Goal: Task Accomplishment & Management: Manage account settings

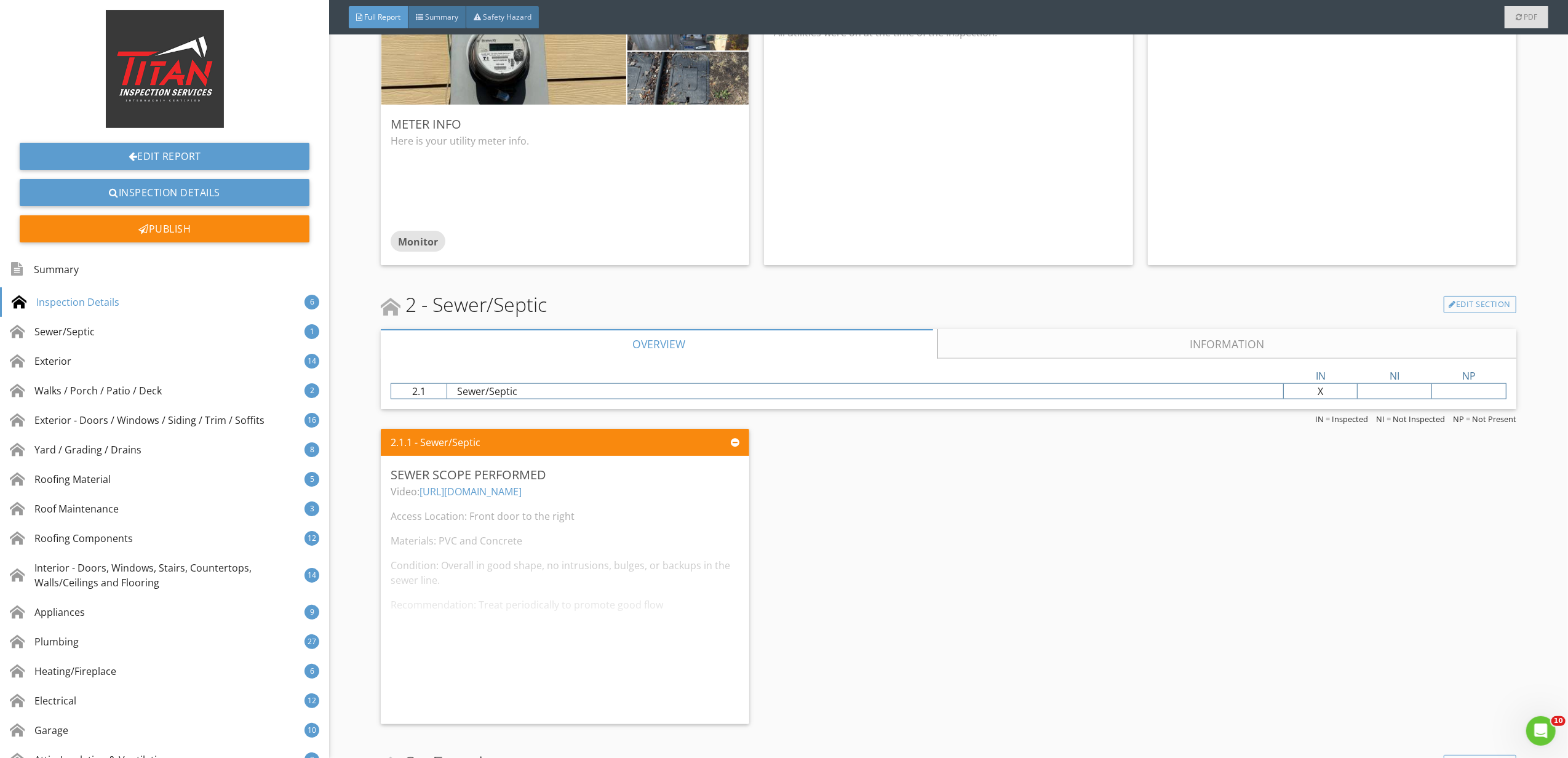
scroll to position [1313, 0]
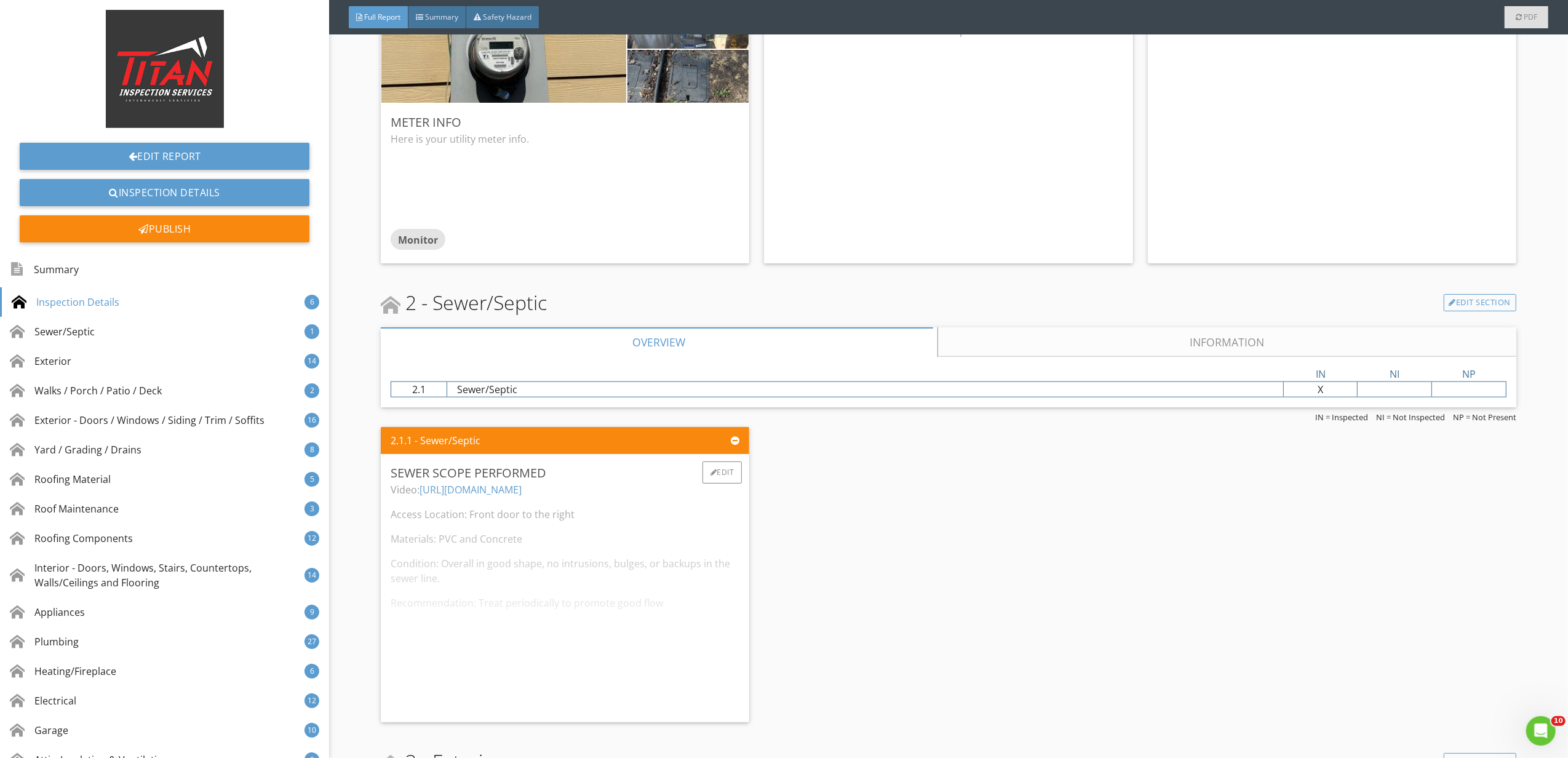
click at [506, 491] on div "Video: [URL][DOMAIN_NAME] Access Location: Front door to the right Materials: P…" at bounding box center [565, 597] width 348 height 230
click at [479, 491] on link "[URL][DOMAIN_NAME]" at bounding box center [471, 490] width 103 height 14
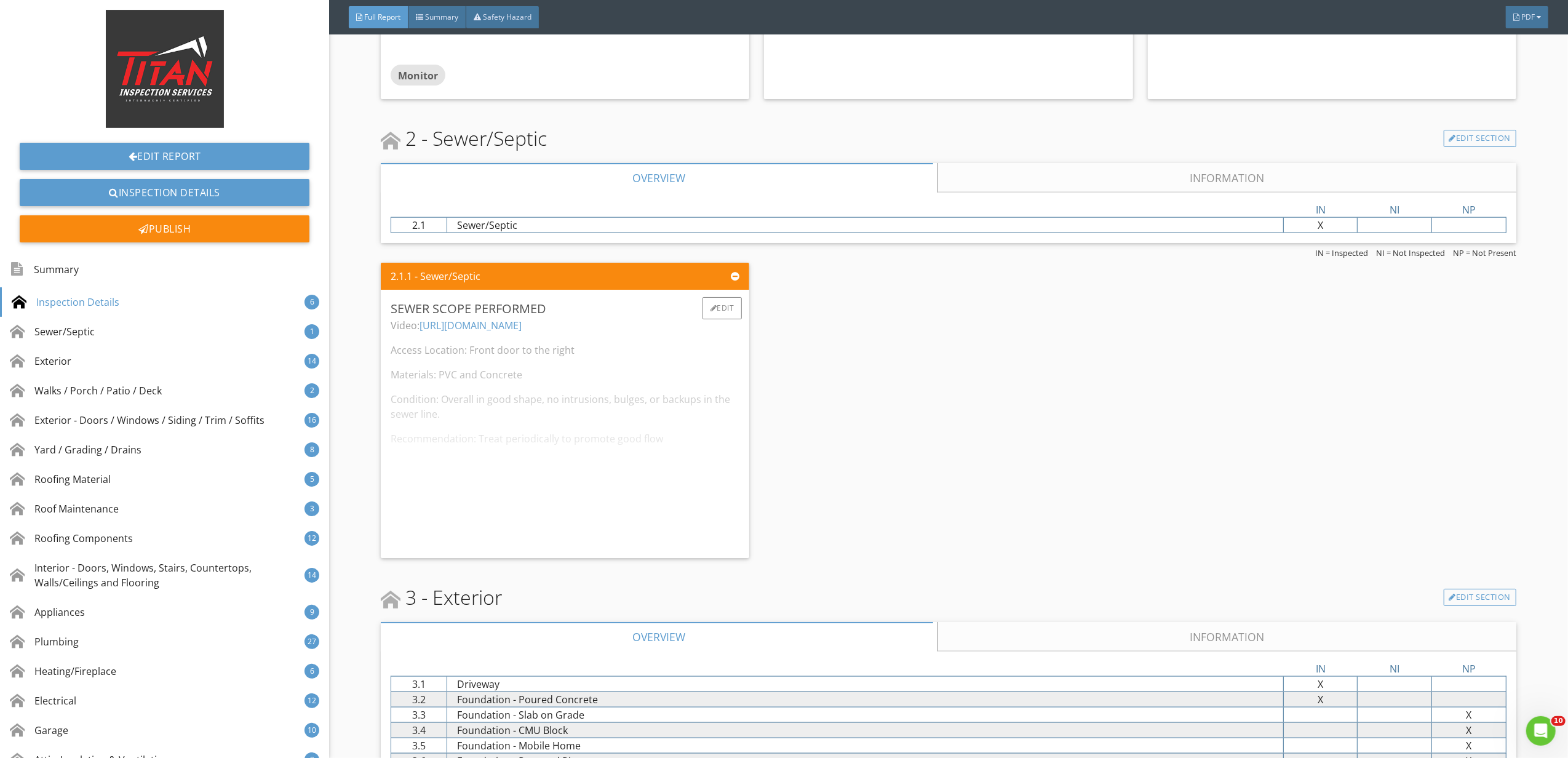
click at [716, 486] on div "Video: [URL][DOMAIN_NAME] Access Location: Front door to the right Materials: P…" at bounding box center [565, 434] width 348 height 230
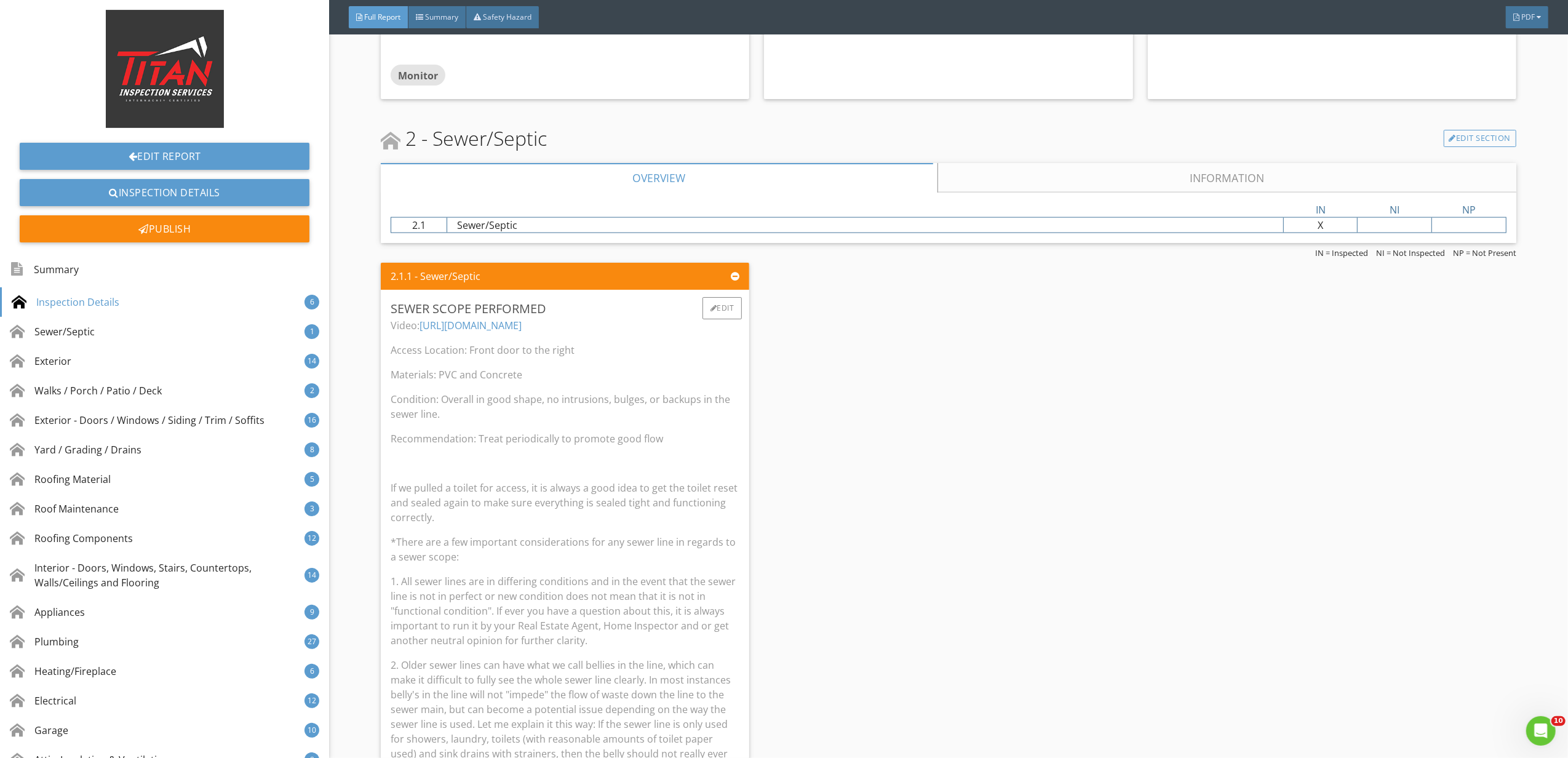
click at [716, 486] on p "If we pulled a toilet for access, it is always a good idea to get the toilet re…" at bounding box center [565, 503] width 348 height 45
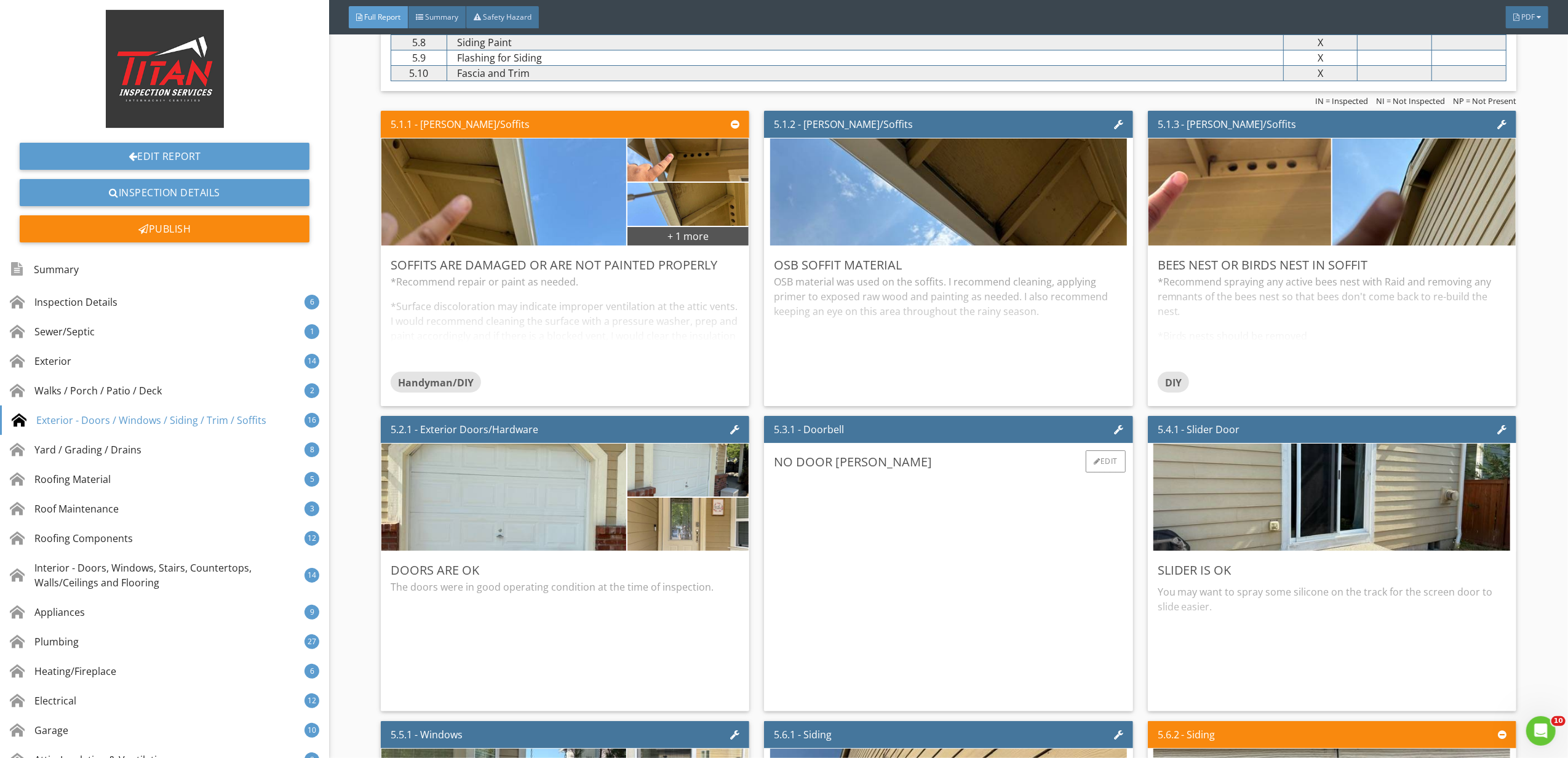
scroll to position [4759, 0]
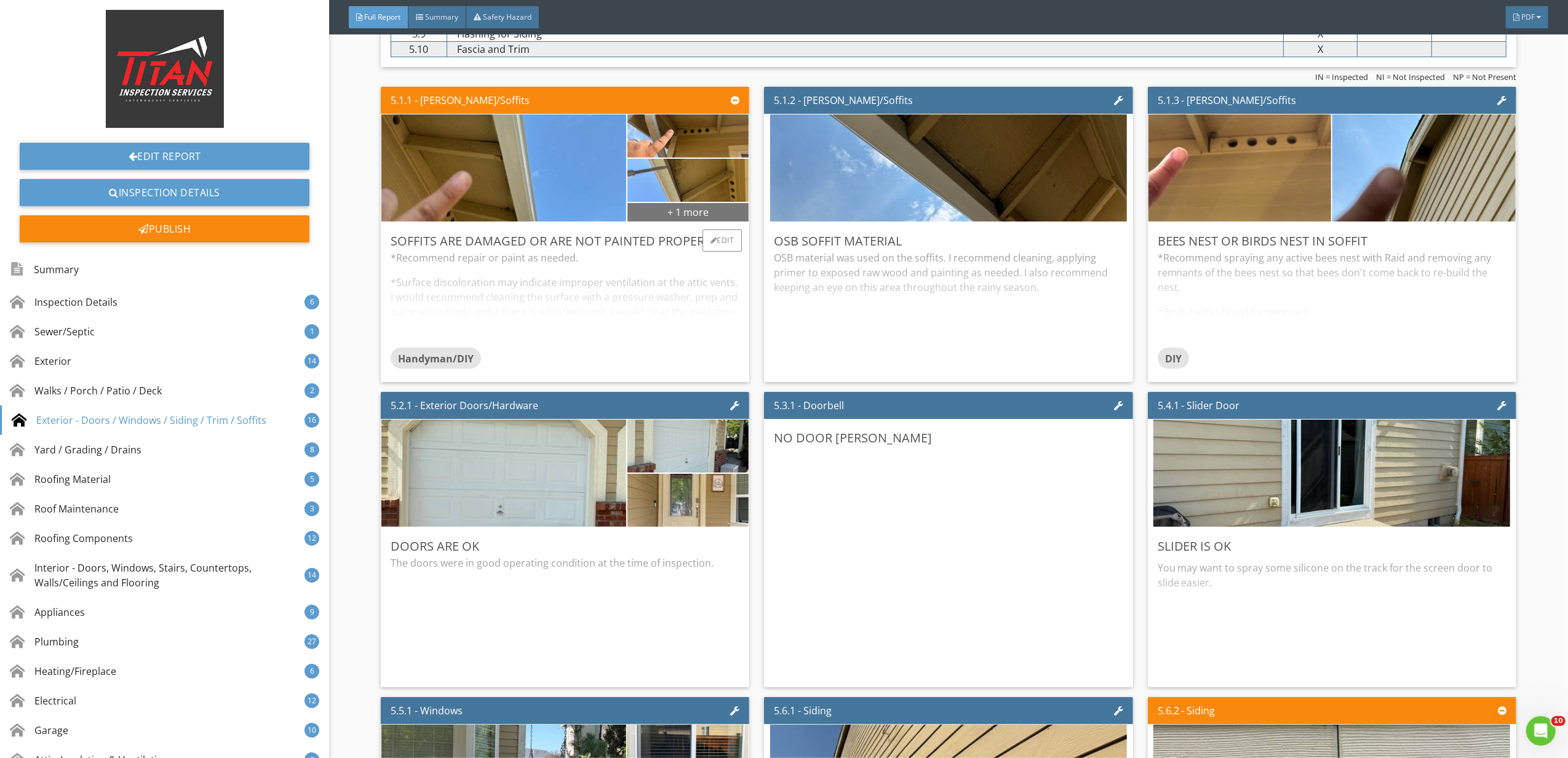
click at [706, 222] on div "+ 1 more" at bounding box center [687, 212] width 121 height 19
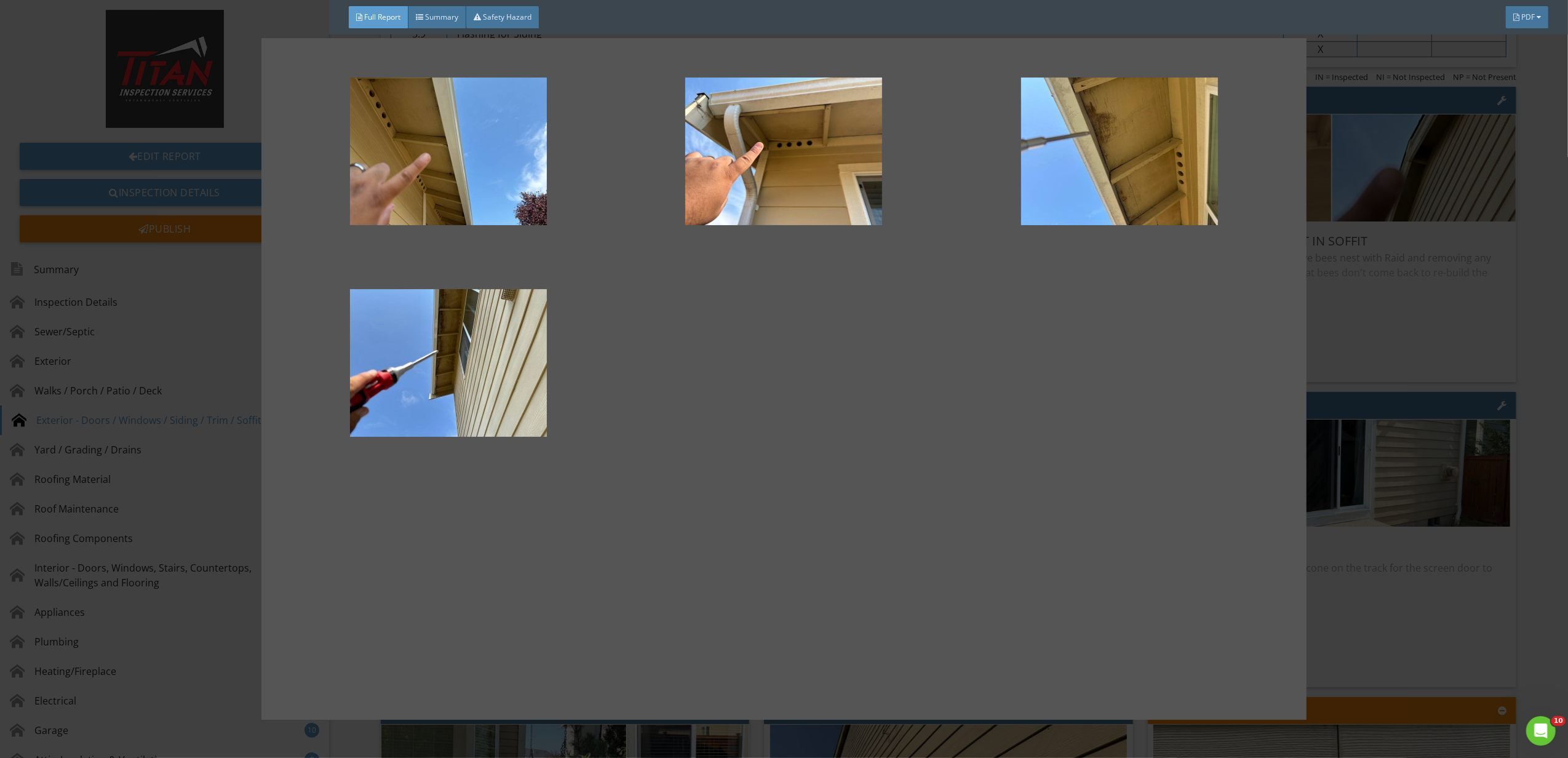
click at [1364, 362] on div at bounding box center [784, 379] width 1568 height 758
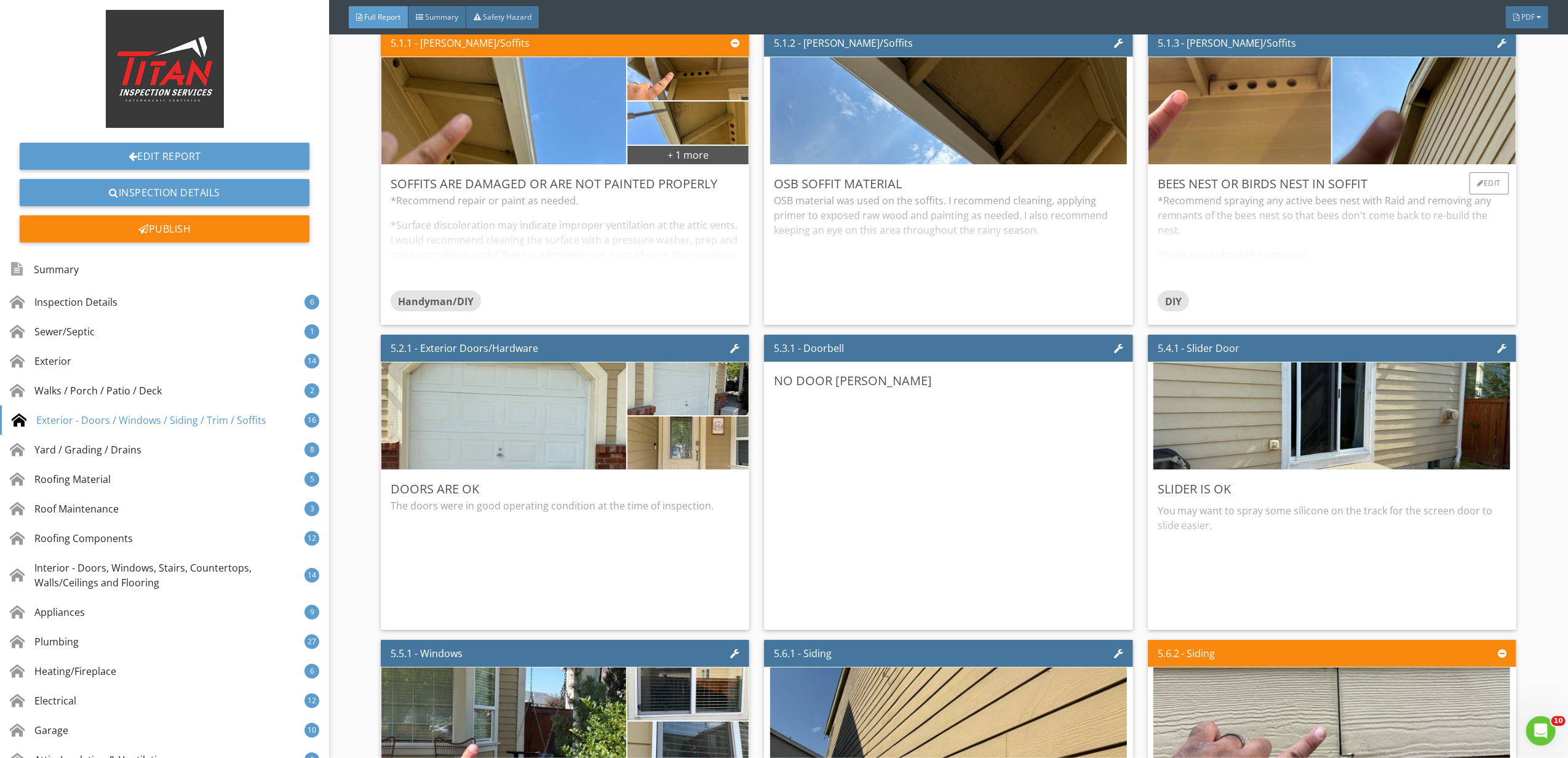
scroll to position [4841, 0]
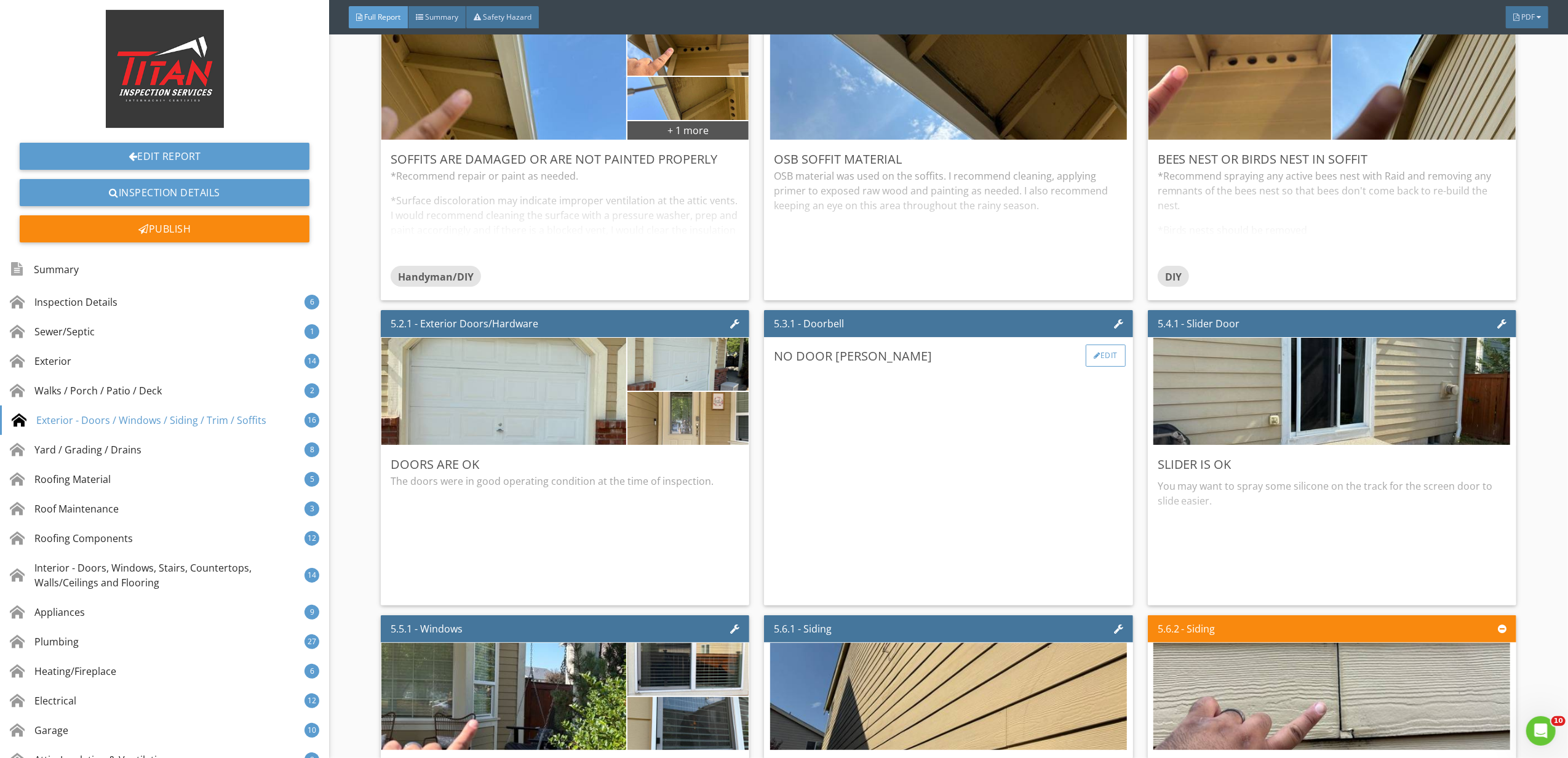
click at [1089, 367] on div "Edit" at bounding box center [1105, 355] width 40 height 22
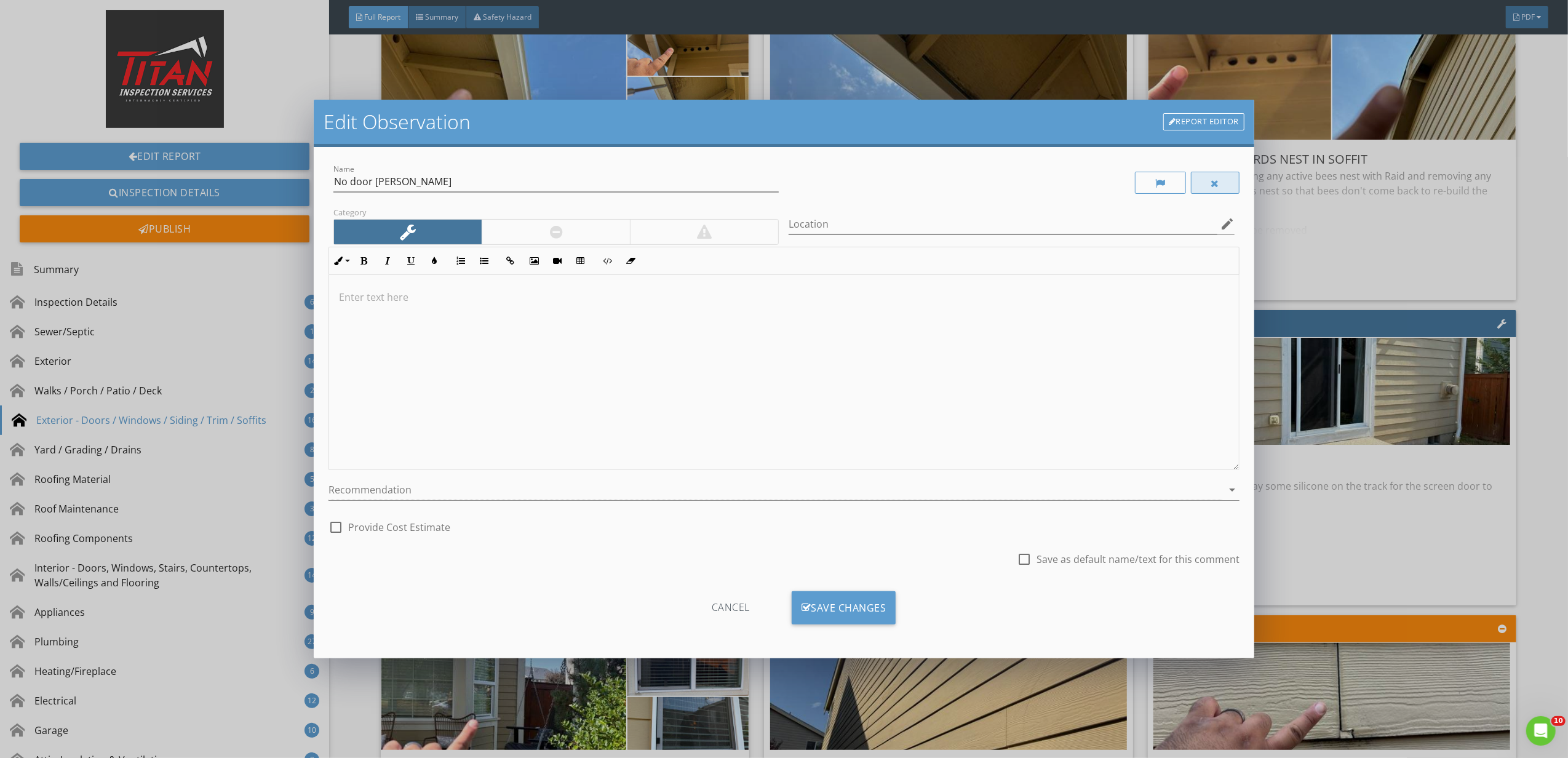
click at [1209, 190] on div at bounding box center [1216, 182] width 49 height 22
click at [899, 621] on div "Cancel Save Changes" at bounding box center [784, 613] width 912 height 43
click at [881, 616] on div "Save Changes" at bounding box center [844, 608] width 105 height 33
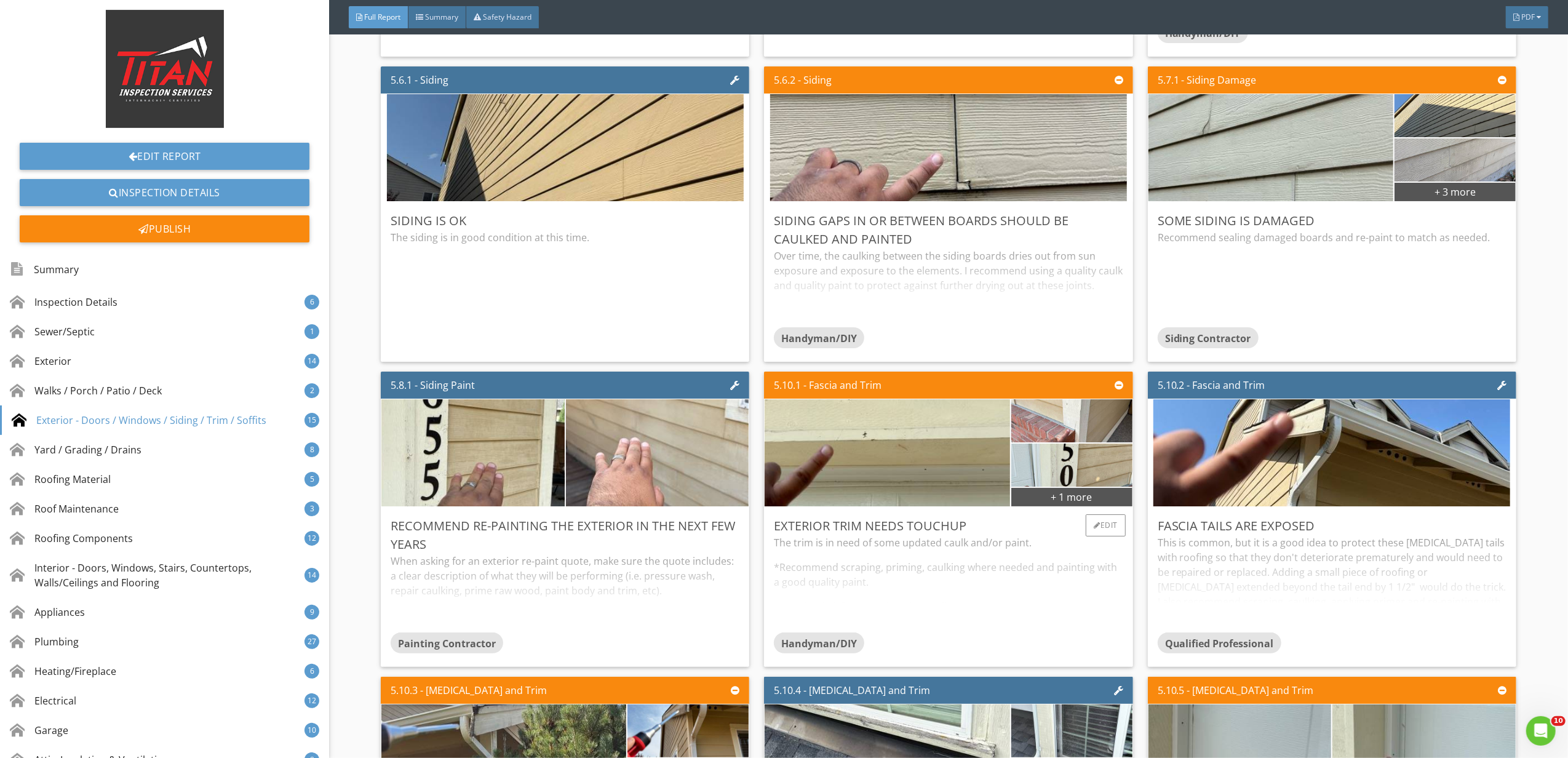
scroll to position [5415, 0]
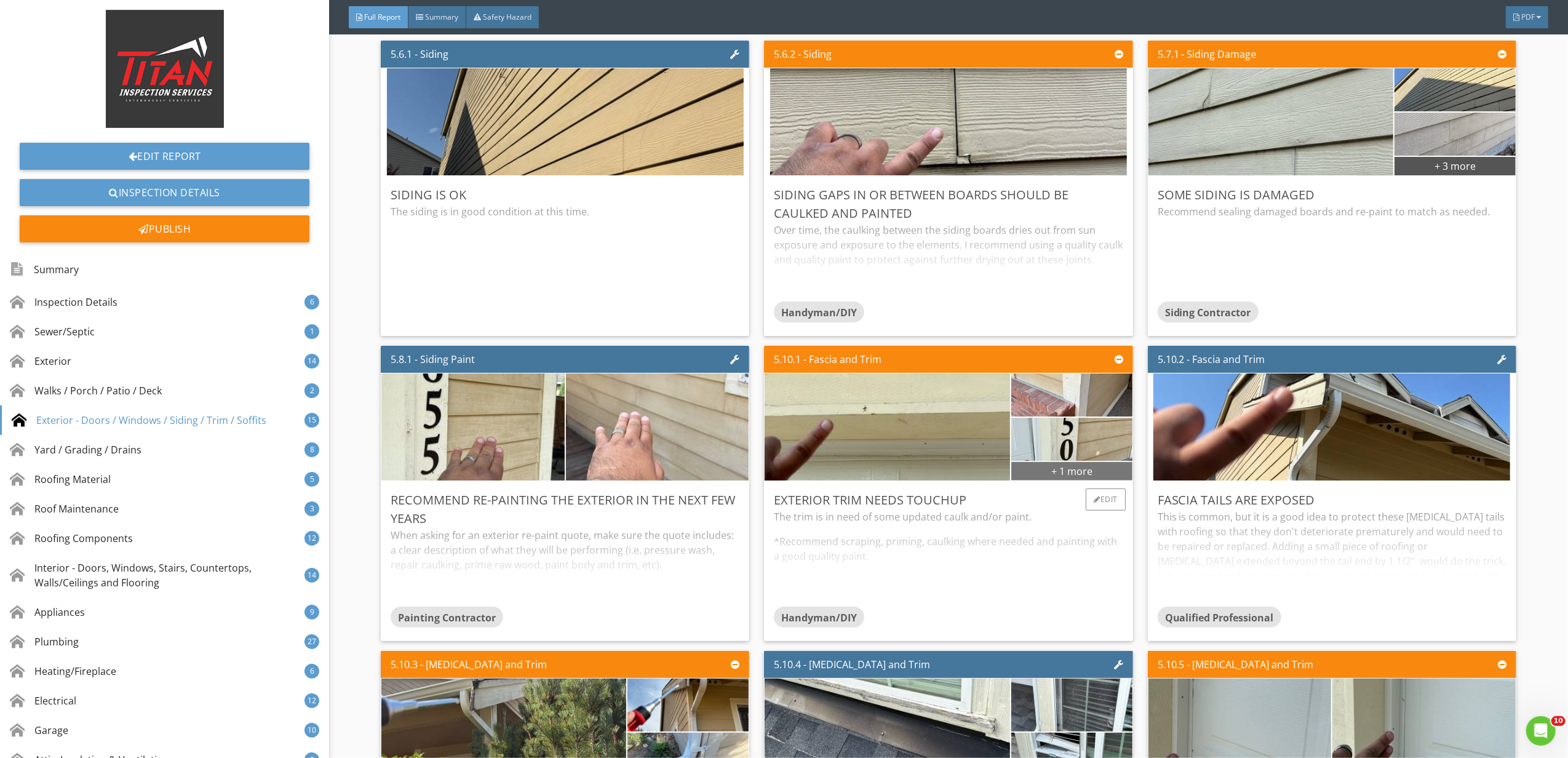
click at [1046, 481] on div "+ 1 more" at bounding box center [1071, 470] width 121 height 19
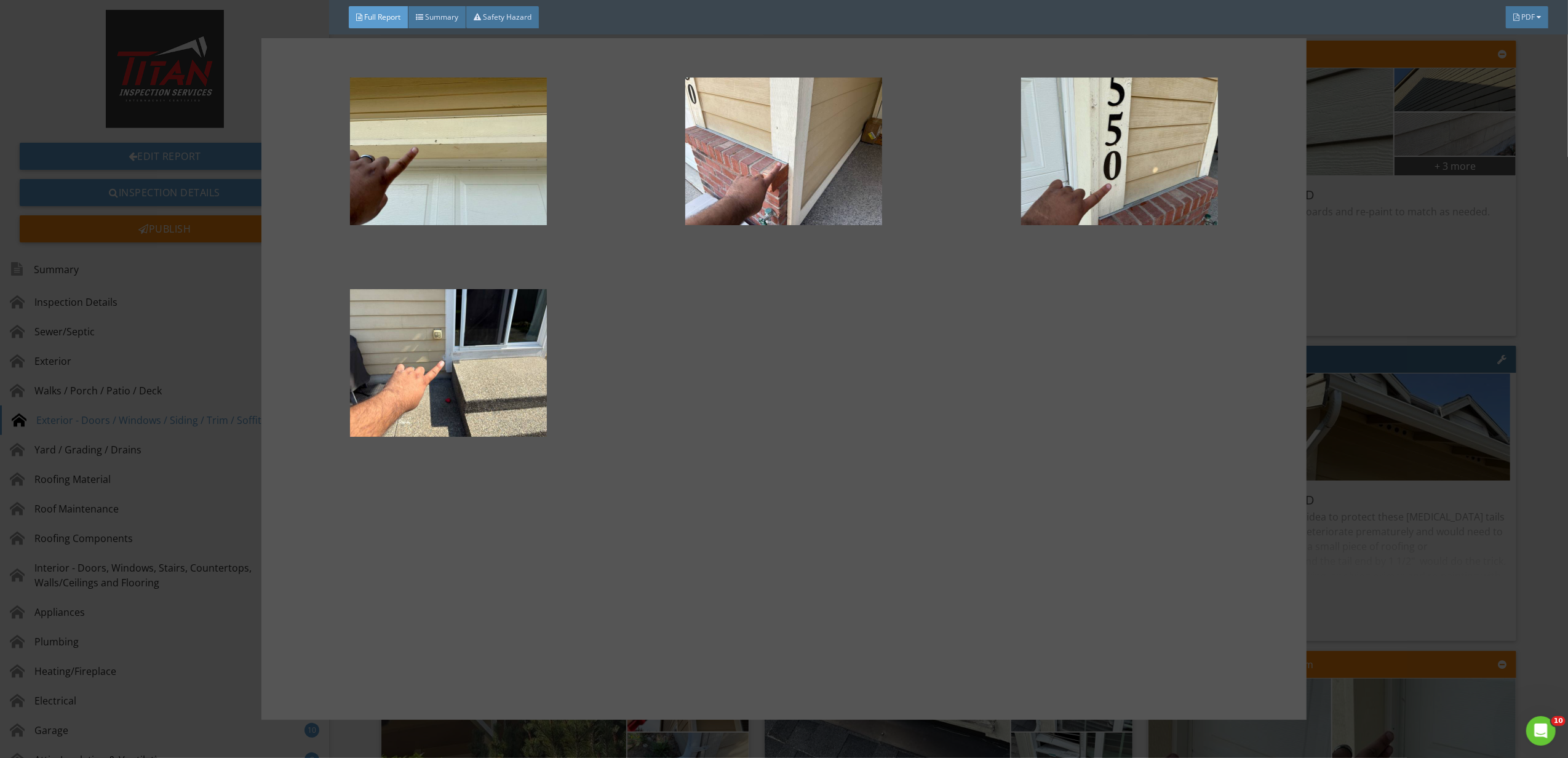
click at [1482, 278] on div at bounding box center [784, 379] width 1568 height 758
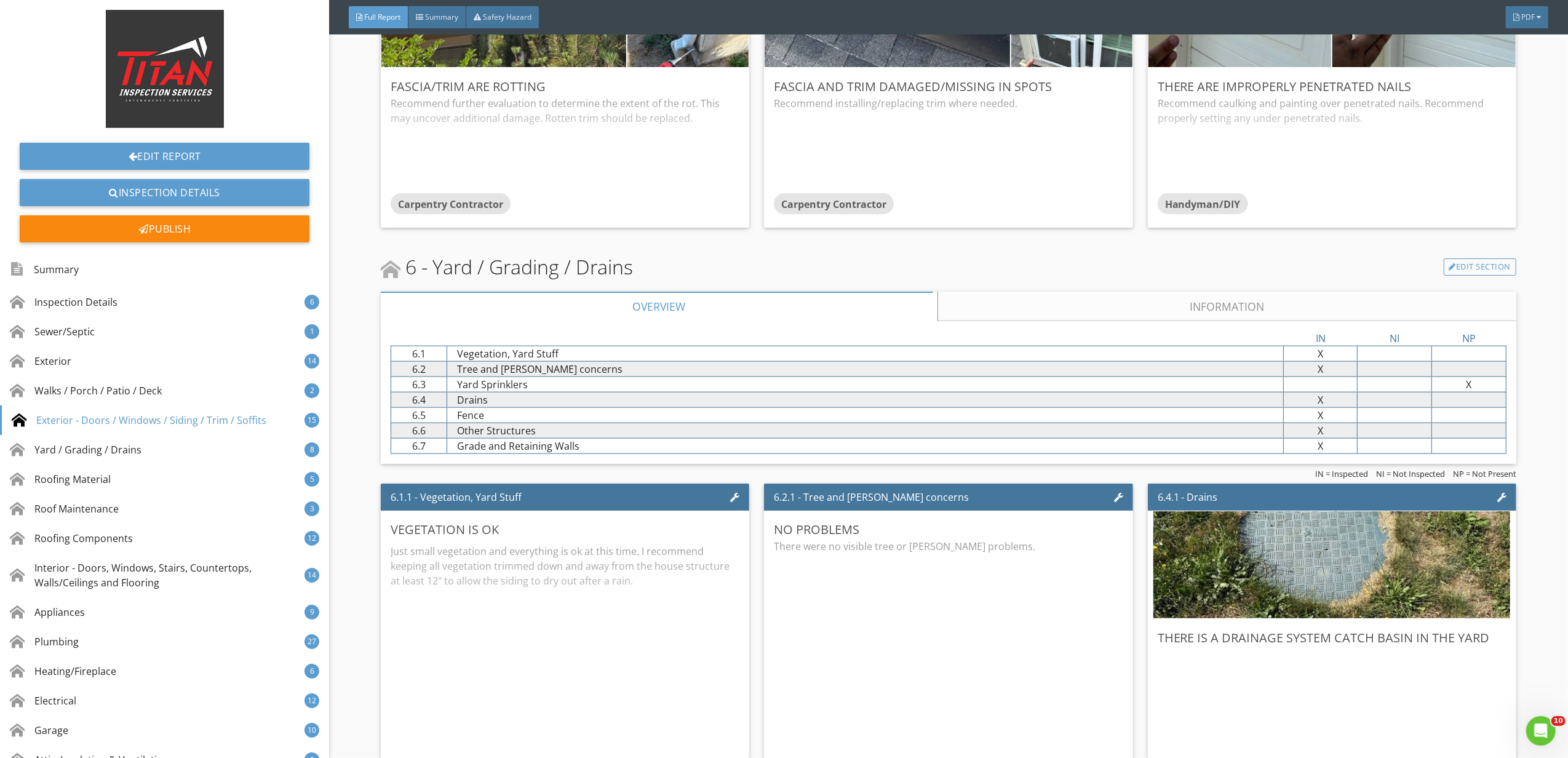
scroll to position [5990, 0]
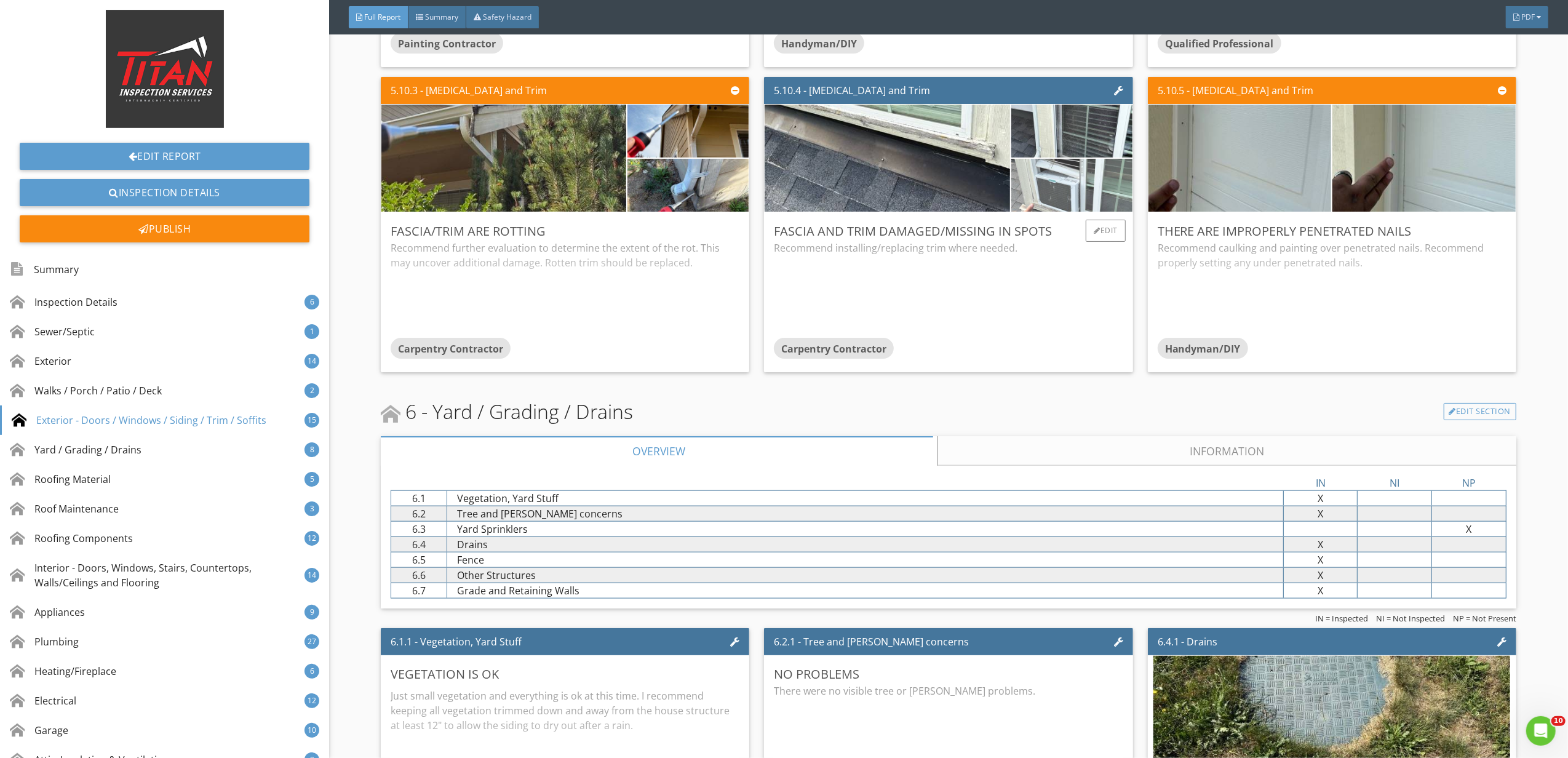
click at [1102, 209] on img at bounding box center [1072, 185] width 176 height 133
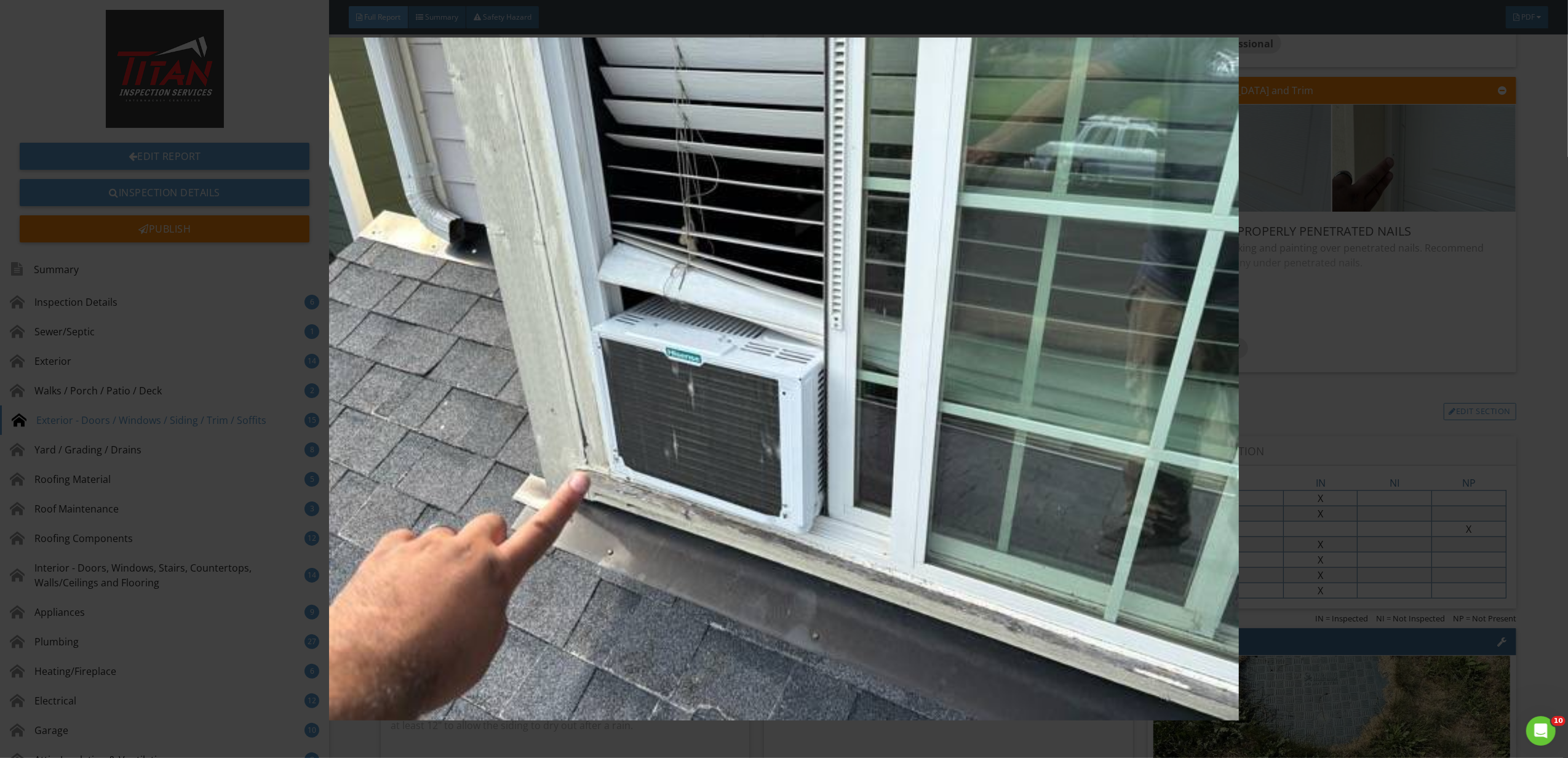
click at [1322, 429] on img at bounding box center [784, 379] width 1453 height 683
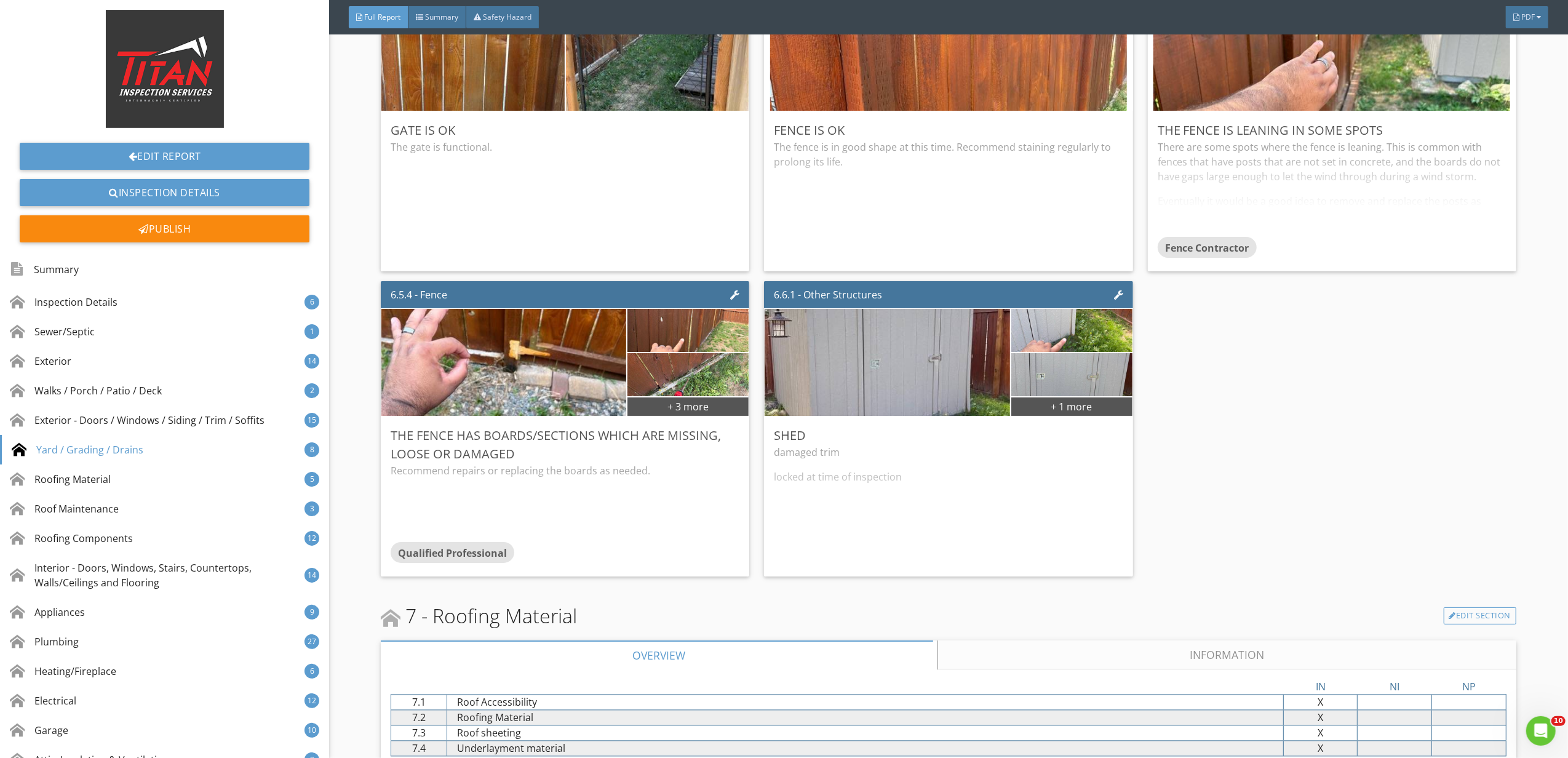
scroll to position [6975, 0]
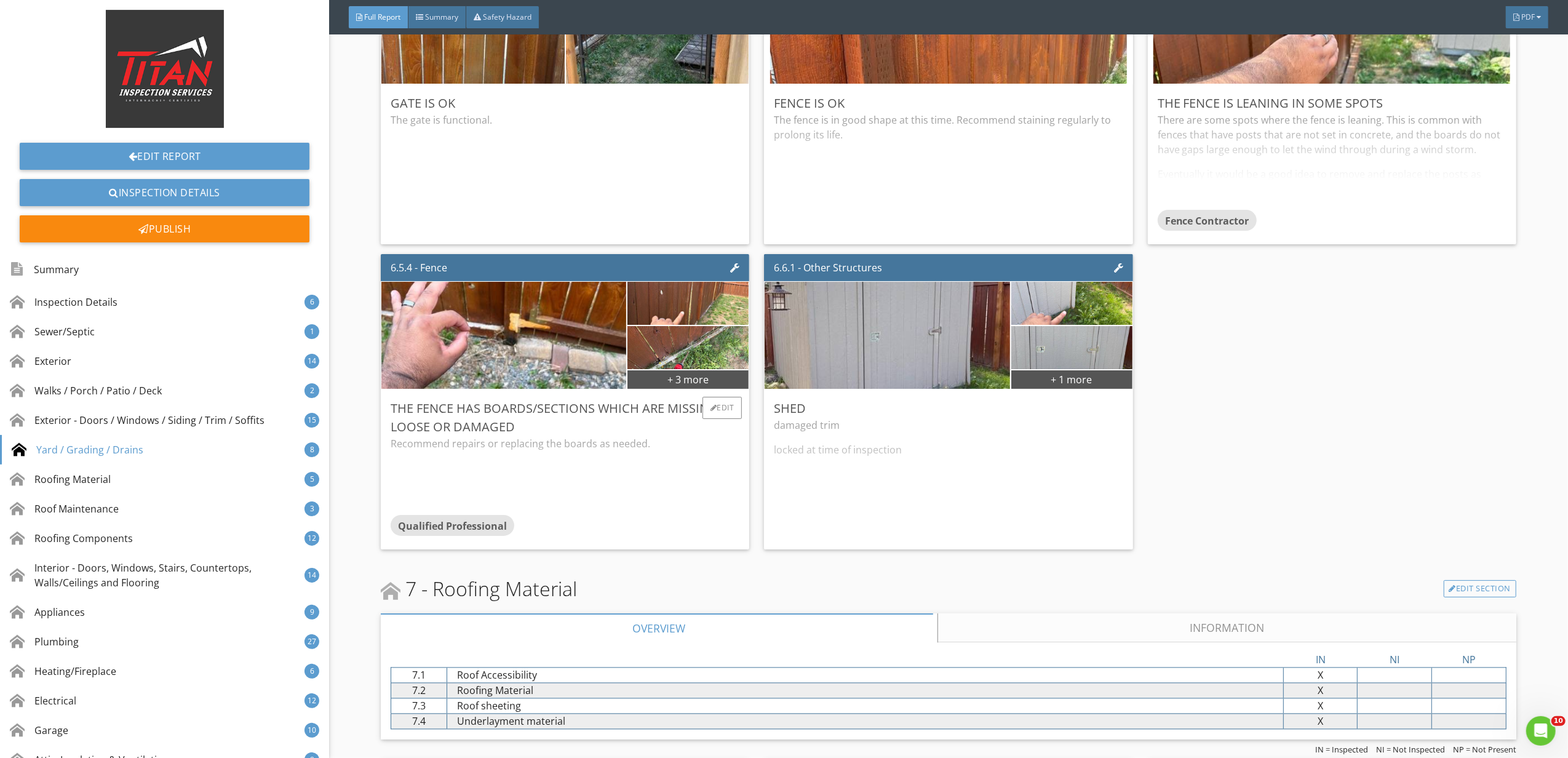
click at [725, 403] on div "The fence has boards/sections which are missing, loose or damaged Recommend rep…" at bounding box center [565, 469] width 369 height 160
click at [708, 384] on div "+ 3 more" at bounding box center [687, 379] width 121 height 19
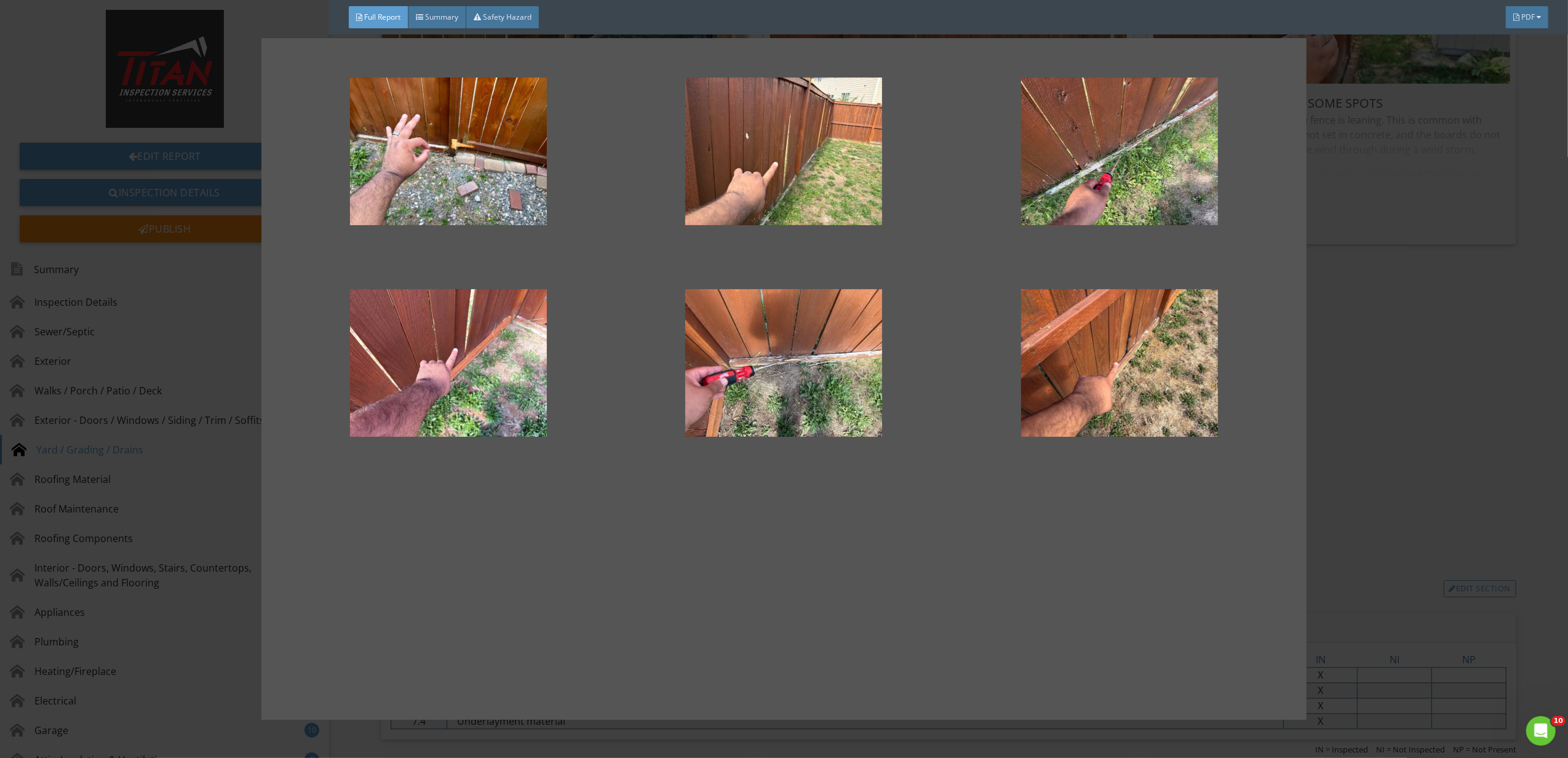
click at [1382, 437] on div at bounding box center [784, 379] width 1568 height 758
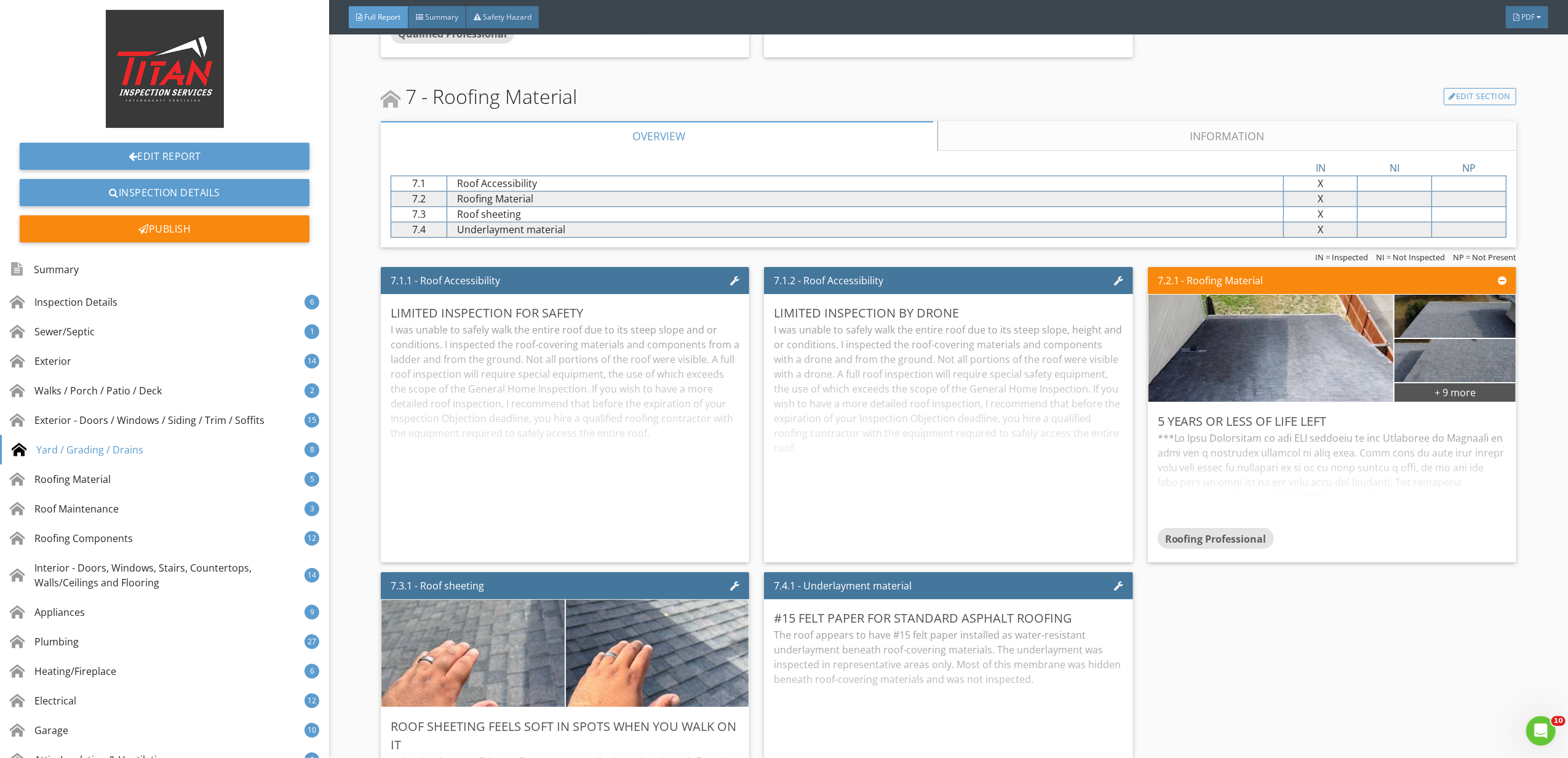
scroll to position [7549, 0]
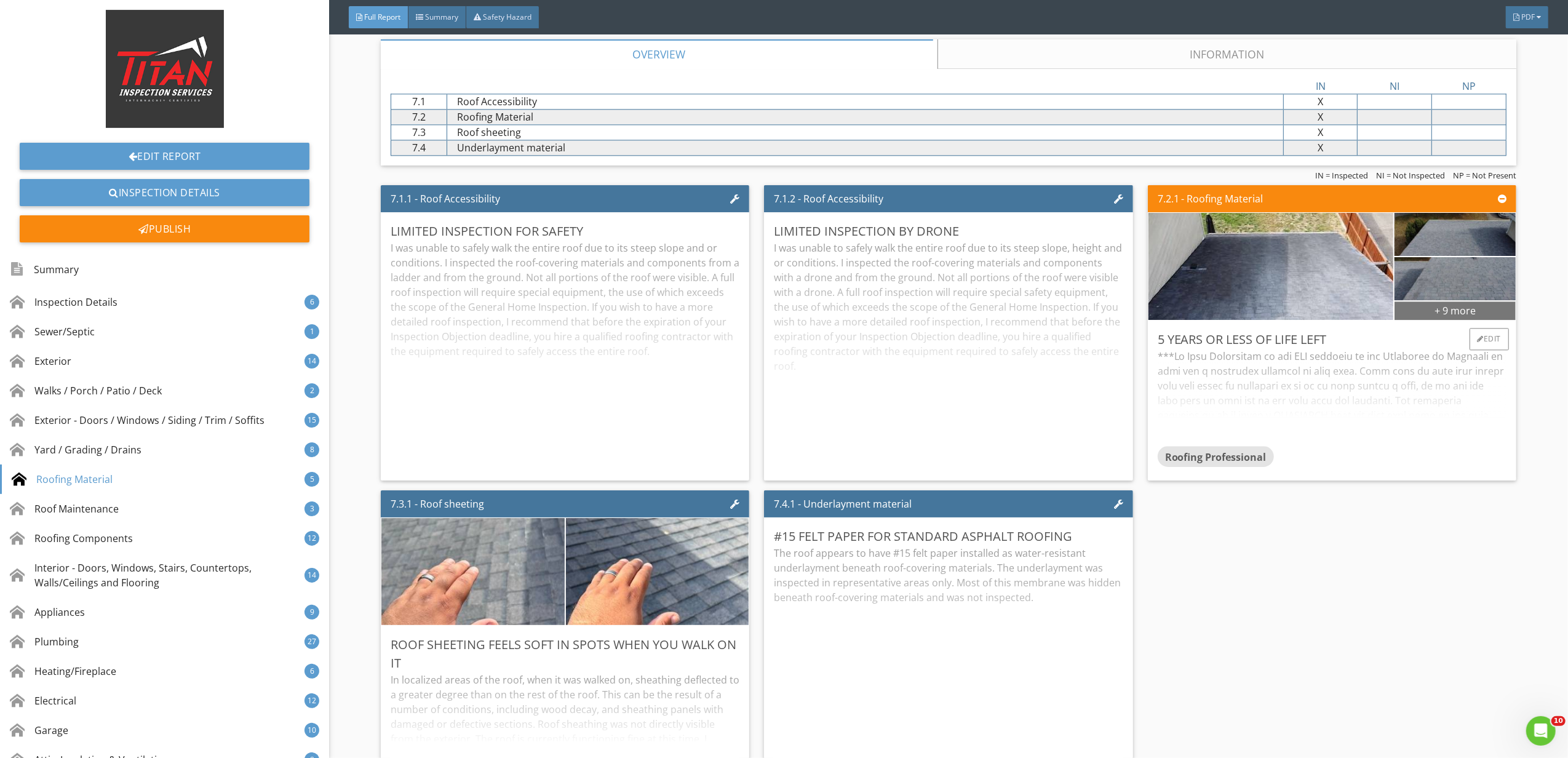
click at [1450, 318] on div "+ 9 more" at bounding box center [1455, 310] width 121 height 19
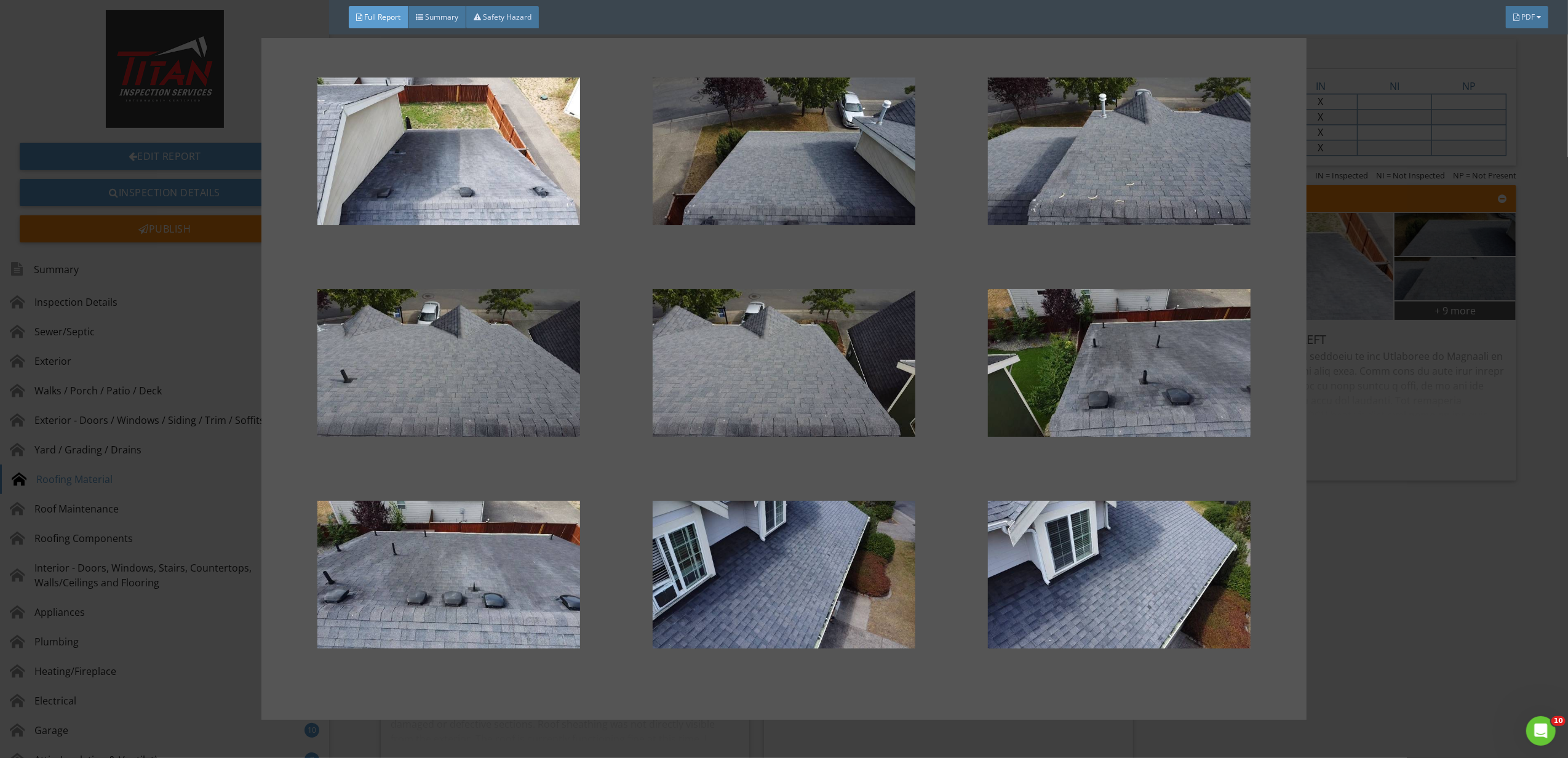
click at [1419, 523] on div at bounding box center [784, 379] width 1568 height 758
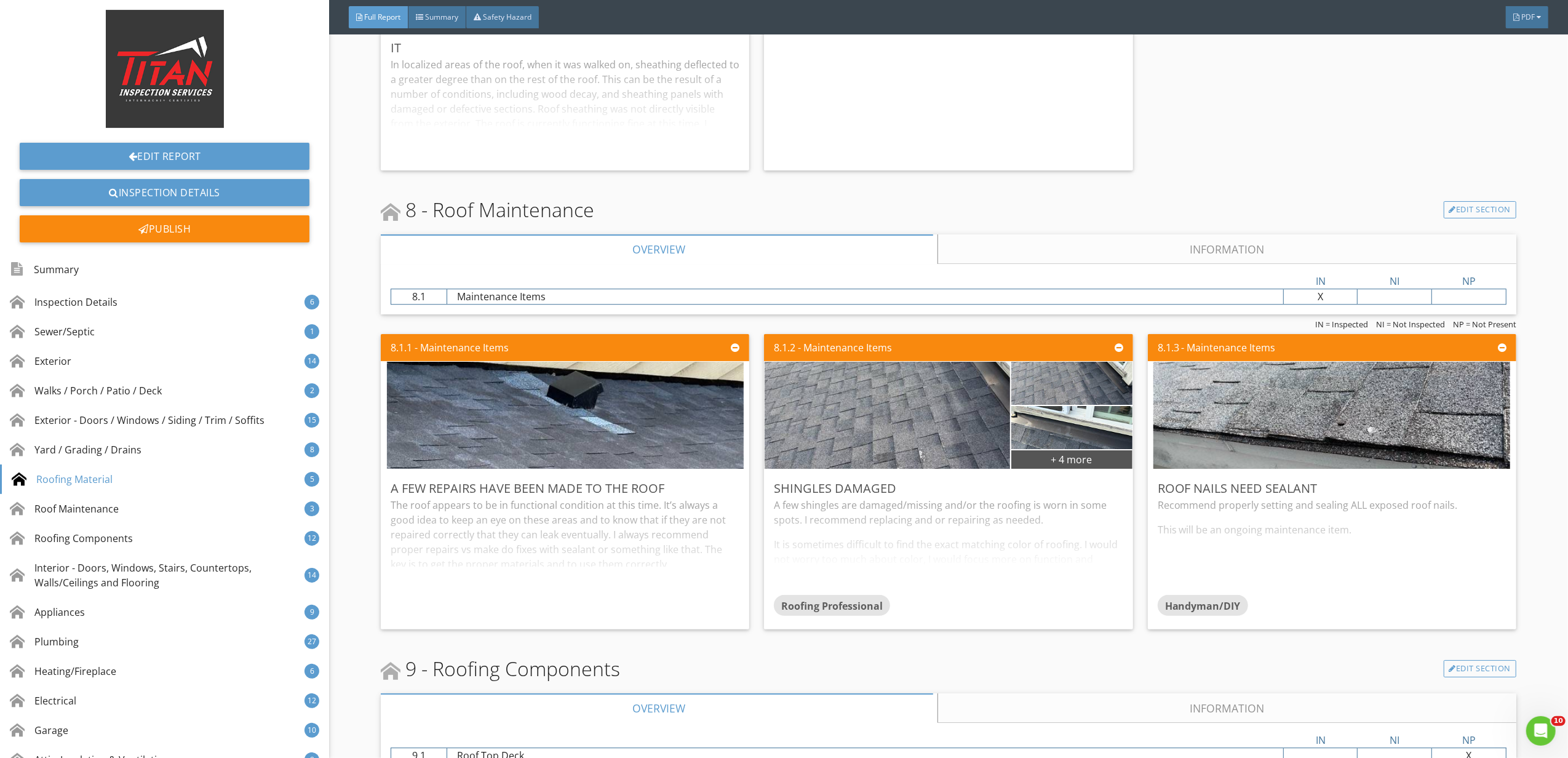
scroll to position [8205, 0]
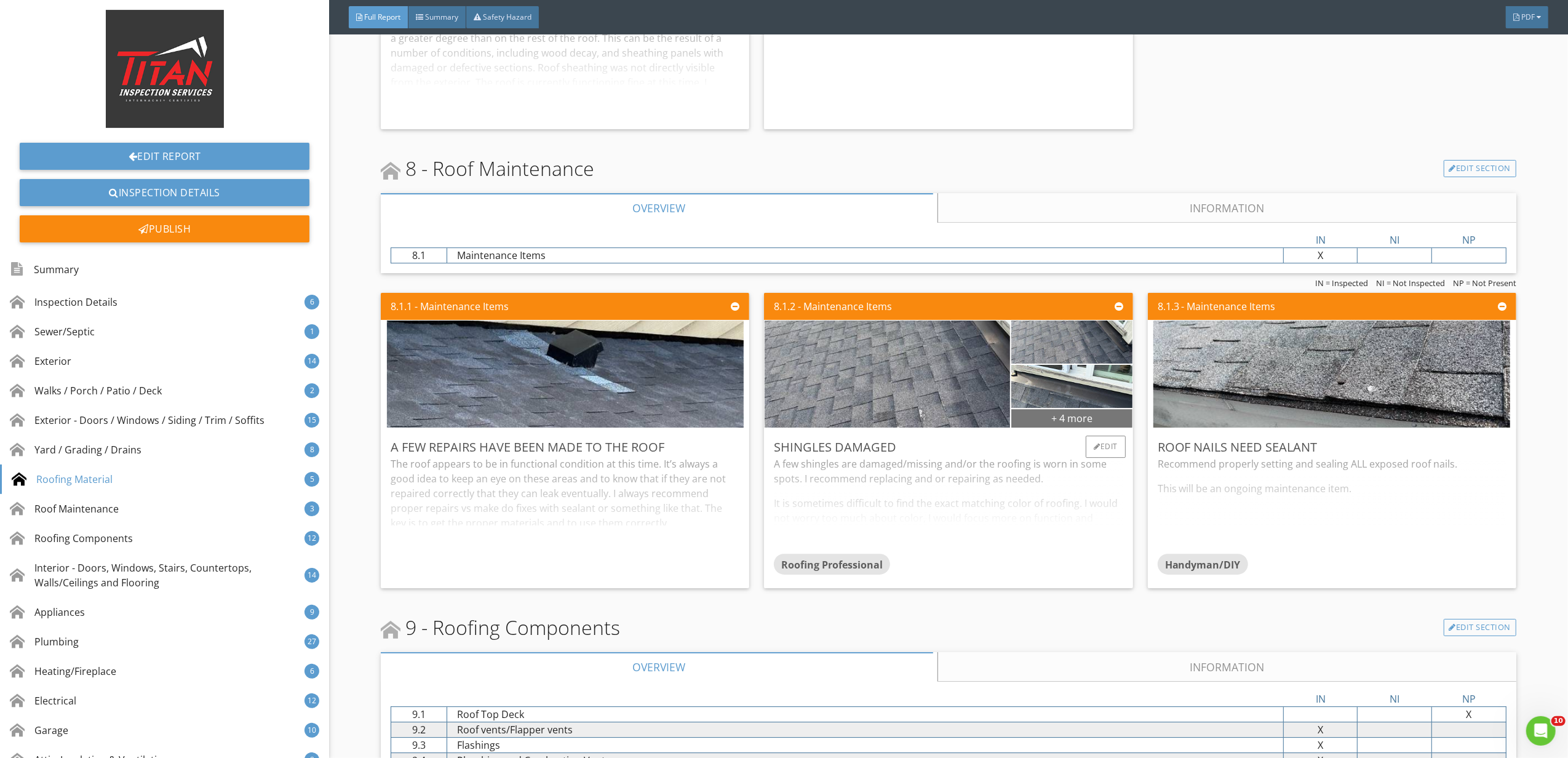
click at [1101, 428] on div "+ 4 more" at bounding box center [1071, 417] width 121 height 19
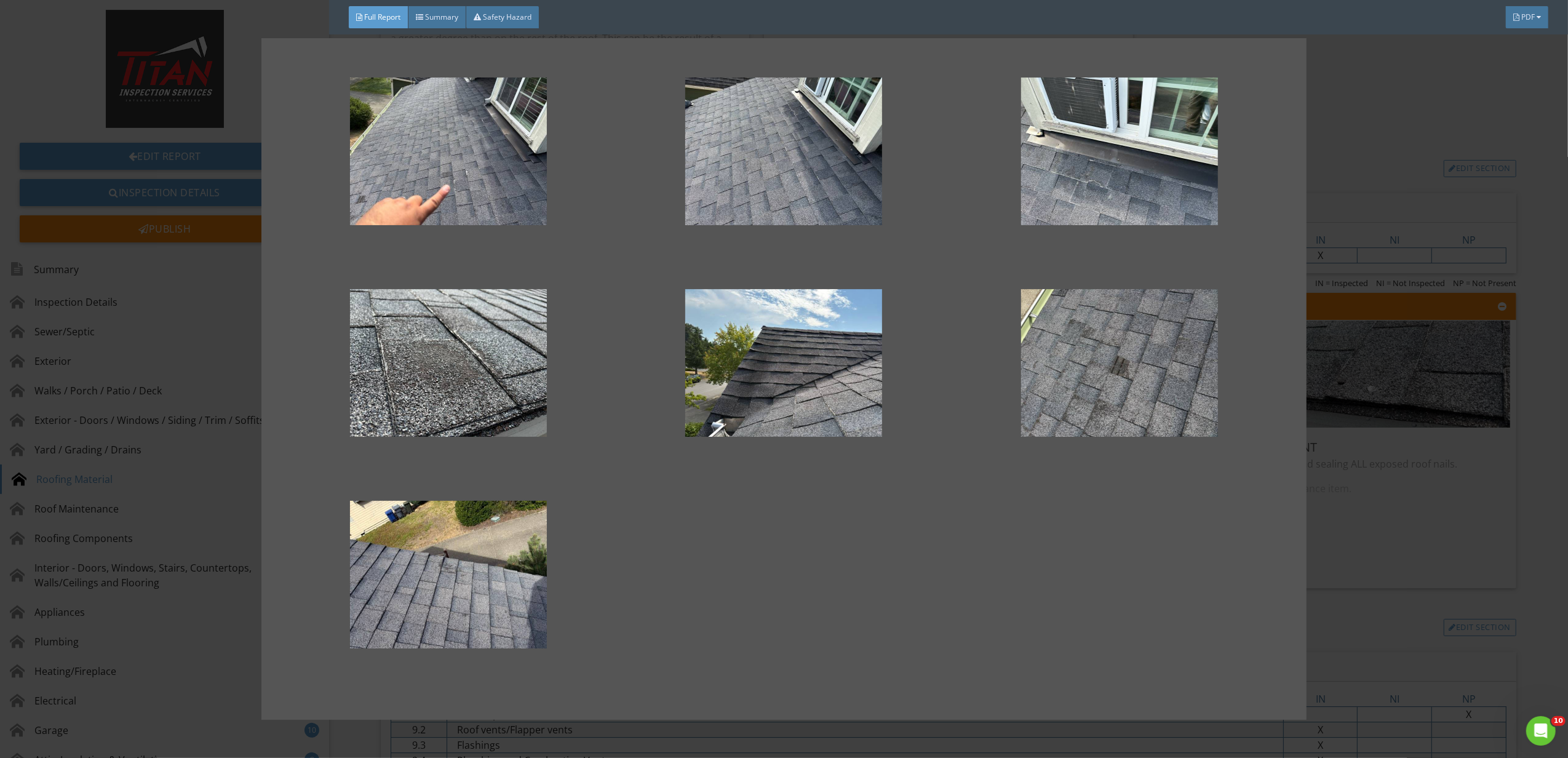
click at [1351, 508] on div at bounding box center [784, 379] width 1568 height 758
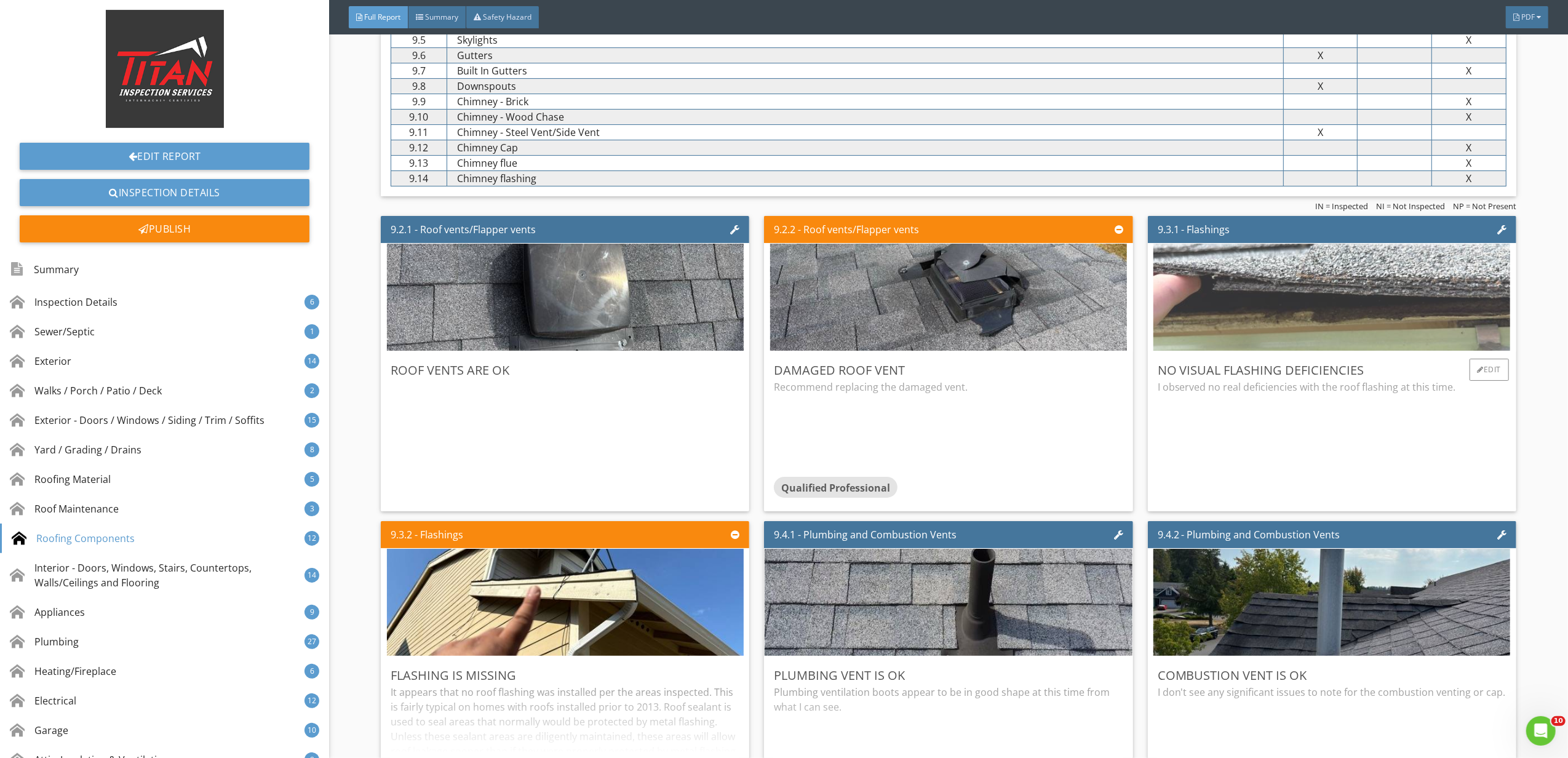
scroll to position [8944, 0]
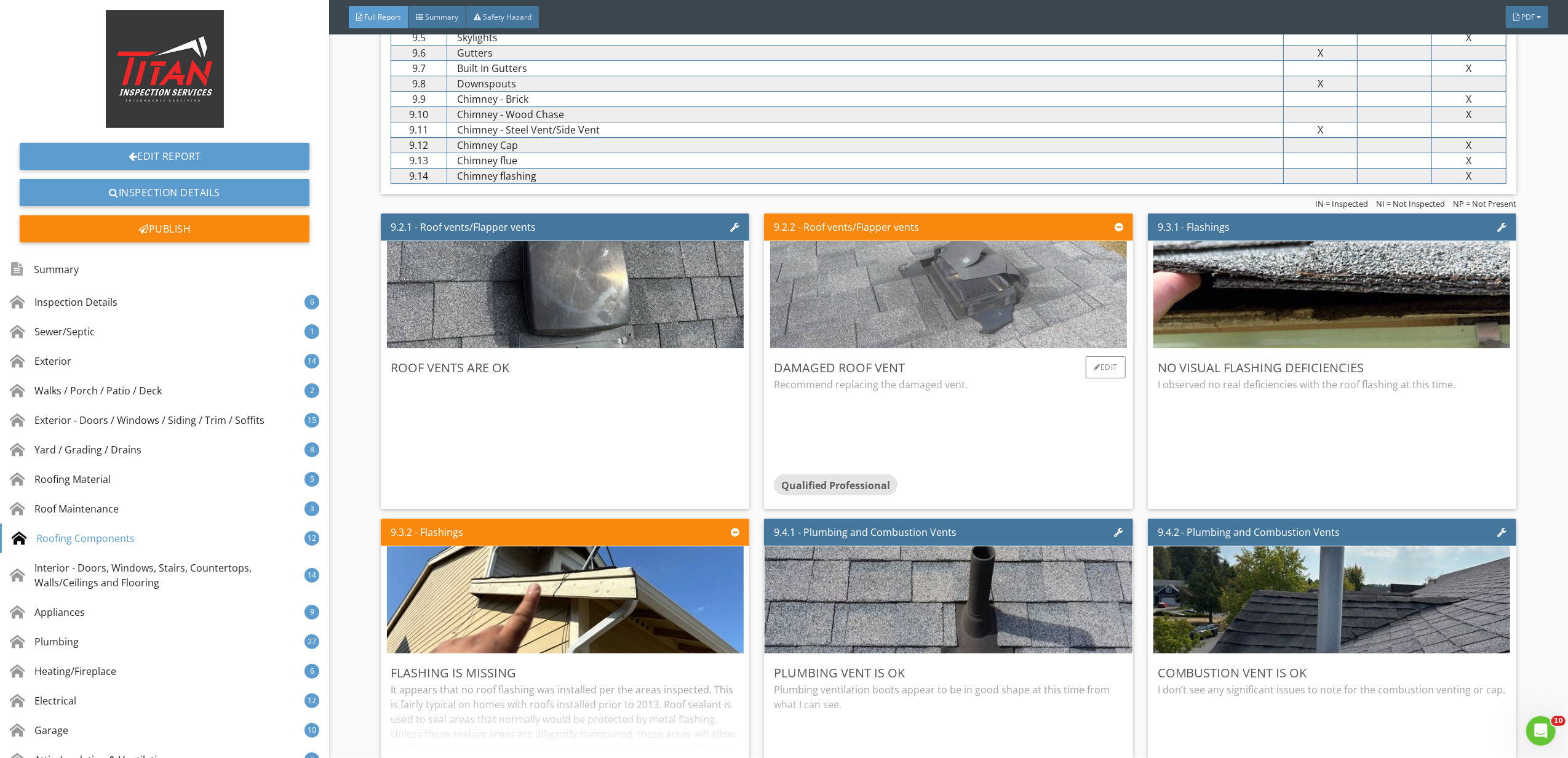
click at [1017, 326] on img at bounding box center [949, 295] width 357 height 268
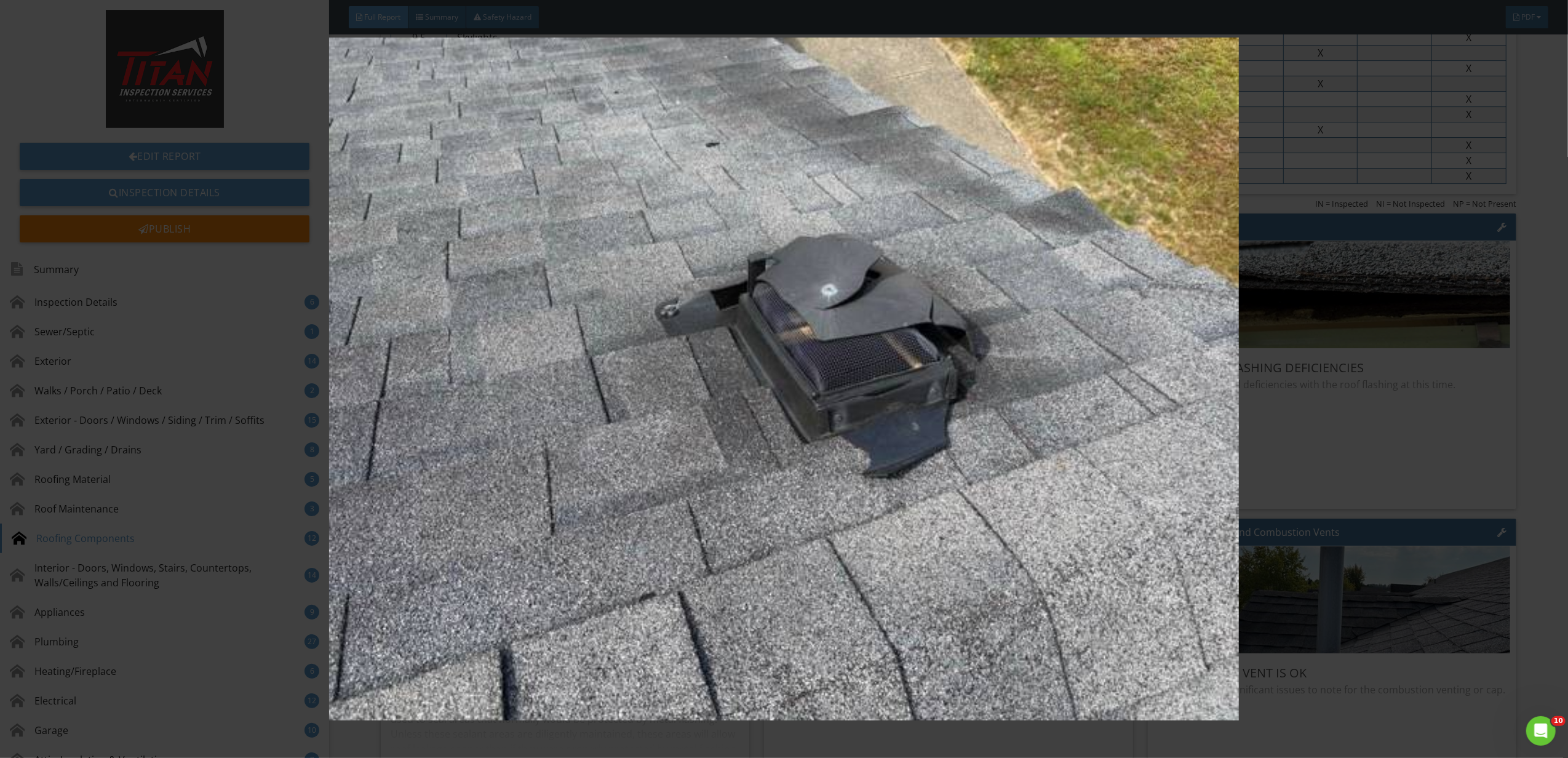
click at [1381, 482] on img at bounding box center [784, 379] width 1453 height 683
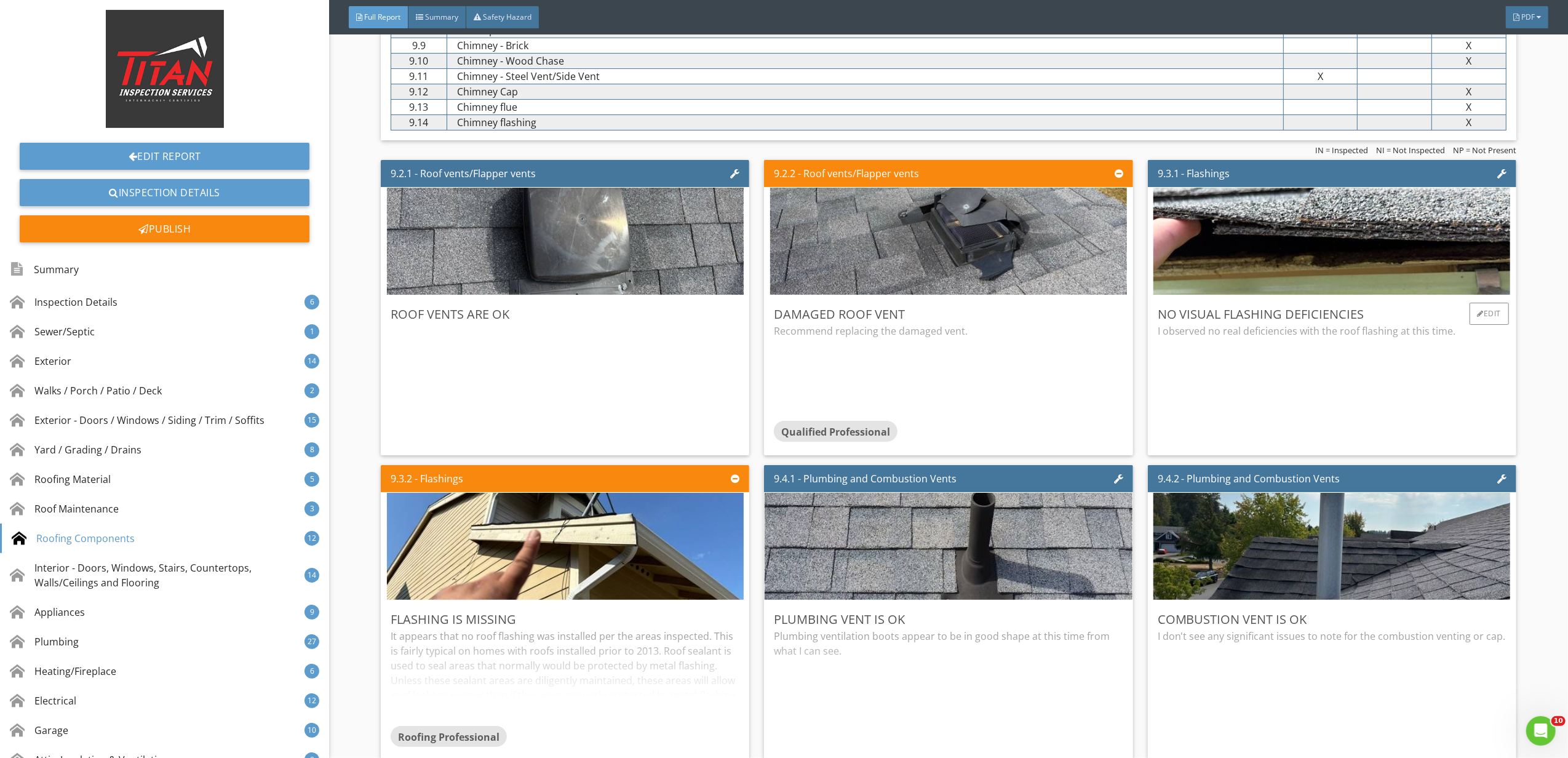
scroll to position [9026, 0]
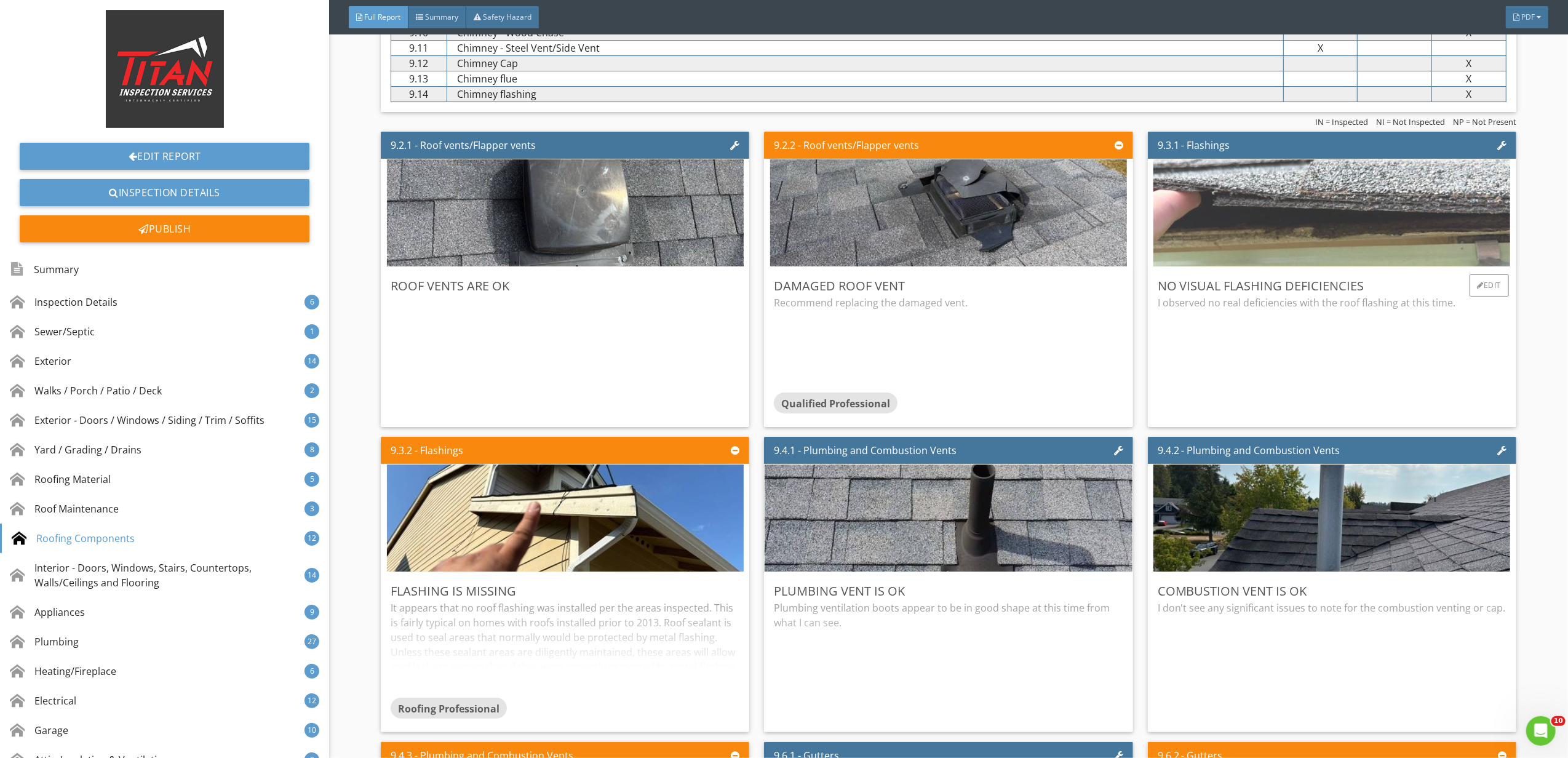
click at [1330, 242] on img at bounding box center [1332, 213] width 357 height 268
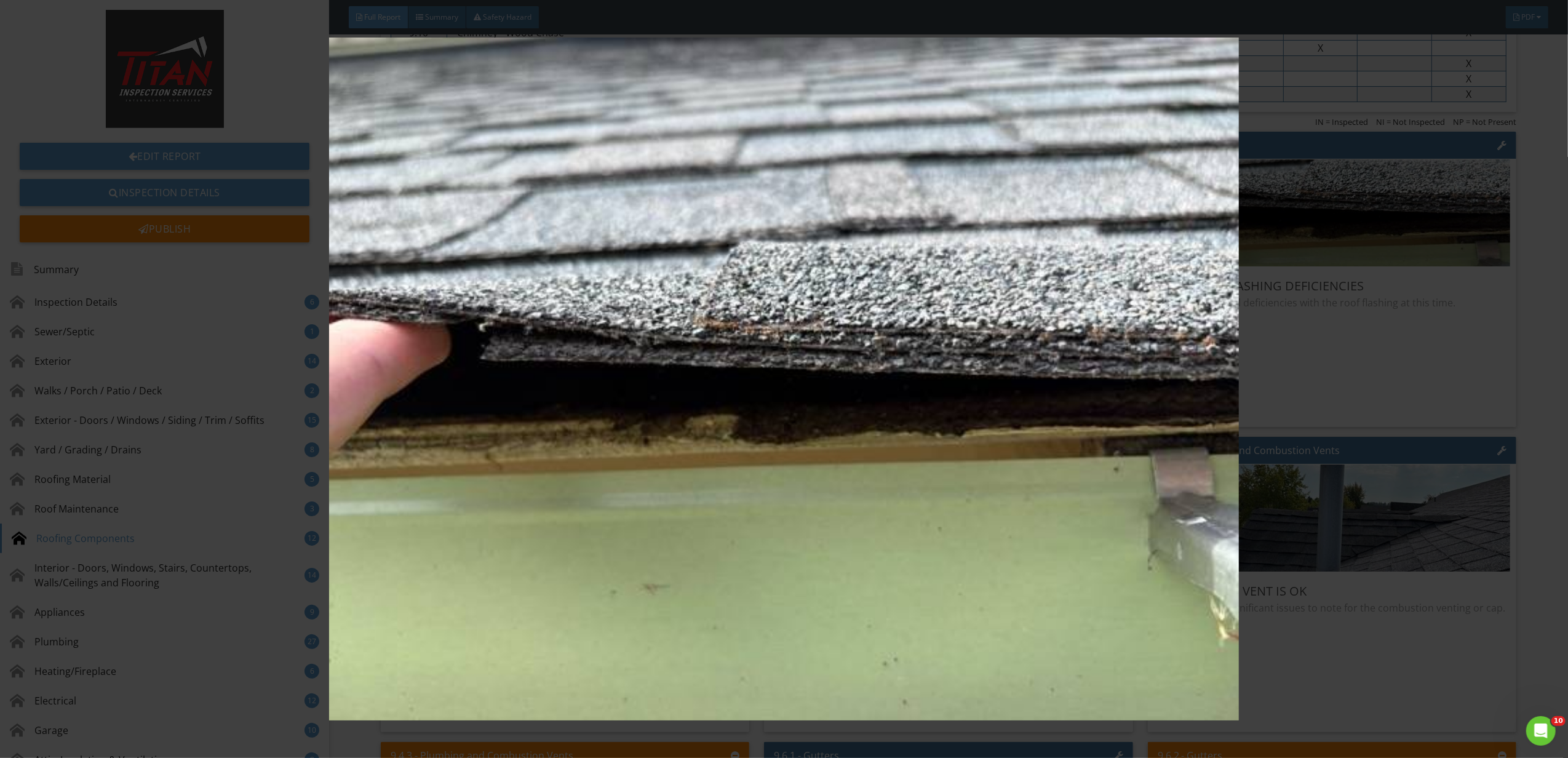
click at [1335, 397] on img at bounding box center [784, 379] width 1453 height 683
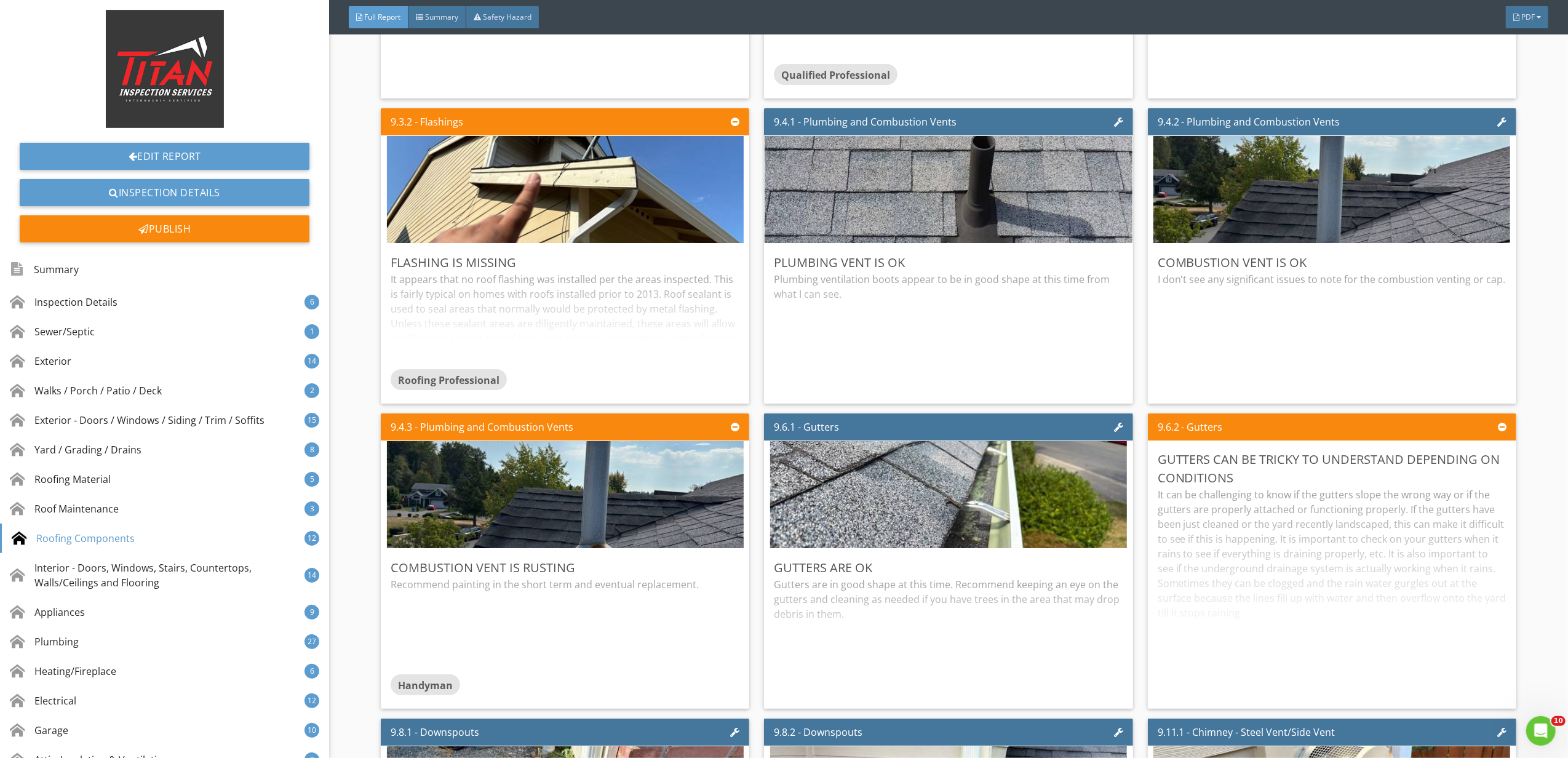
scroll to position [9437, 0]
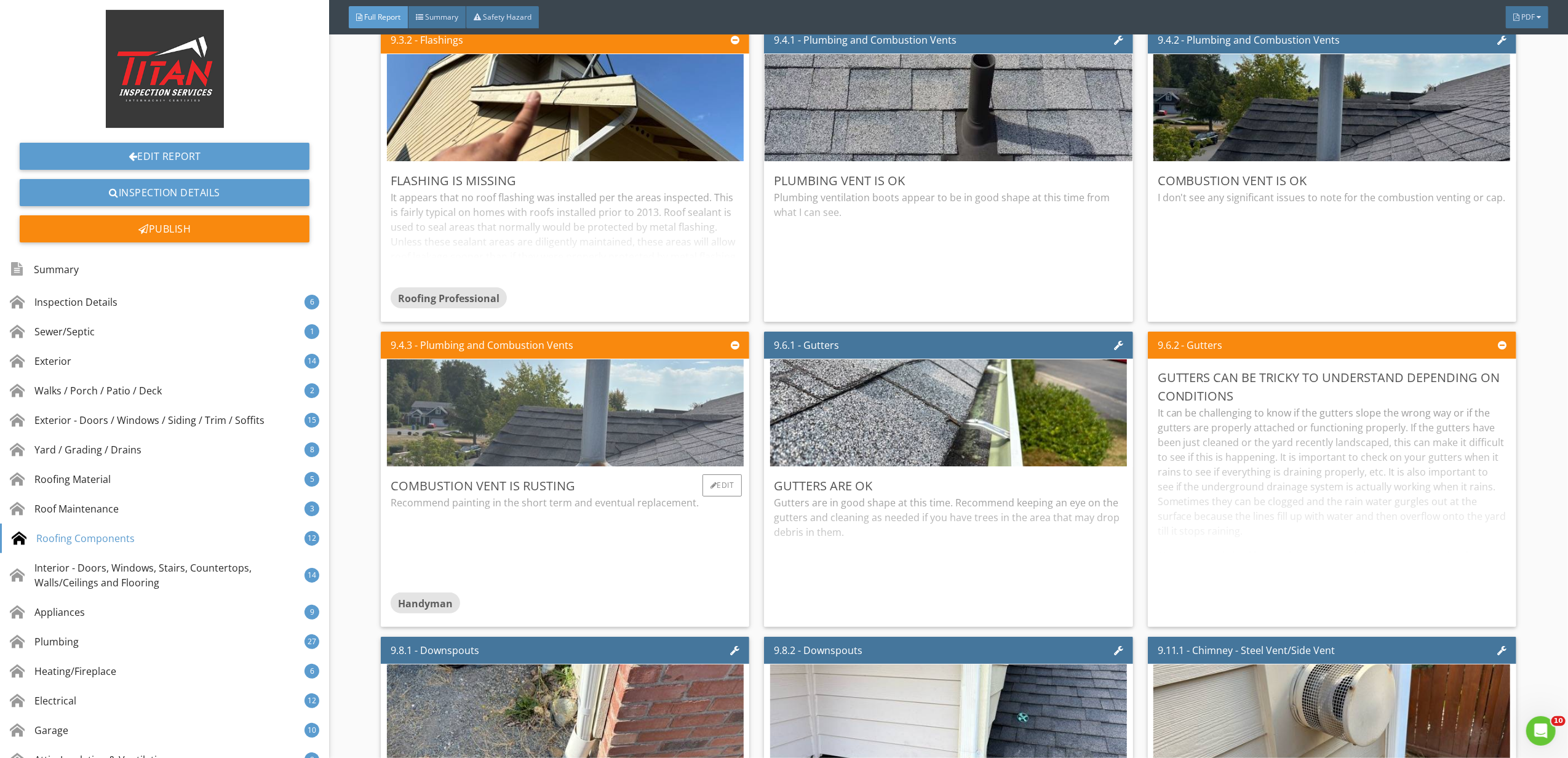
click at [735, 401] on img at bounding box center [565, 413] width 357 height 268
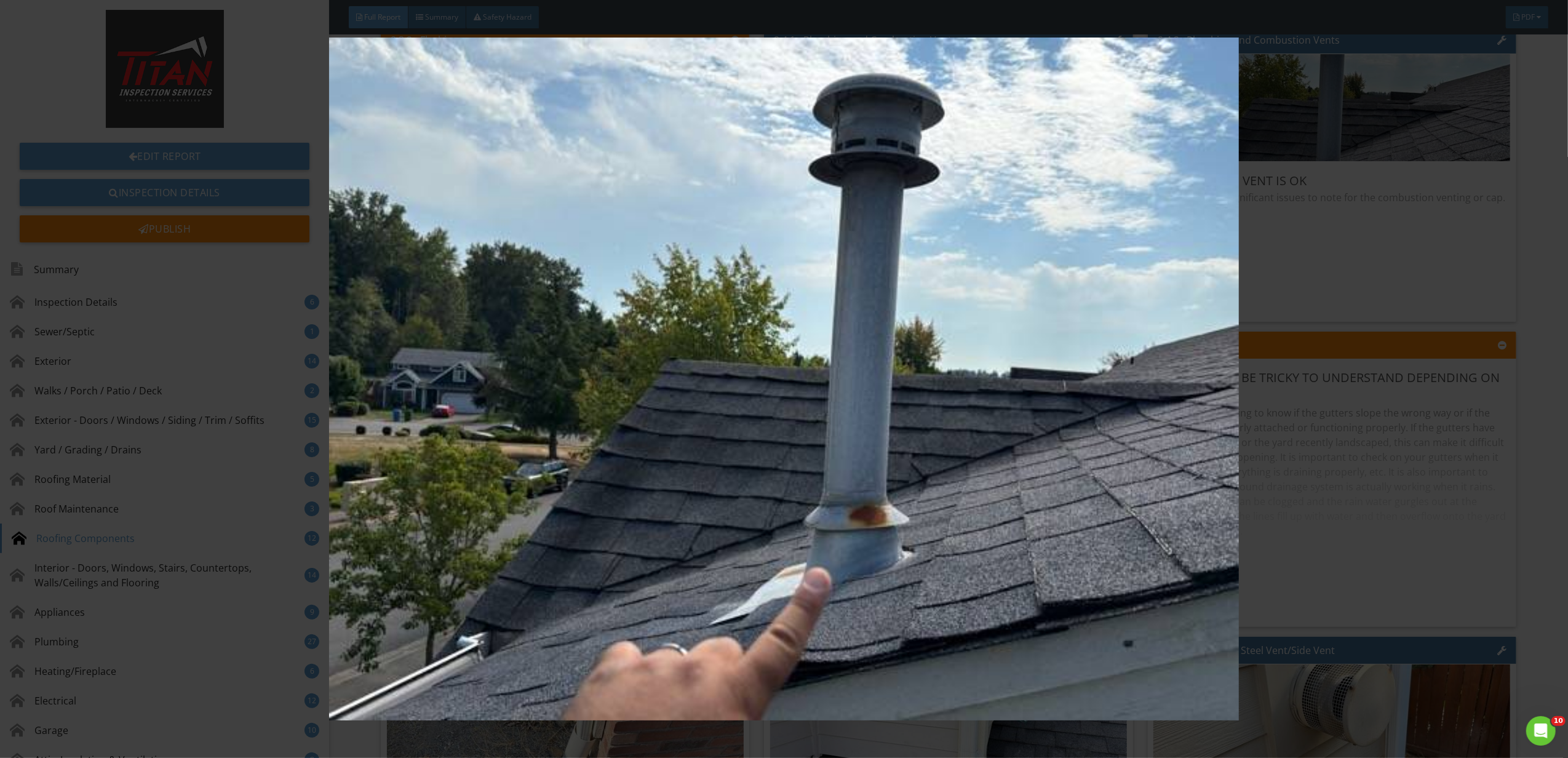
click at [1307, 441] on img at bounding box center [784, 379] width 1453 height 683
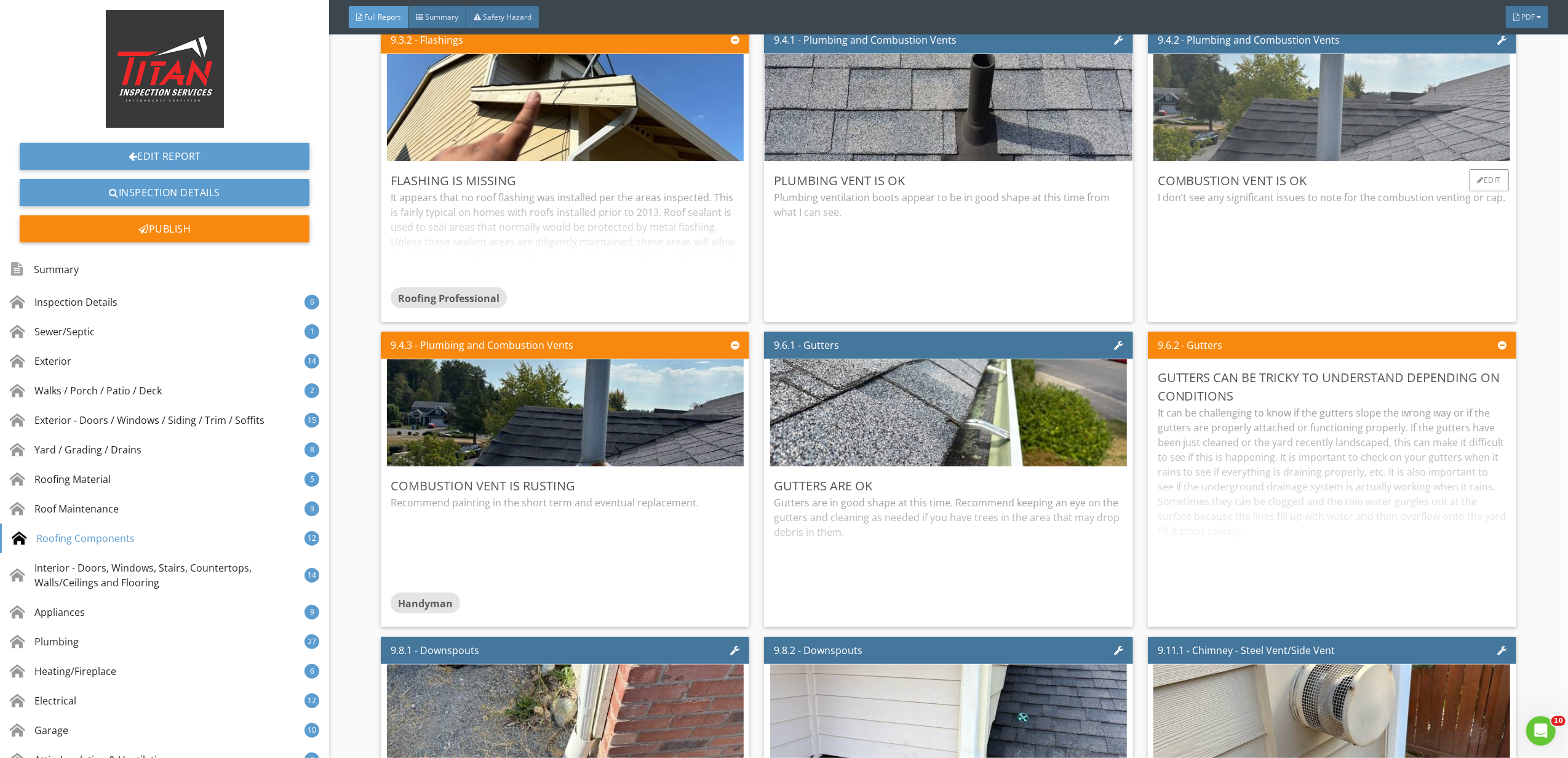
click at [1334, 104] on img at bounding box center [1332, 107] width 357 height 268
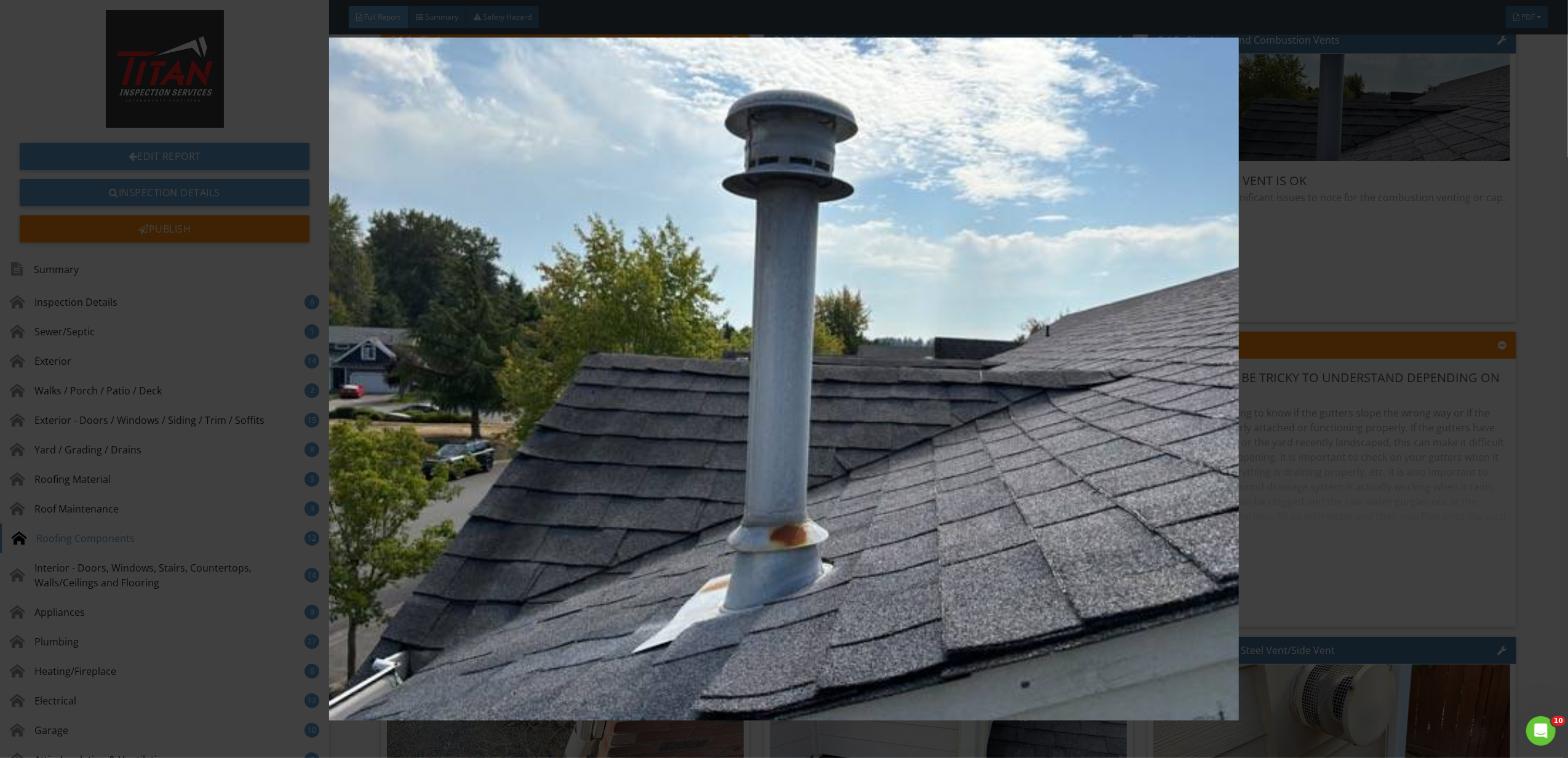
click at [1432, 349] on img at bounding box center [784, 379] width 1453 height 683
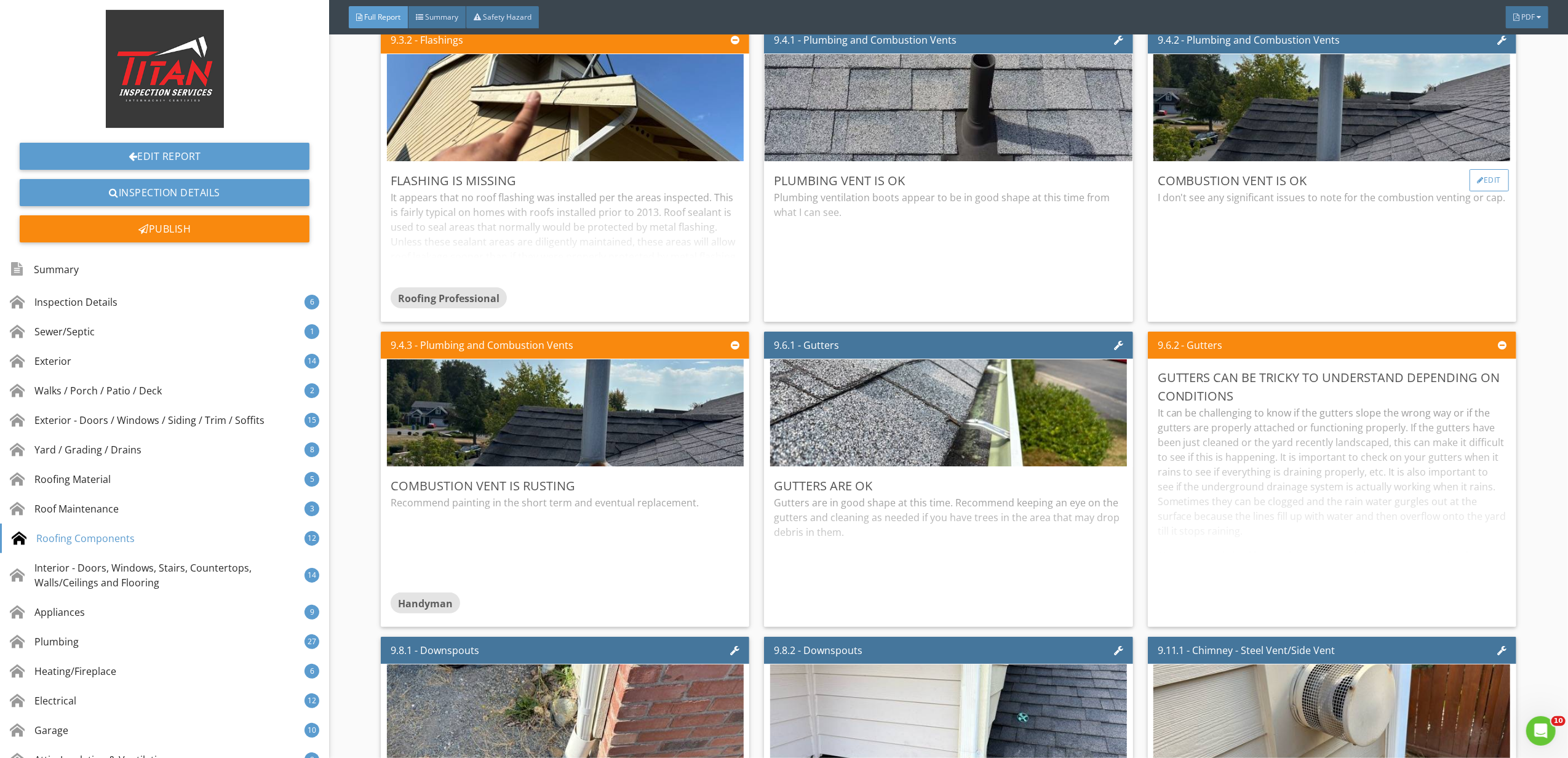
click at [1470, 192] on div "Edit" at bounding box center [1490, 180] width 40 height 22
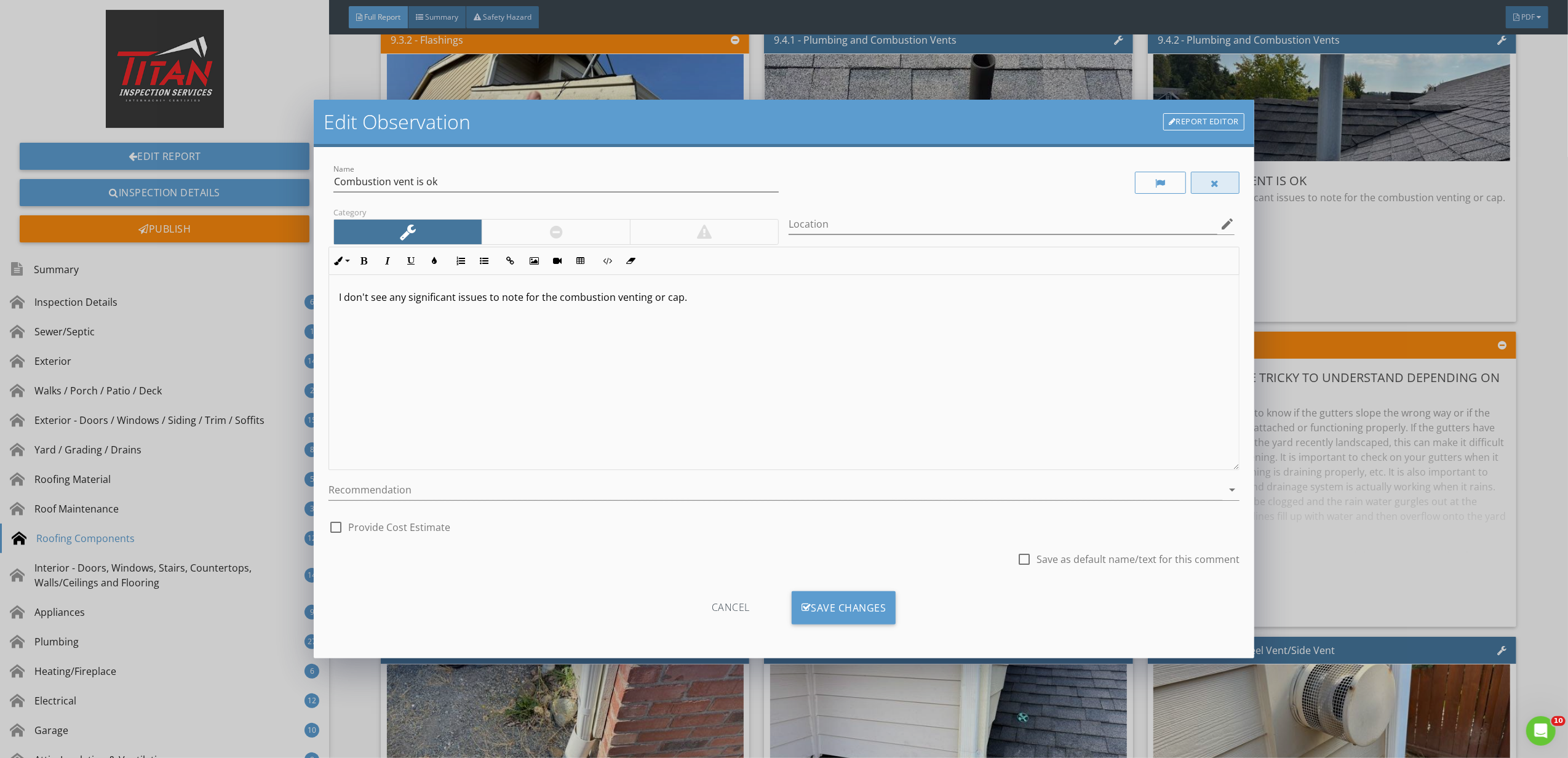
click at [1220, 188] on div at bounding box center [1216, 182] width 49 height 22
click at [874, 599] on div "Save Changes" at bounding box center [844, 608] width 105 height 33
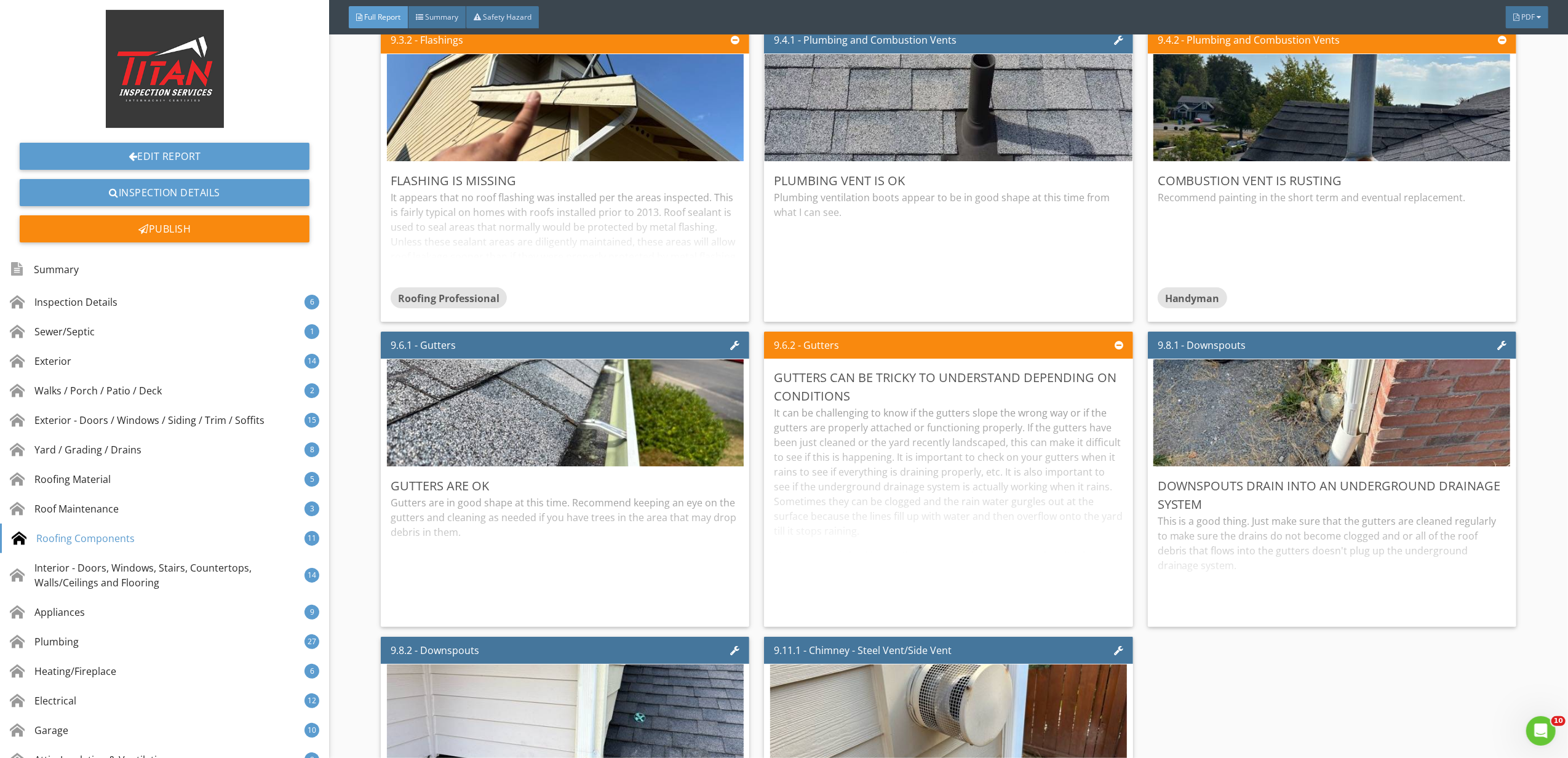
scroll to position [9765, 0]
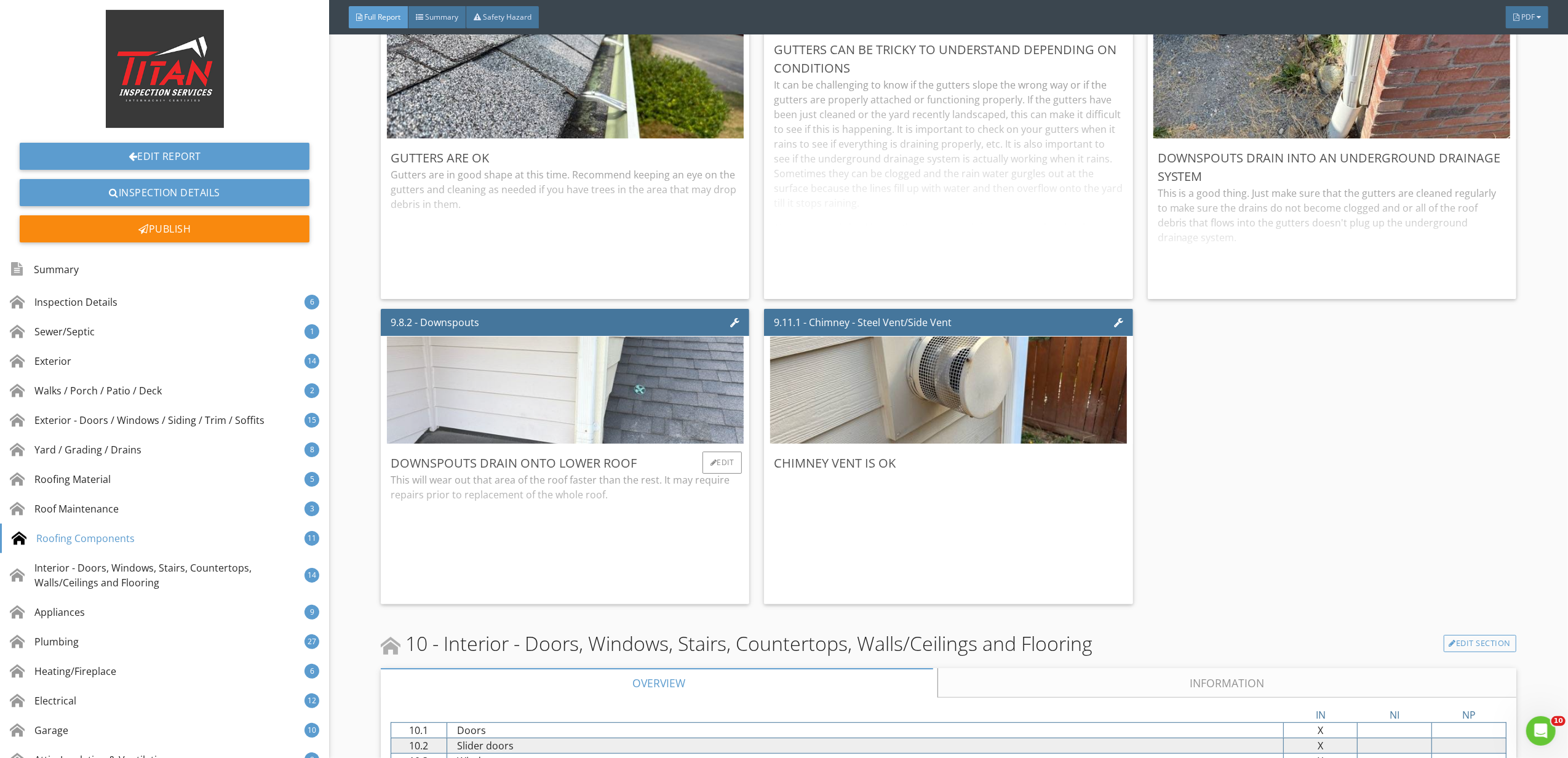
click at [736, 405] on img at bounding box center [565, 390] width 357 height 268
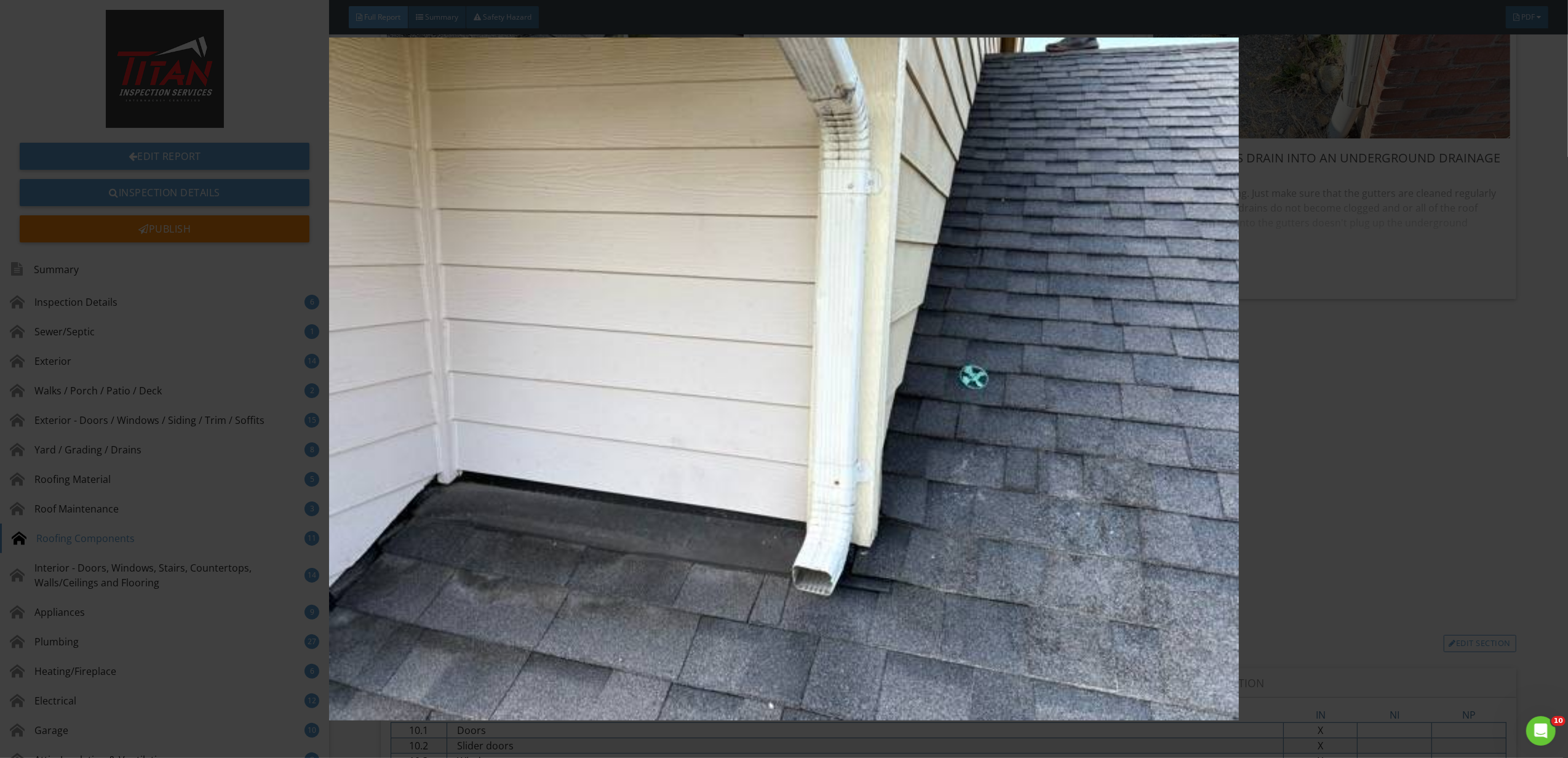
click at [1314, 500] on img at bounding box center [784, 379] width 1453 height 683
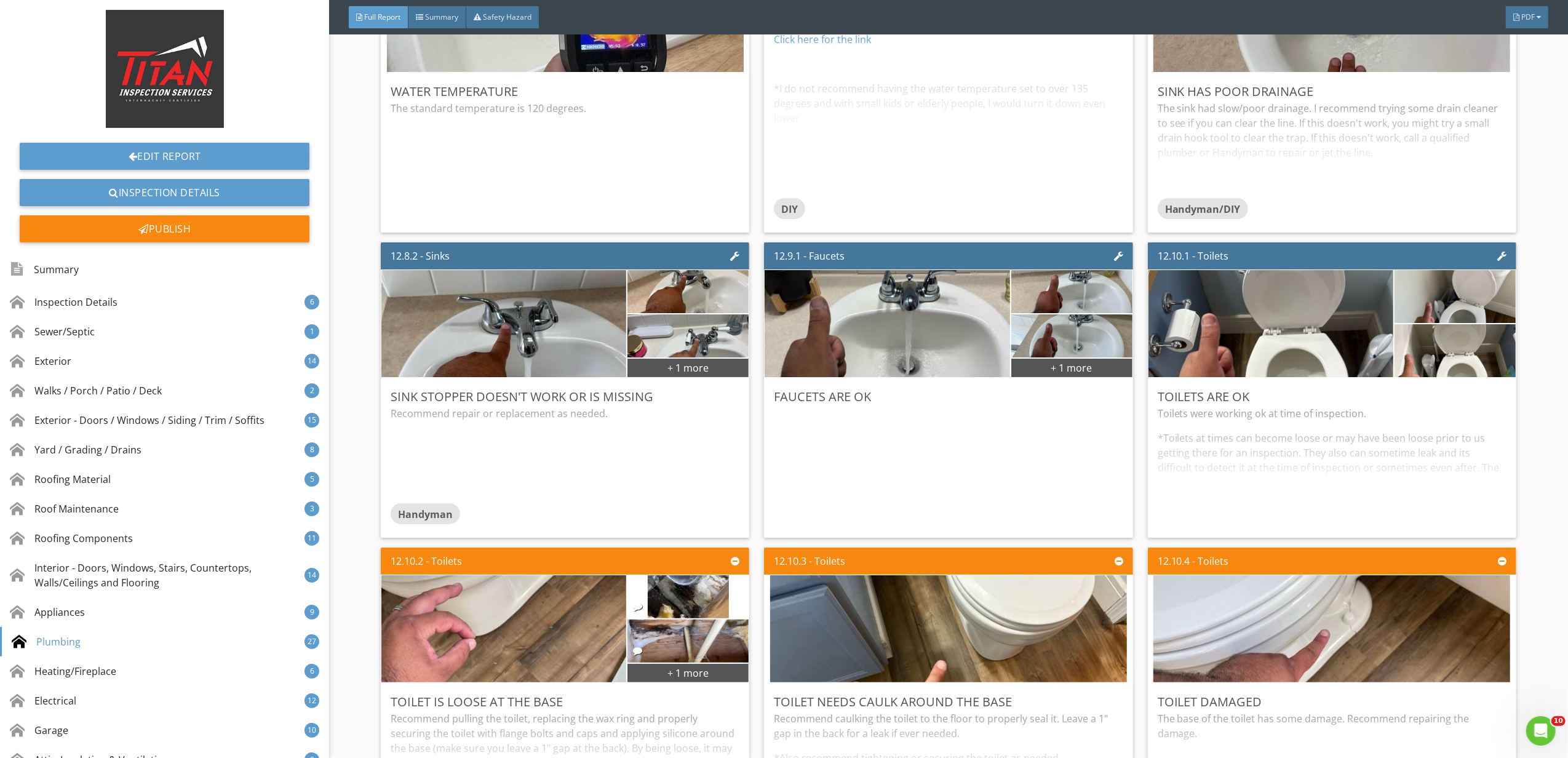
scroll to position [14934, 0]
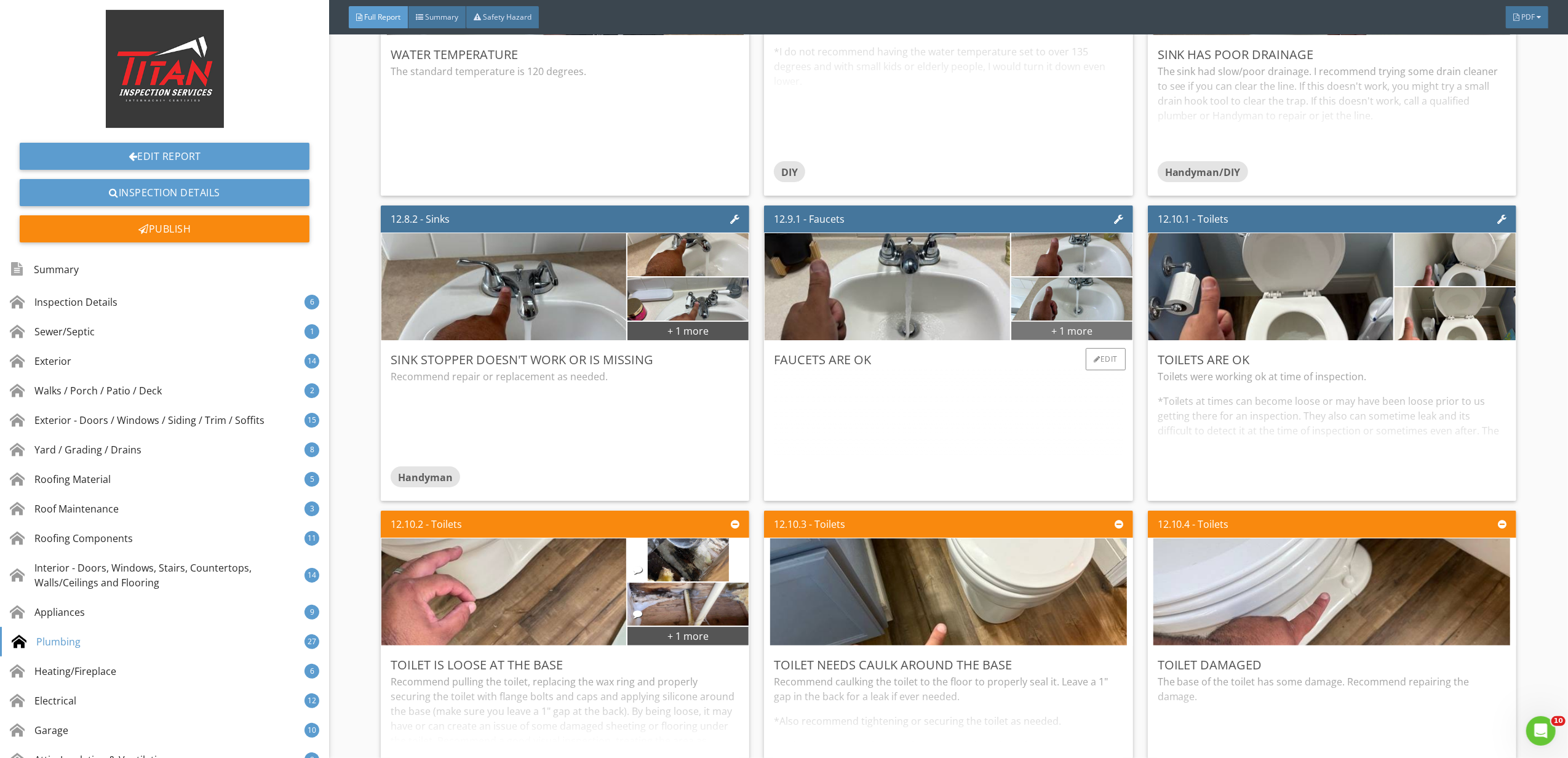
click at [1071, 341] on div "+ 1 more" at bounding box center [1071, 330] width 121 height 19
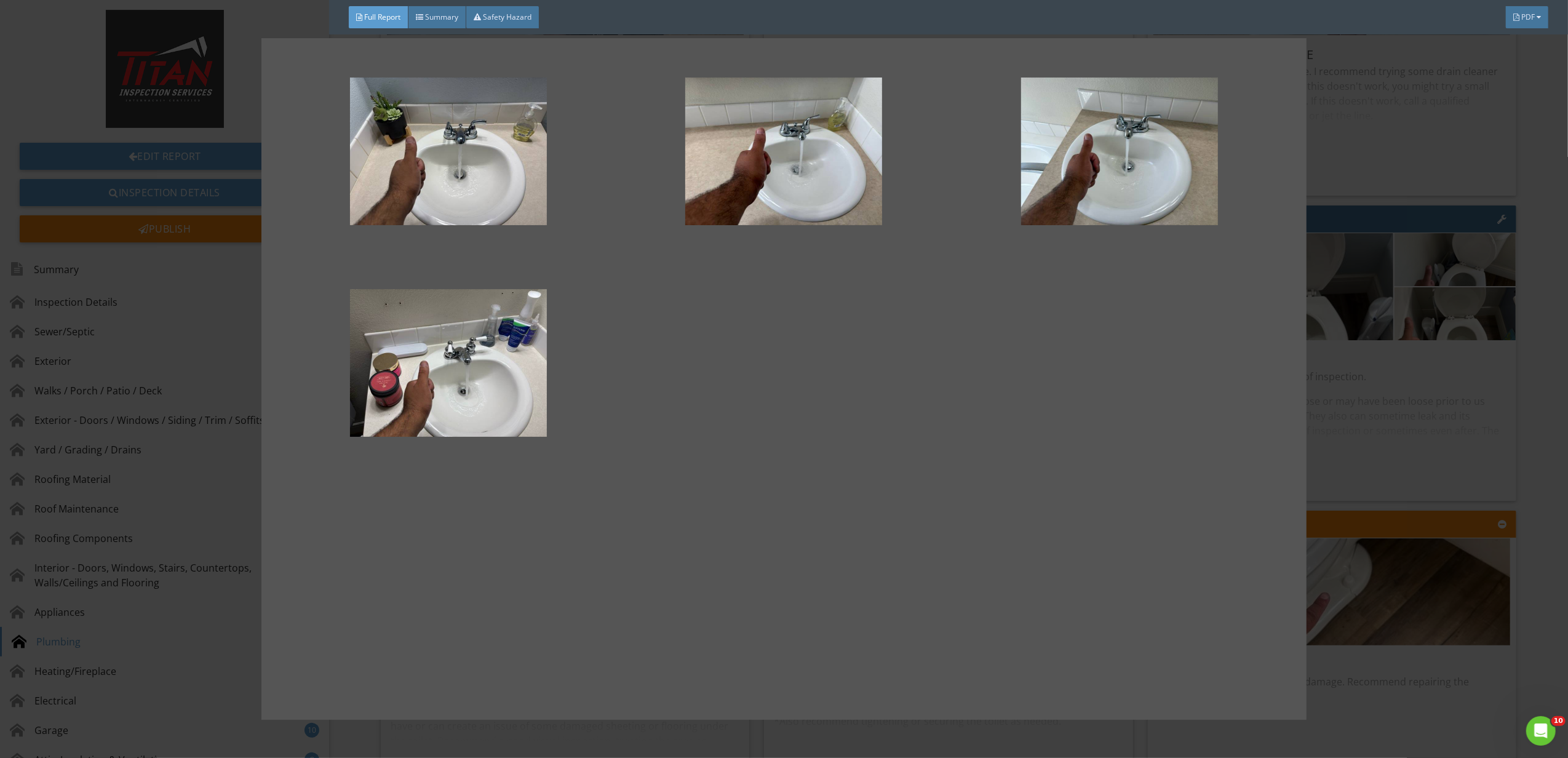
click at [1401, 434] on div at bounding box center [784, 379] width 1568 height 758
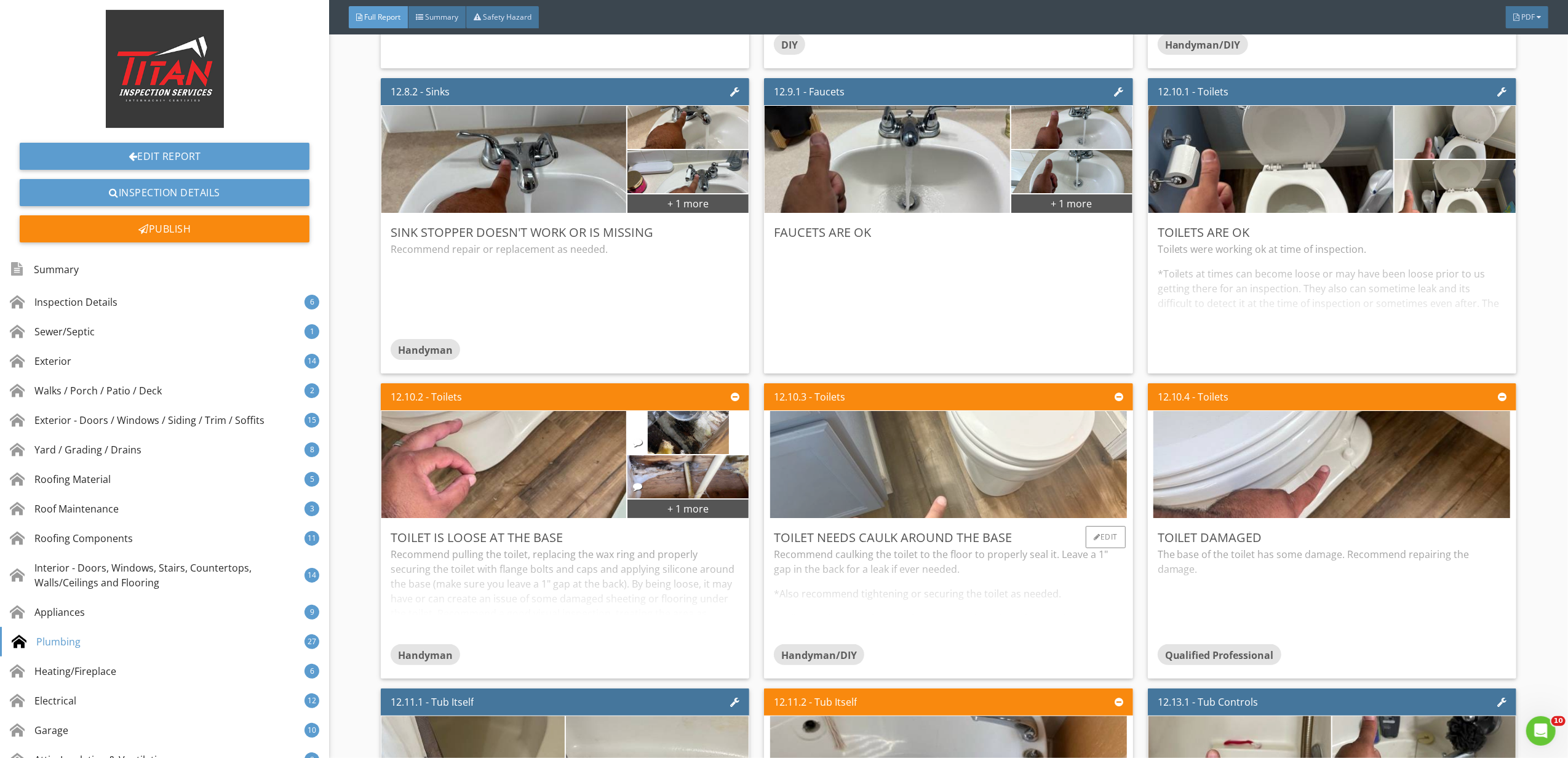
scroll to position [15098, 0]
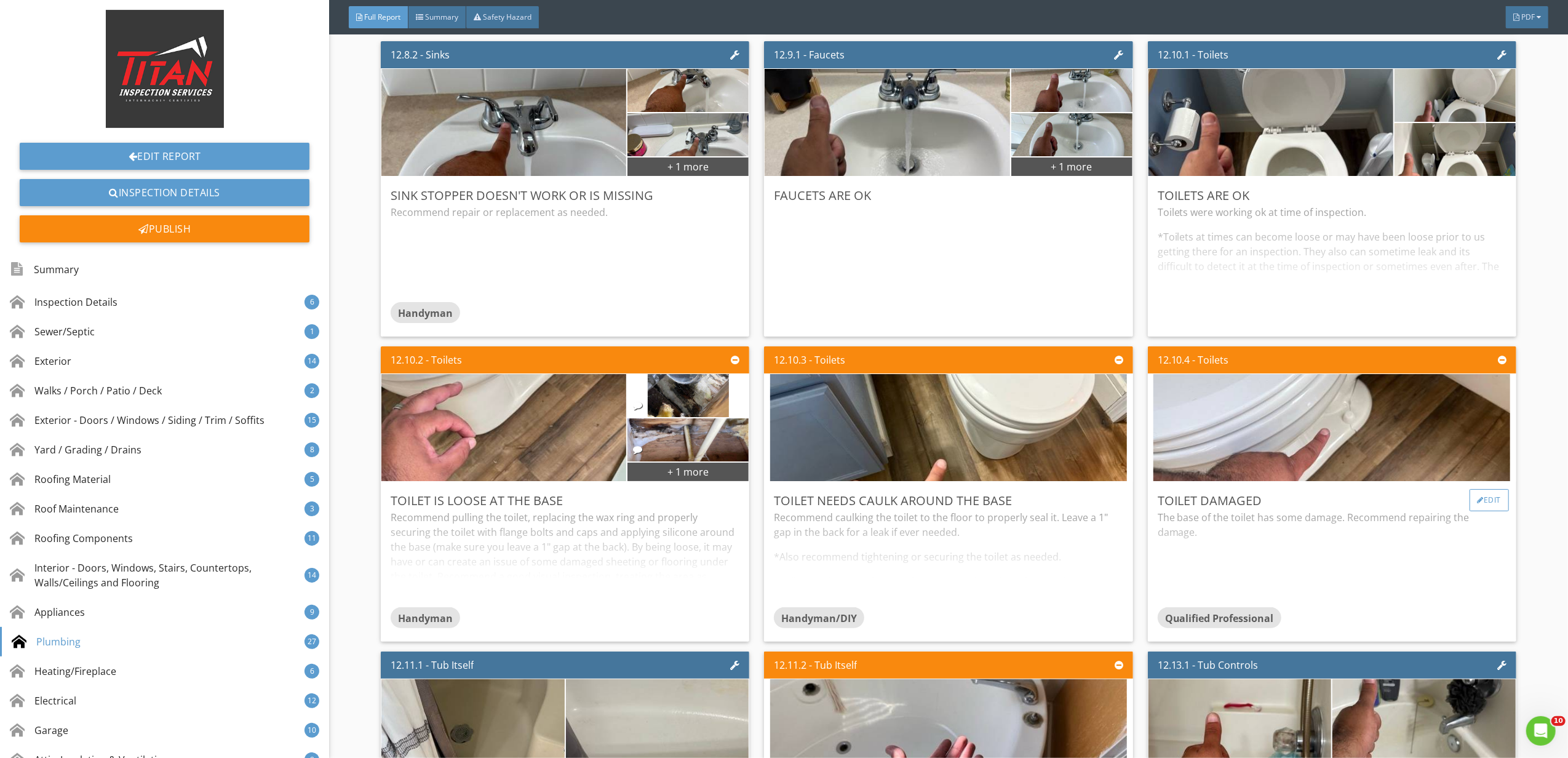
click at [1490, 511] on div "Edit" at bounding box center [1490, 500] width 40 height 22
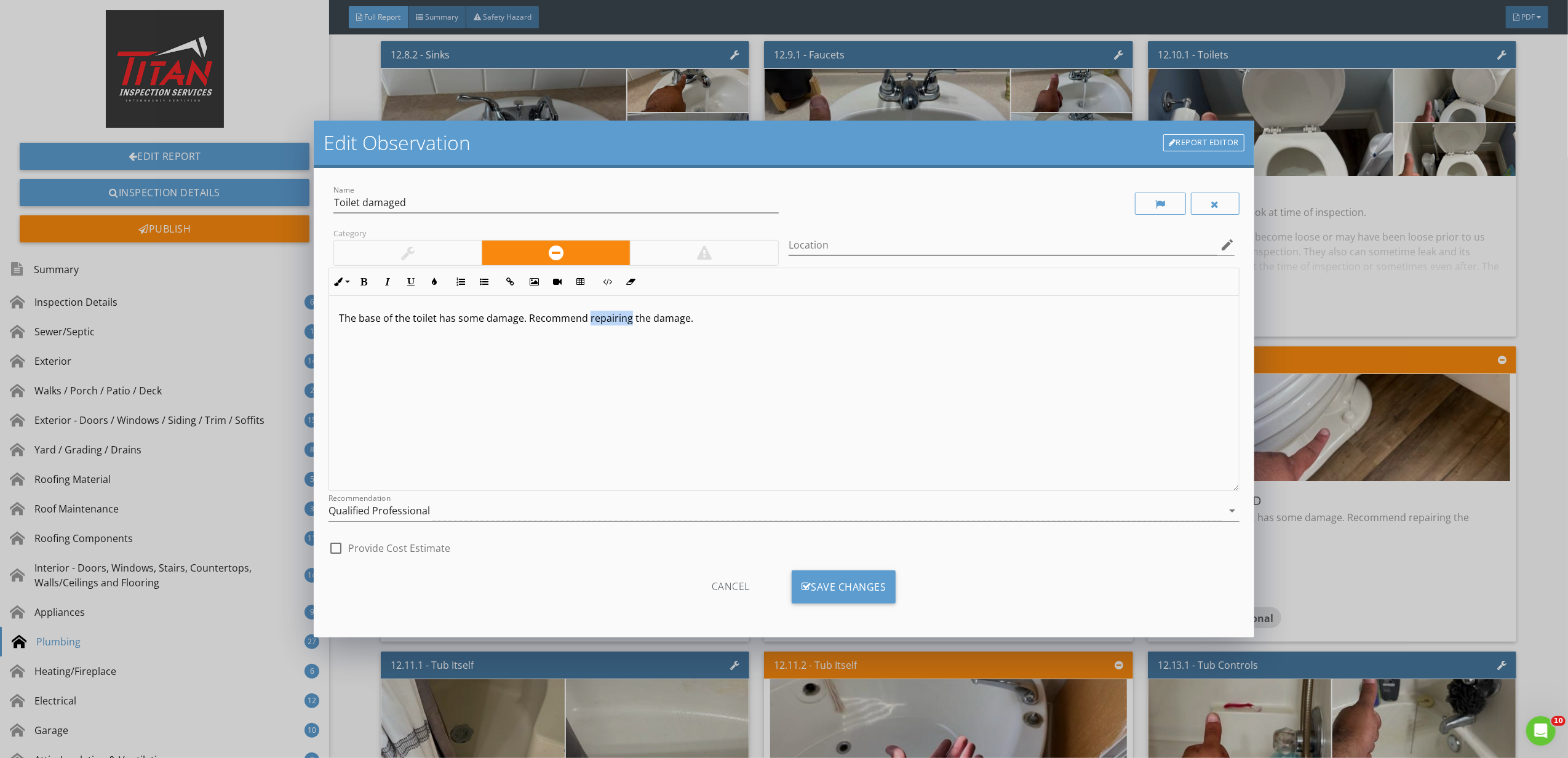
drag, startPoint x: 588, startPoint y: 320, endPoint x: 628, endPoint y: 327, distance: 40.6
click at [628, 327] on div "The base of the toilet has some damage. Recommend repairing the damage." at bounding box center [784, 394] width 910 height 196
click at [858, 593] on div "Save Changes" at bounding box center [844, 587] width 105 height 33
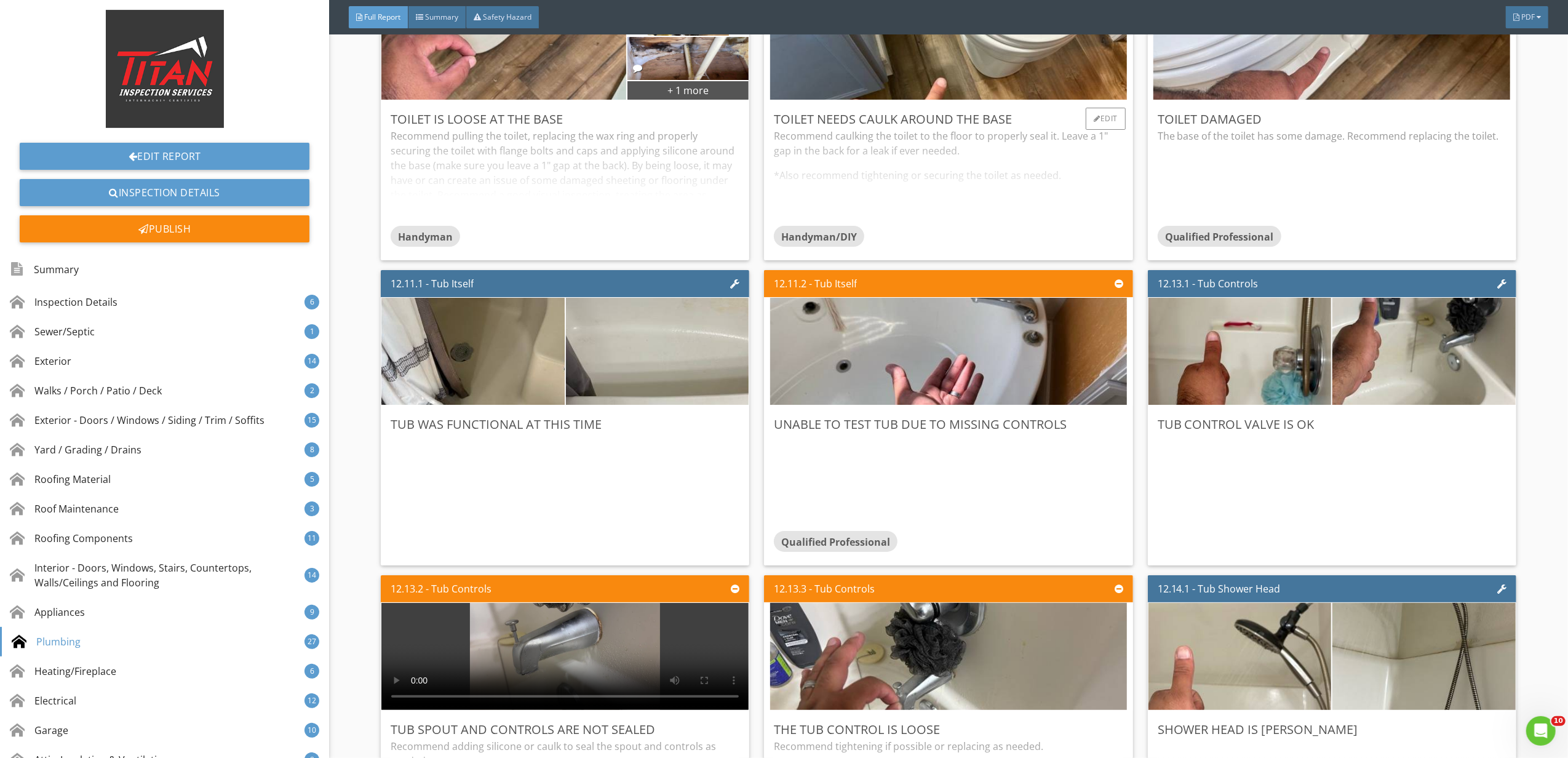
scroll to position [15509, 0]
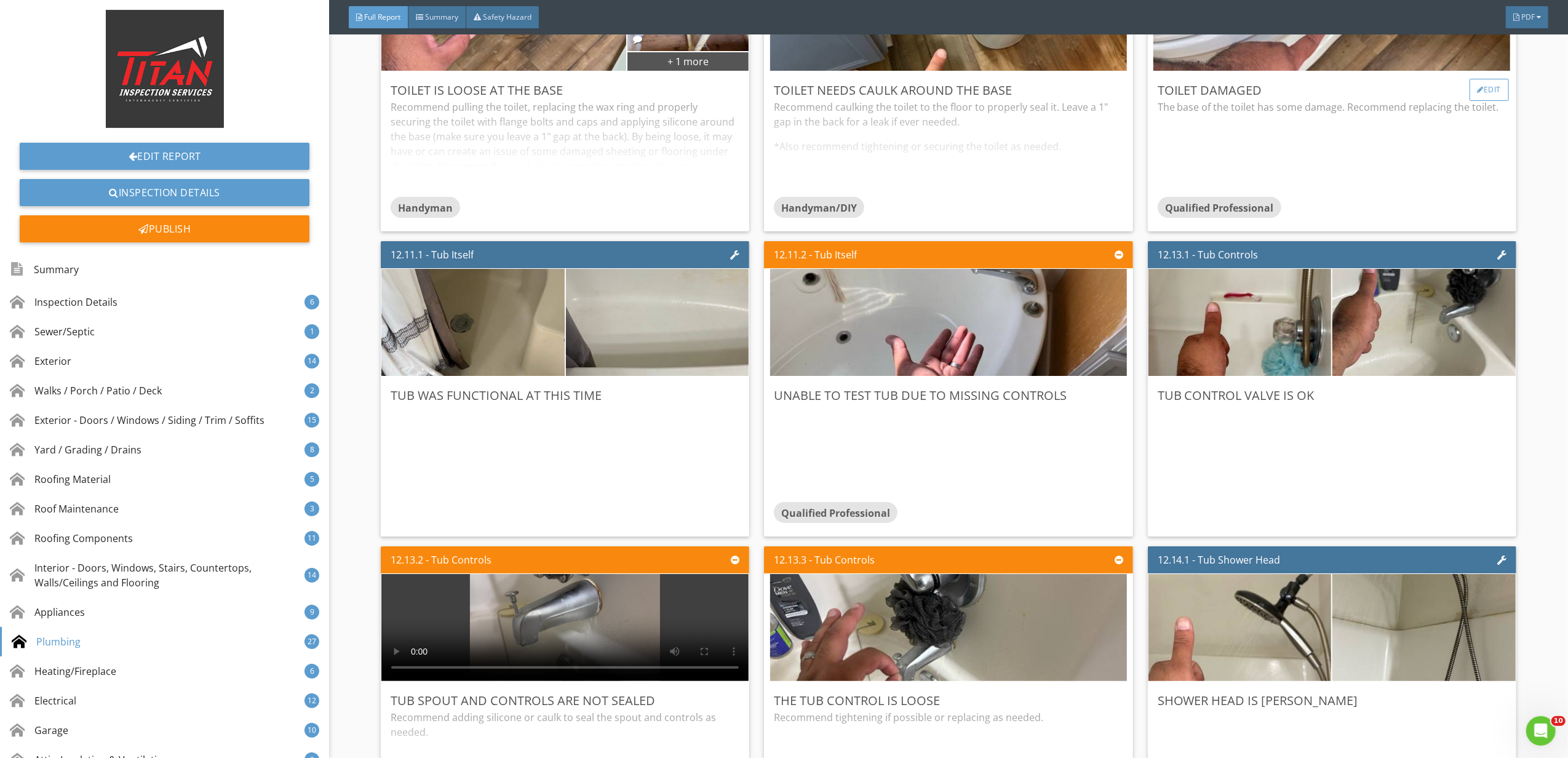
click at [1487, 101] on div "Edit" at bounding box center [1490, 89] width 40 height 22
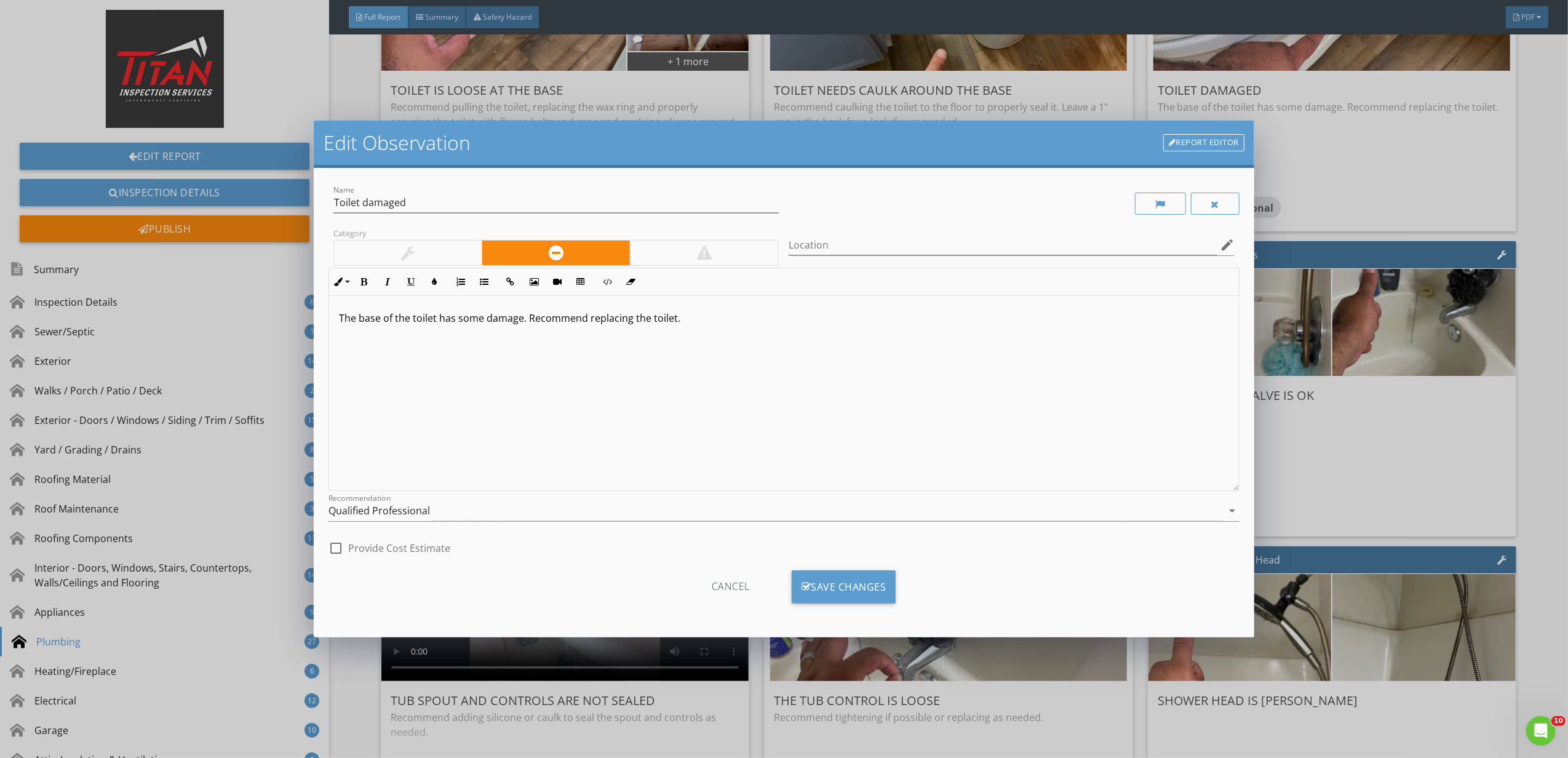
click at [690, 523] on div "Recommendation Qualified Professional arrow_drop_down" at bounding box center [784, 517] width 912 height 33
click at [675, 517] on div "Qualified Professional" at bounding box center [775, 510] width 894 height 20
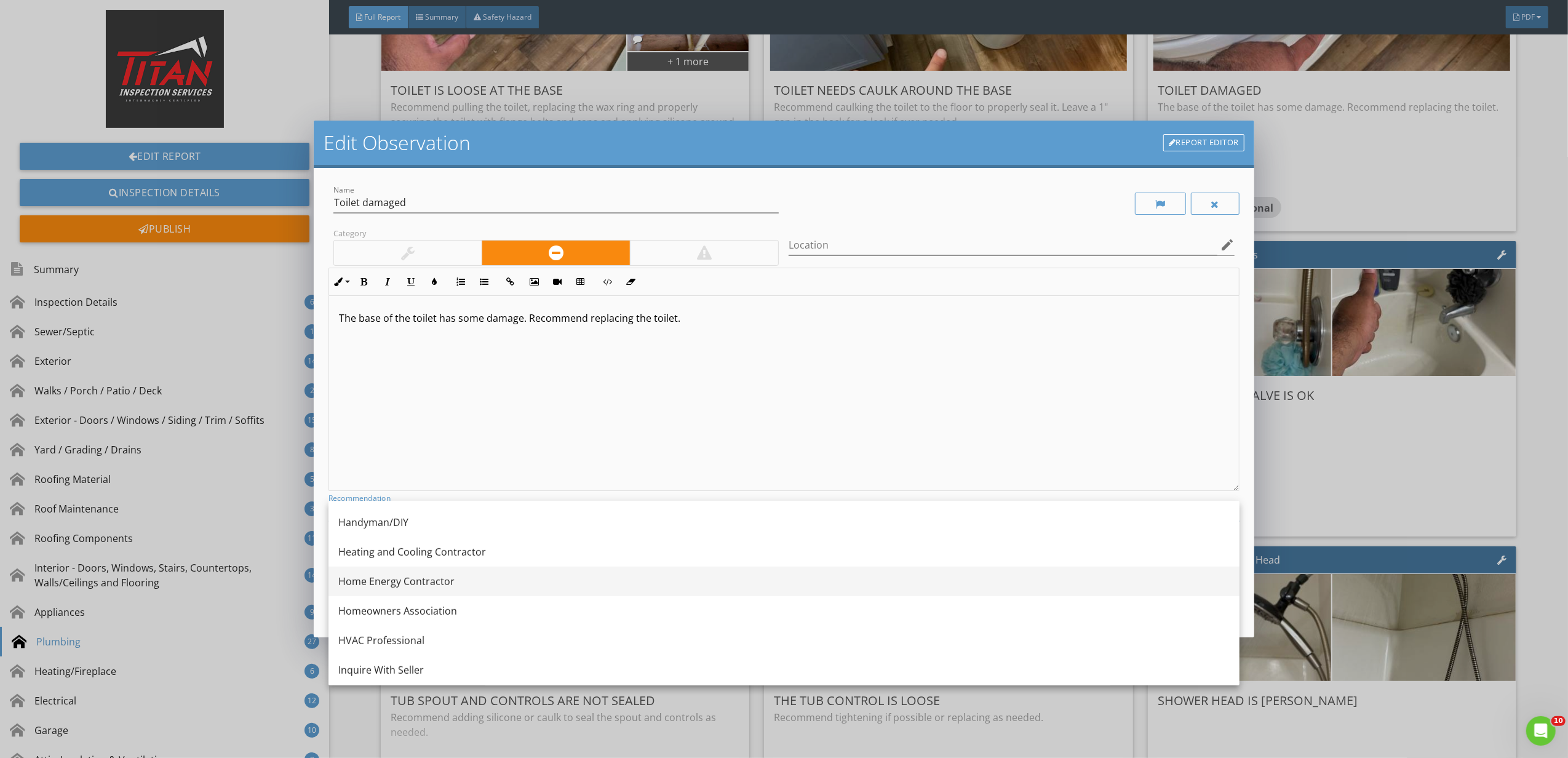
scroll to position [826, 0]
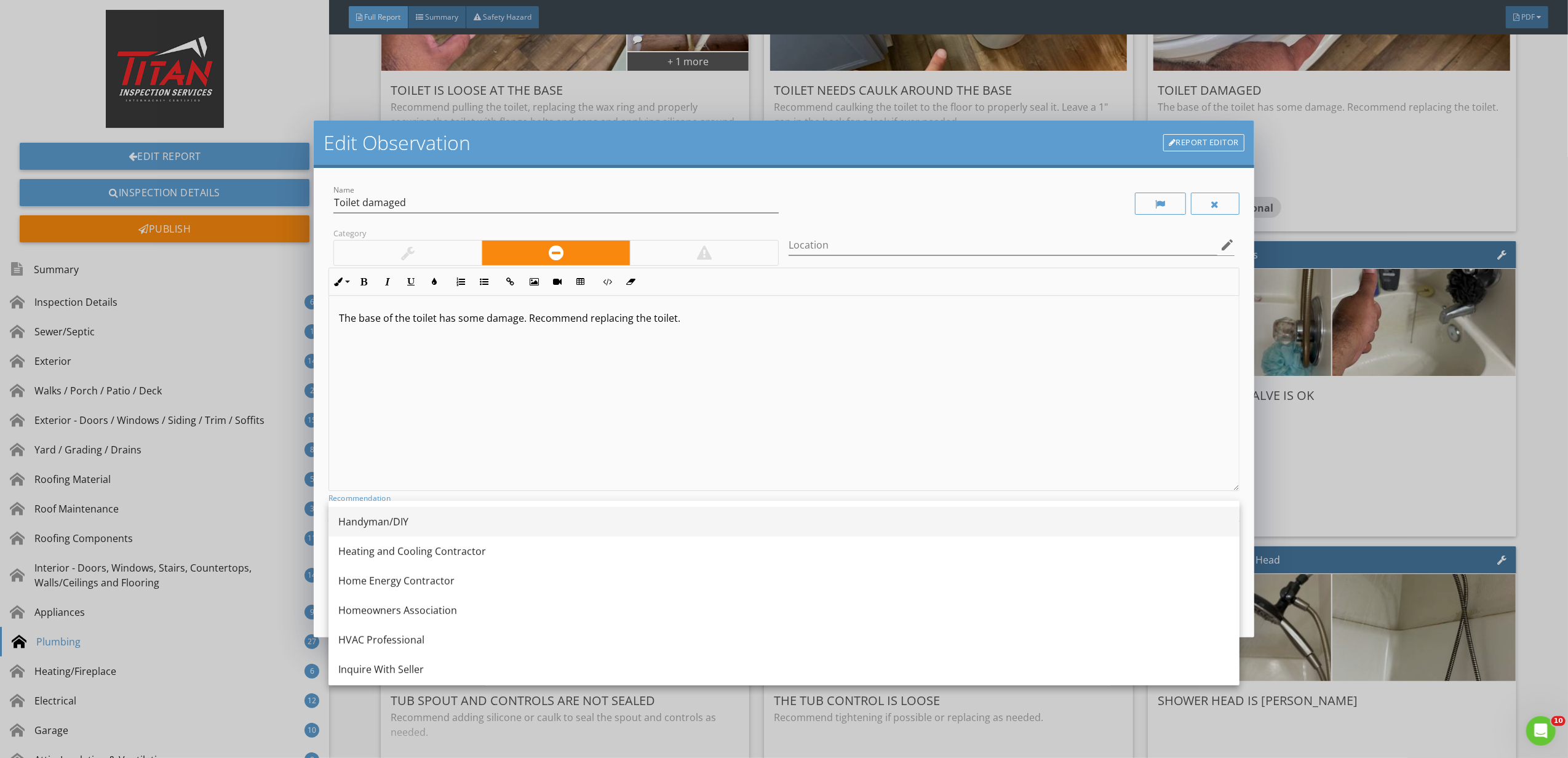
click at [397, 534] on div "Handyman/DIY" at bounding box center [784, 522] width 891 height 30
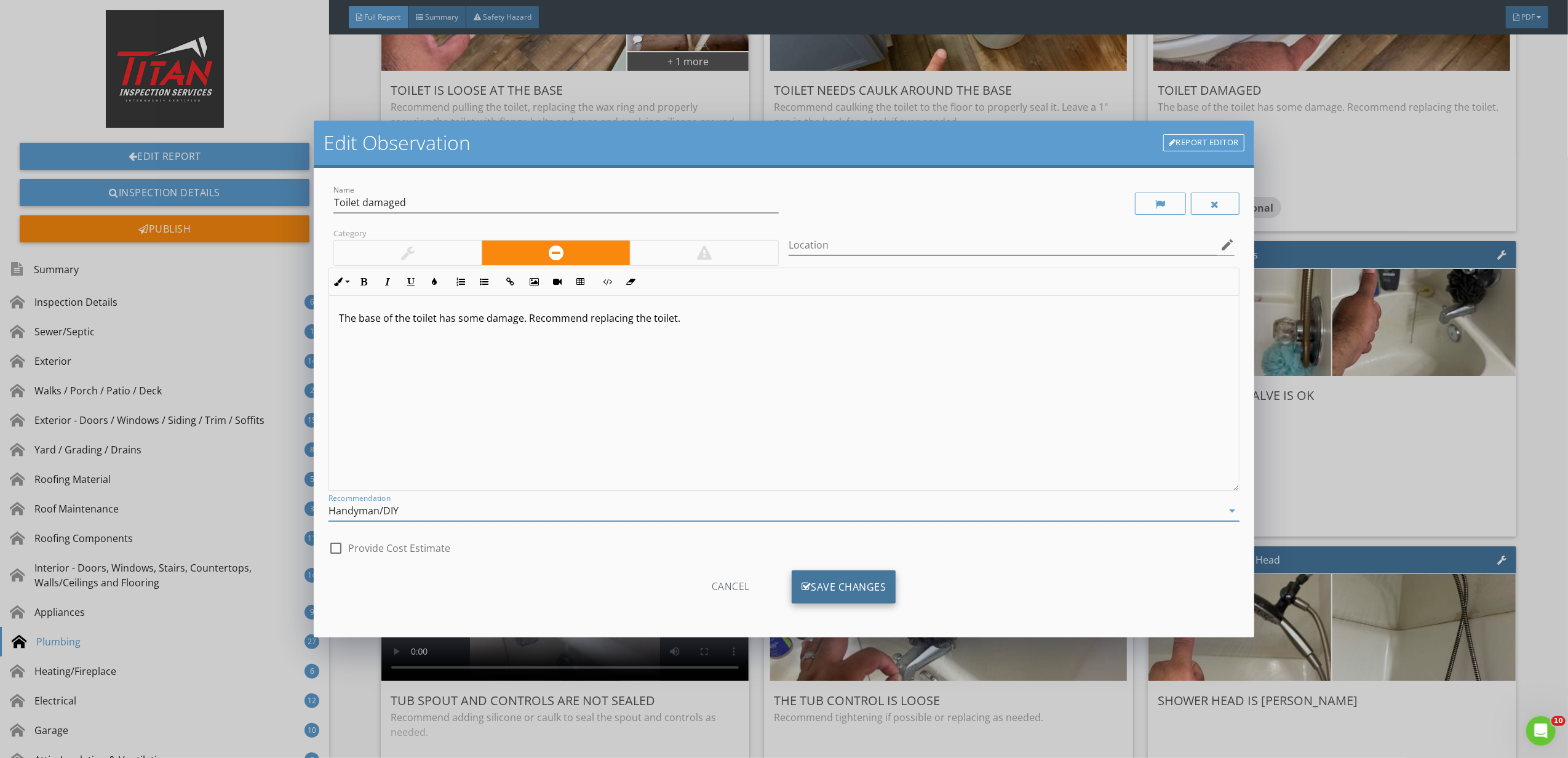
click at [821, 591] on div "Save Changes" at bounding box center [844, 587] width 105 height 33
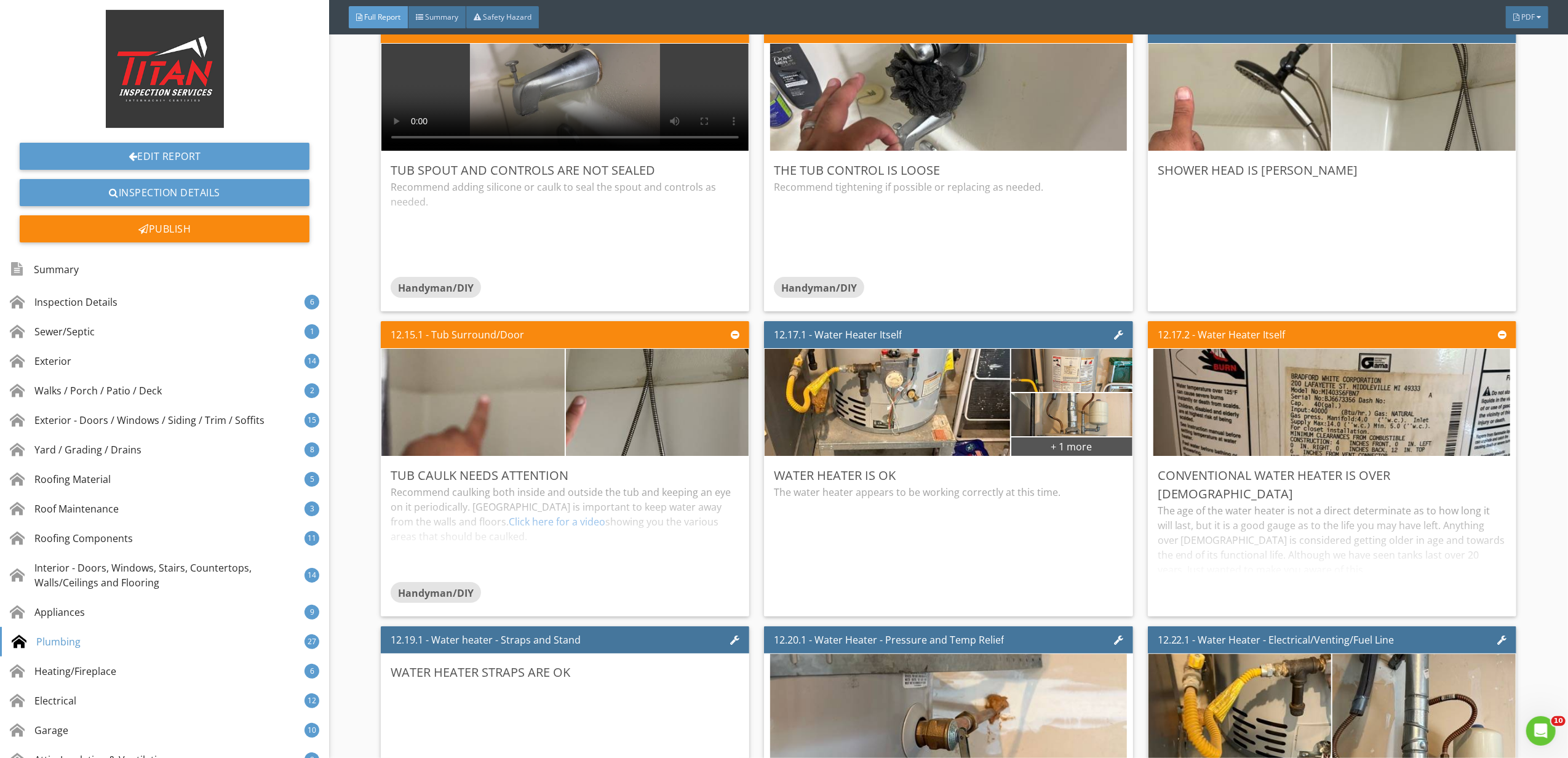
scroll to position [16084, 0]
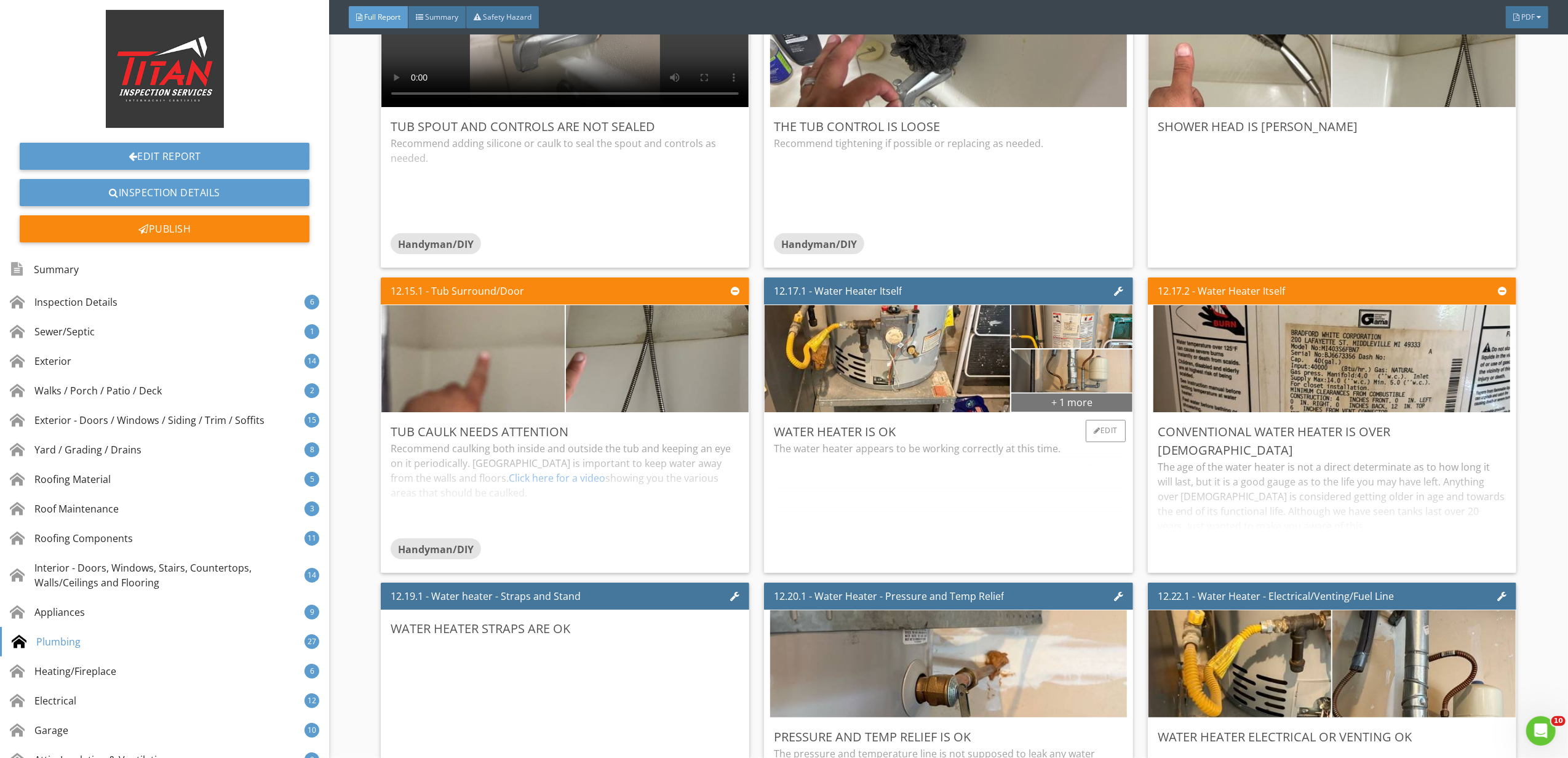
click at [1065, 412] on div "+ 1 more" at bounding box center [1071, 403] width 121 height 19
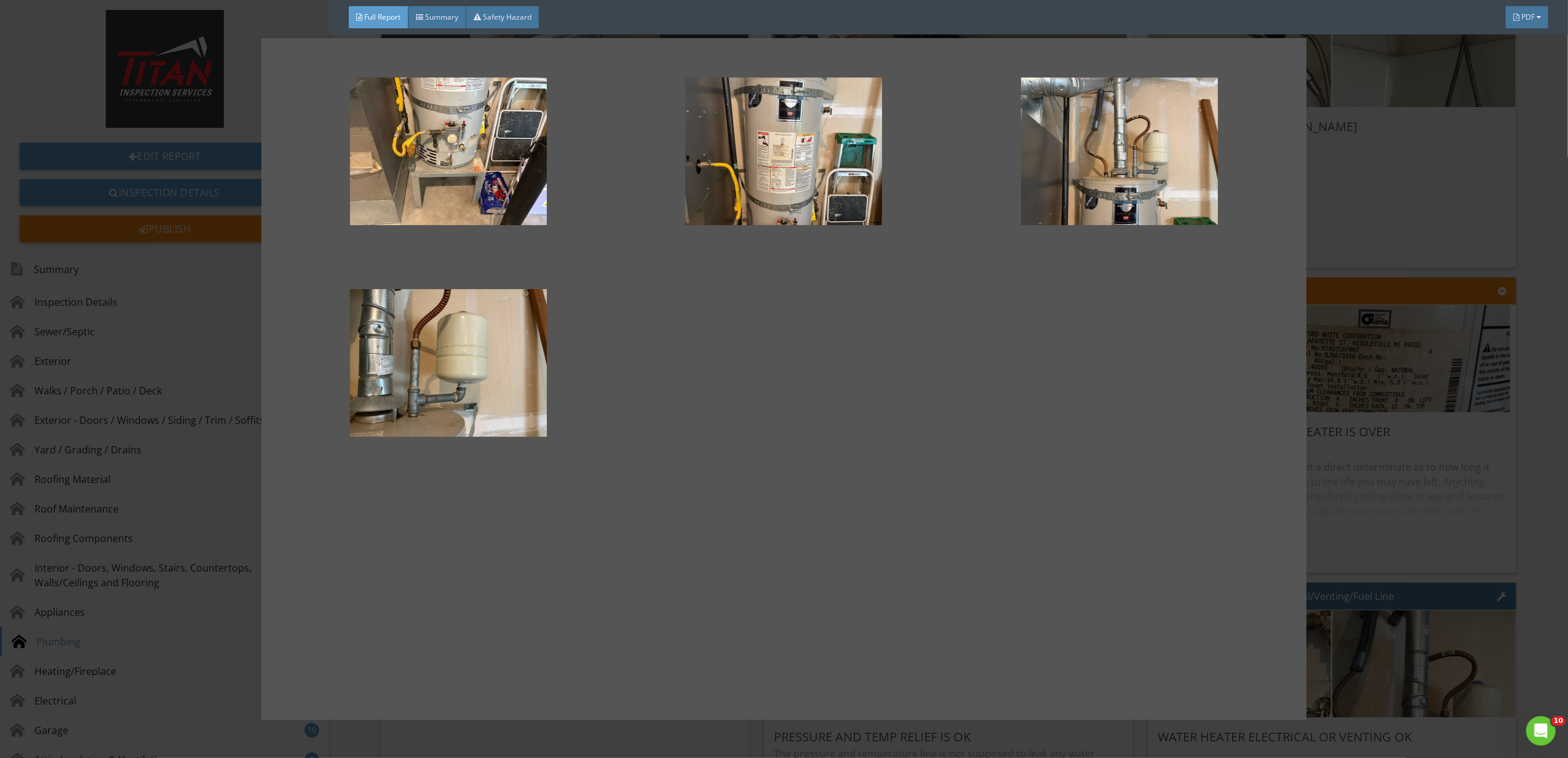
click at [1393, 516] on div at bounding box center [784, 379] width 1568 height 758
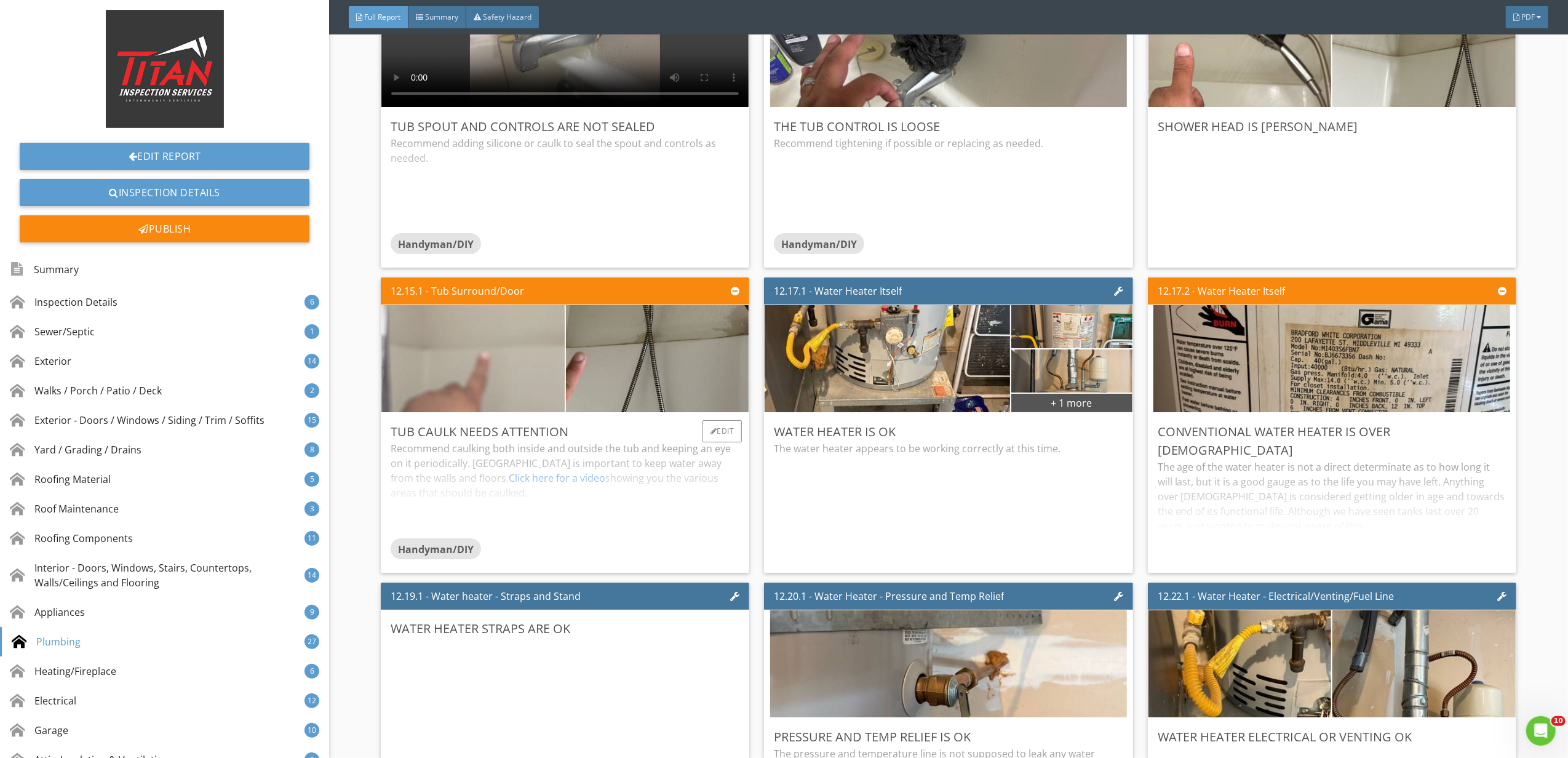
click at [518, 427] on img at bounding box center [473, 359] width 357 height 268
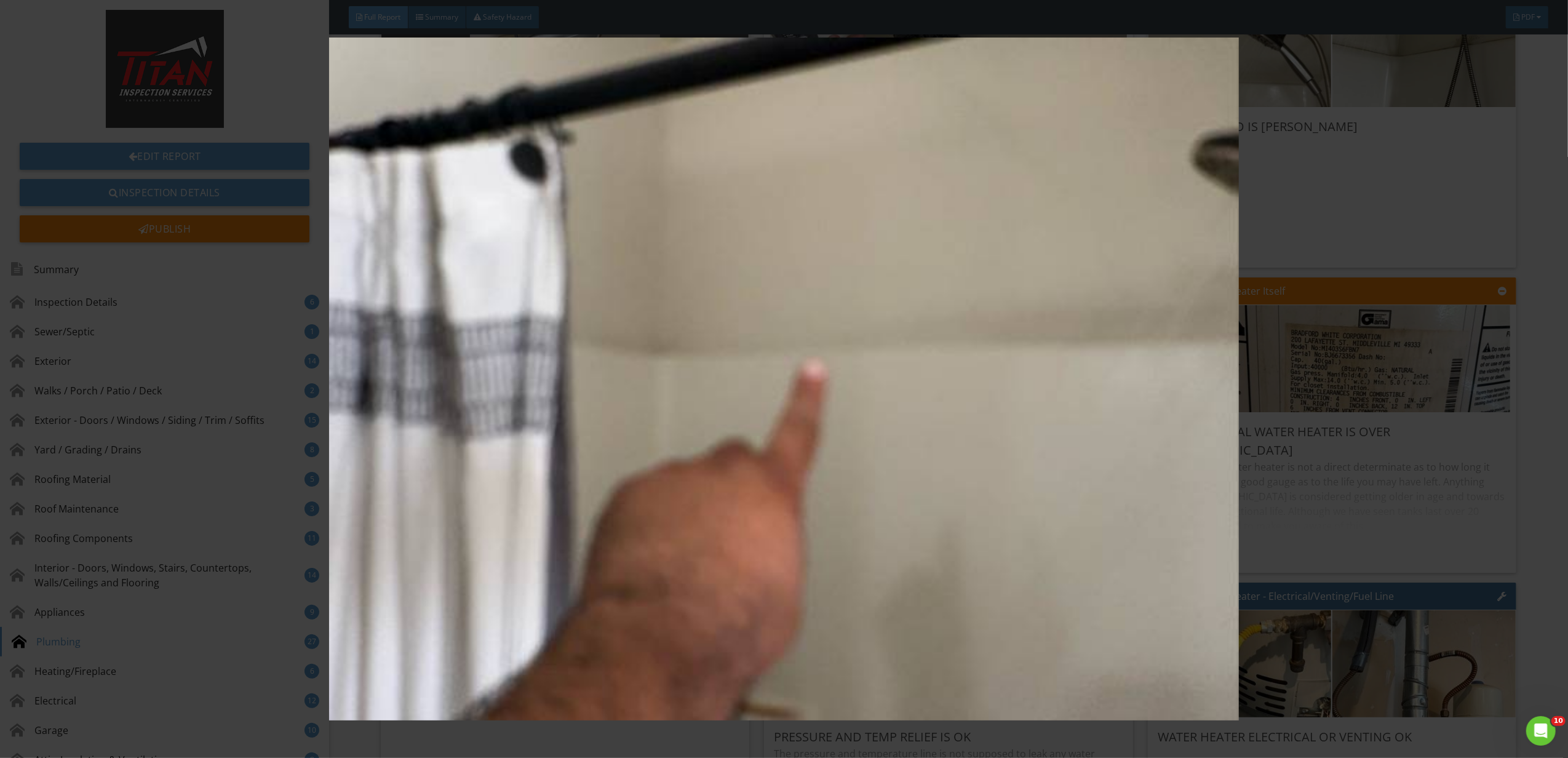
click at [1330, 523] on img at bounding box center [784, 379] width 1453 height 683
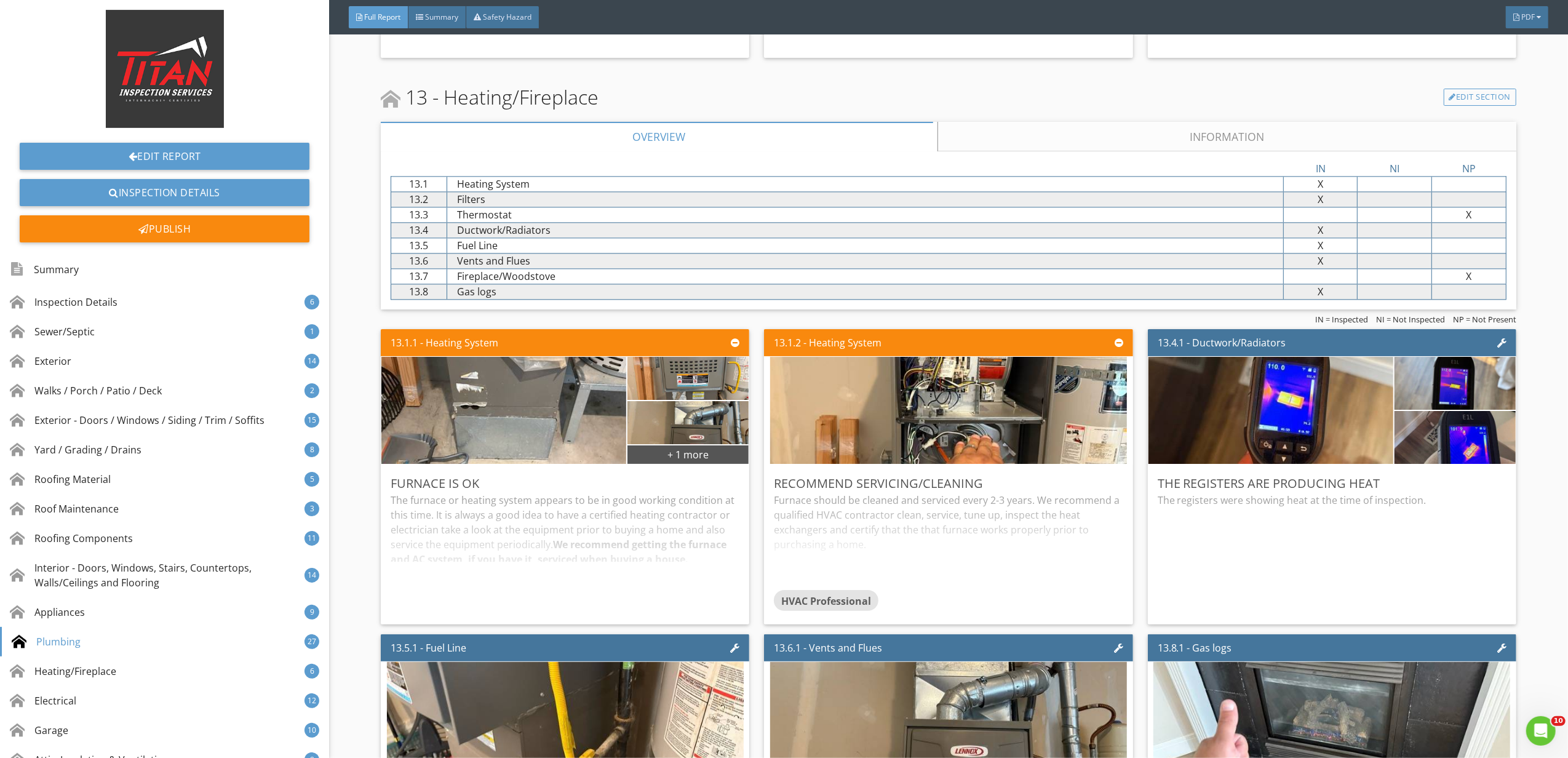
scroll to position [16986, 0]
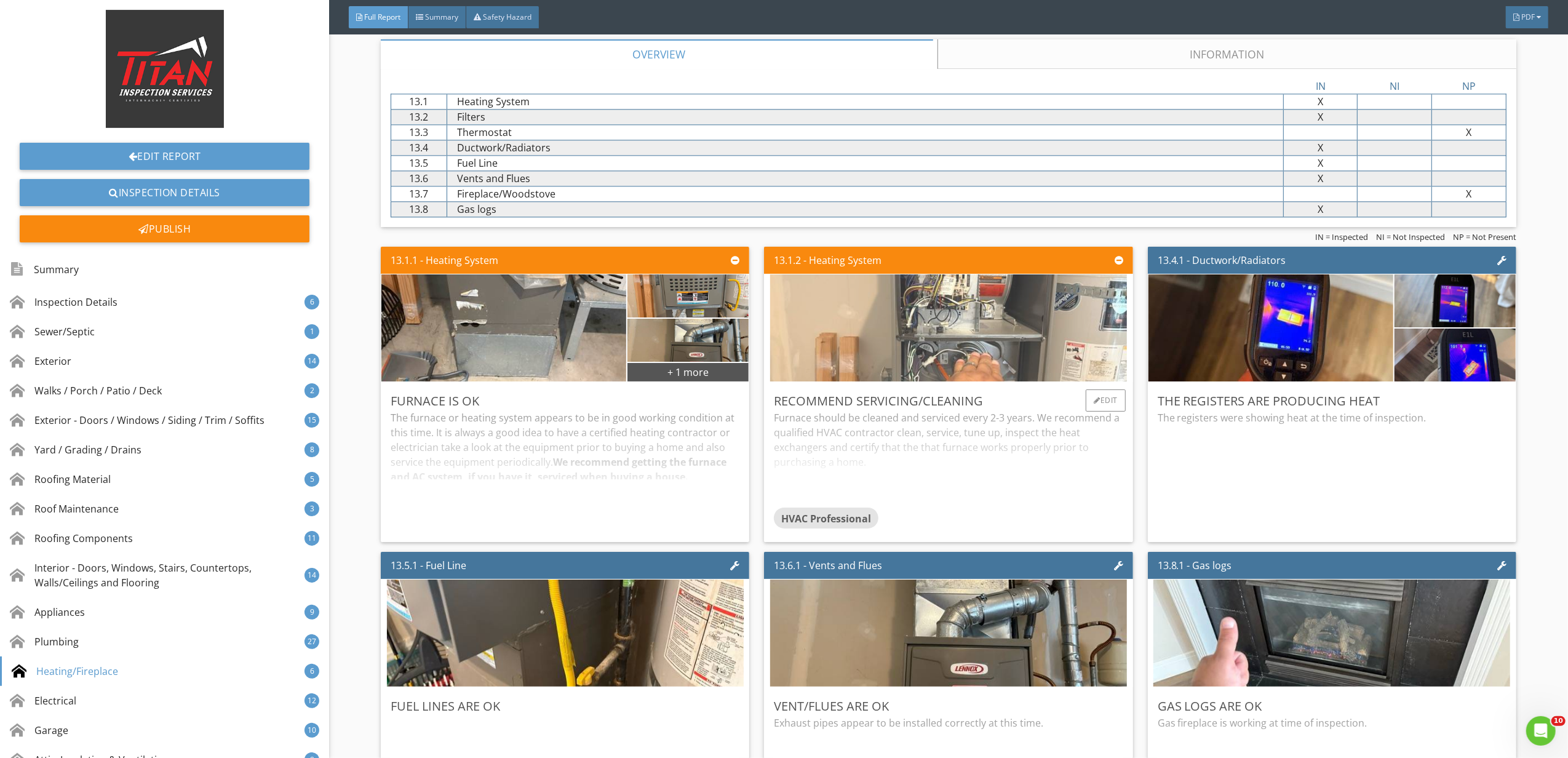
click at [1064, 381] on img at bounding box center [949, 328] width 357 height 268
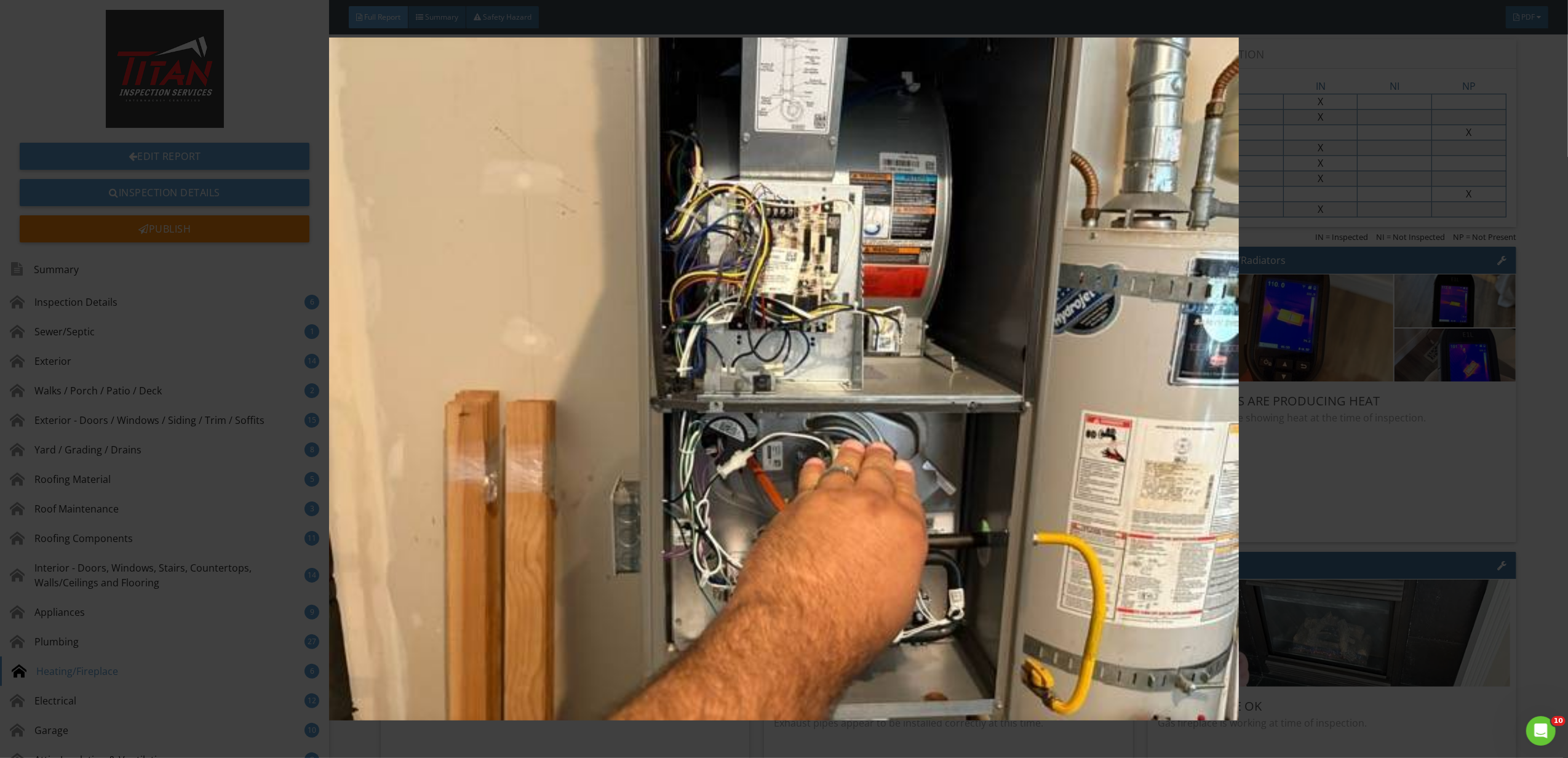
click at [1282, 488] on img at bounding box center [784, 379] width 1453 height 683
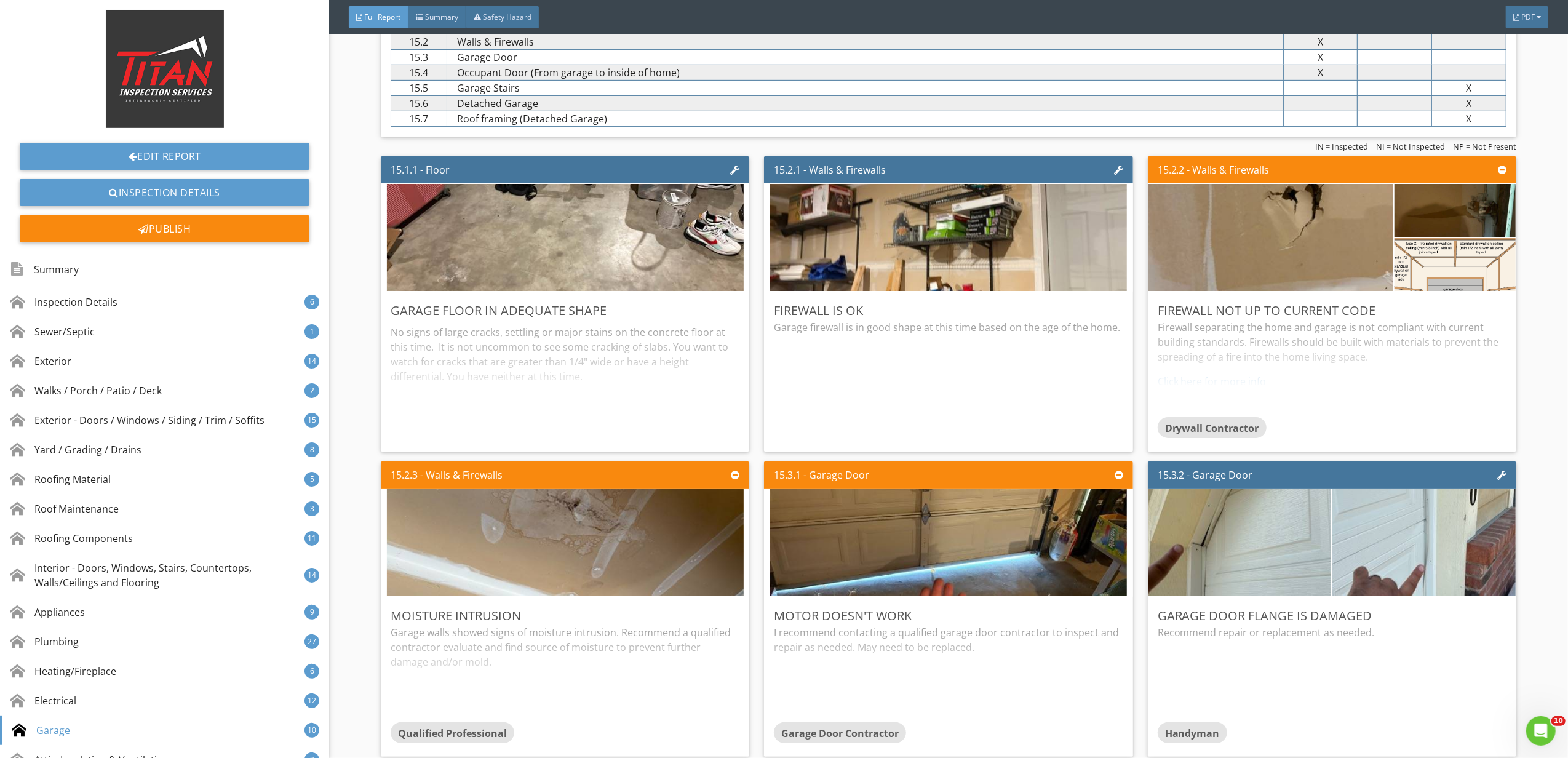
scroll to position [19530, 0]
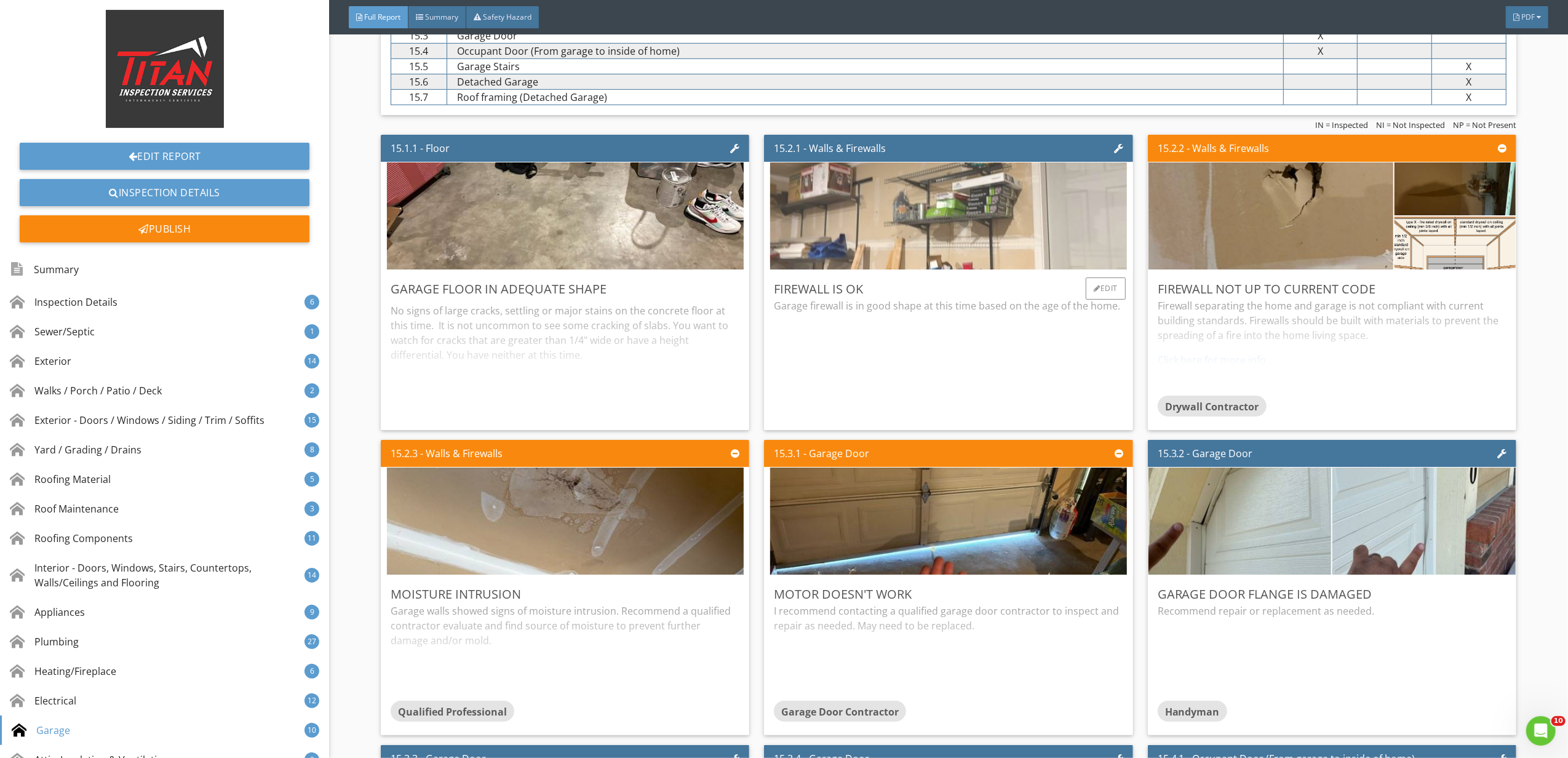
click at [1017, 263] on img at bounding box center [949, 216] width 357 height 268
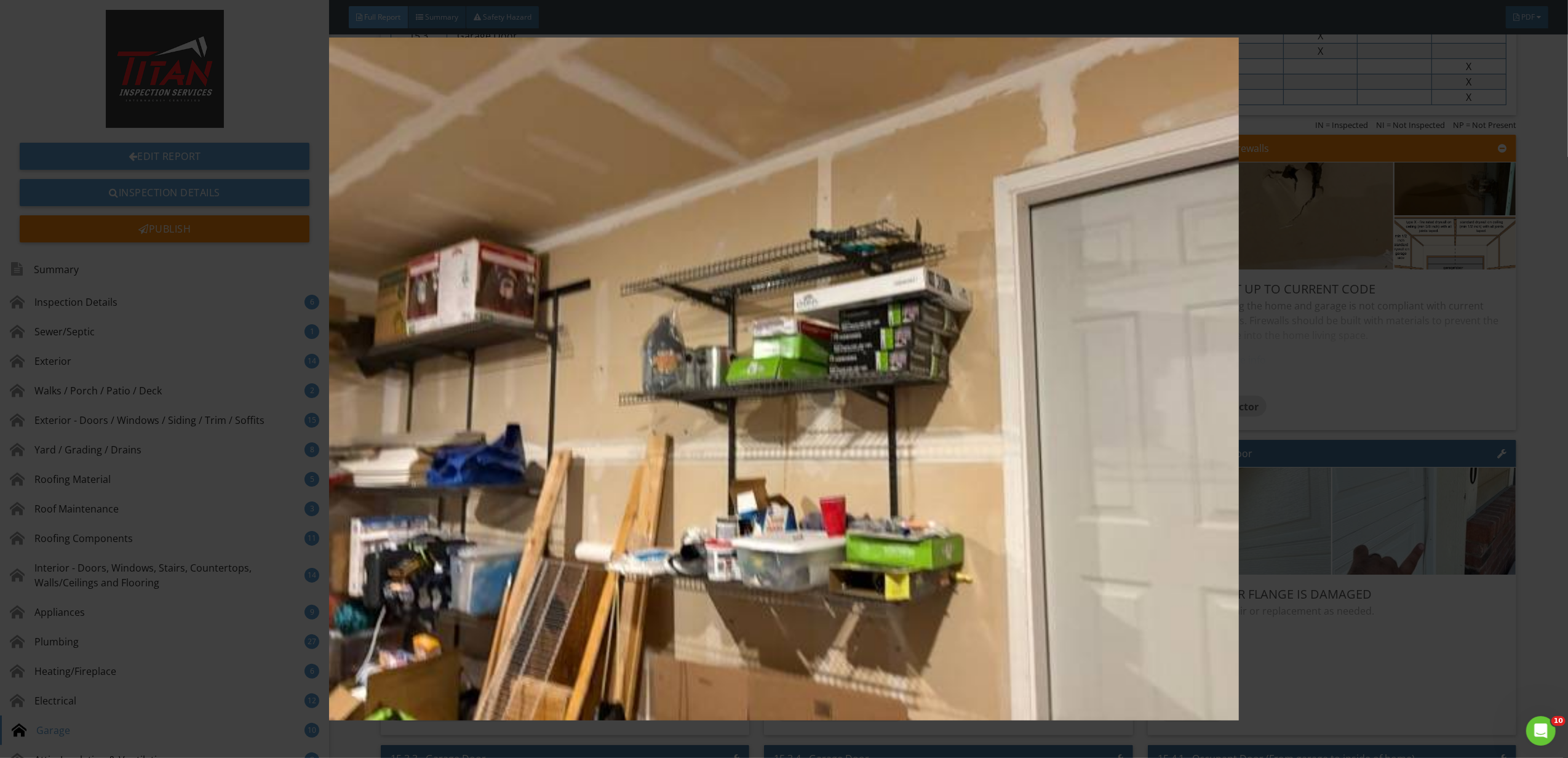
click at [1312, 483] on img at bounding box center [784, 379] width 1453 height 683
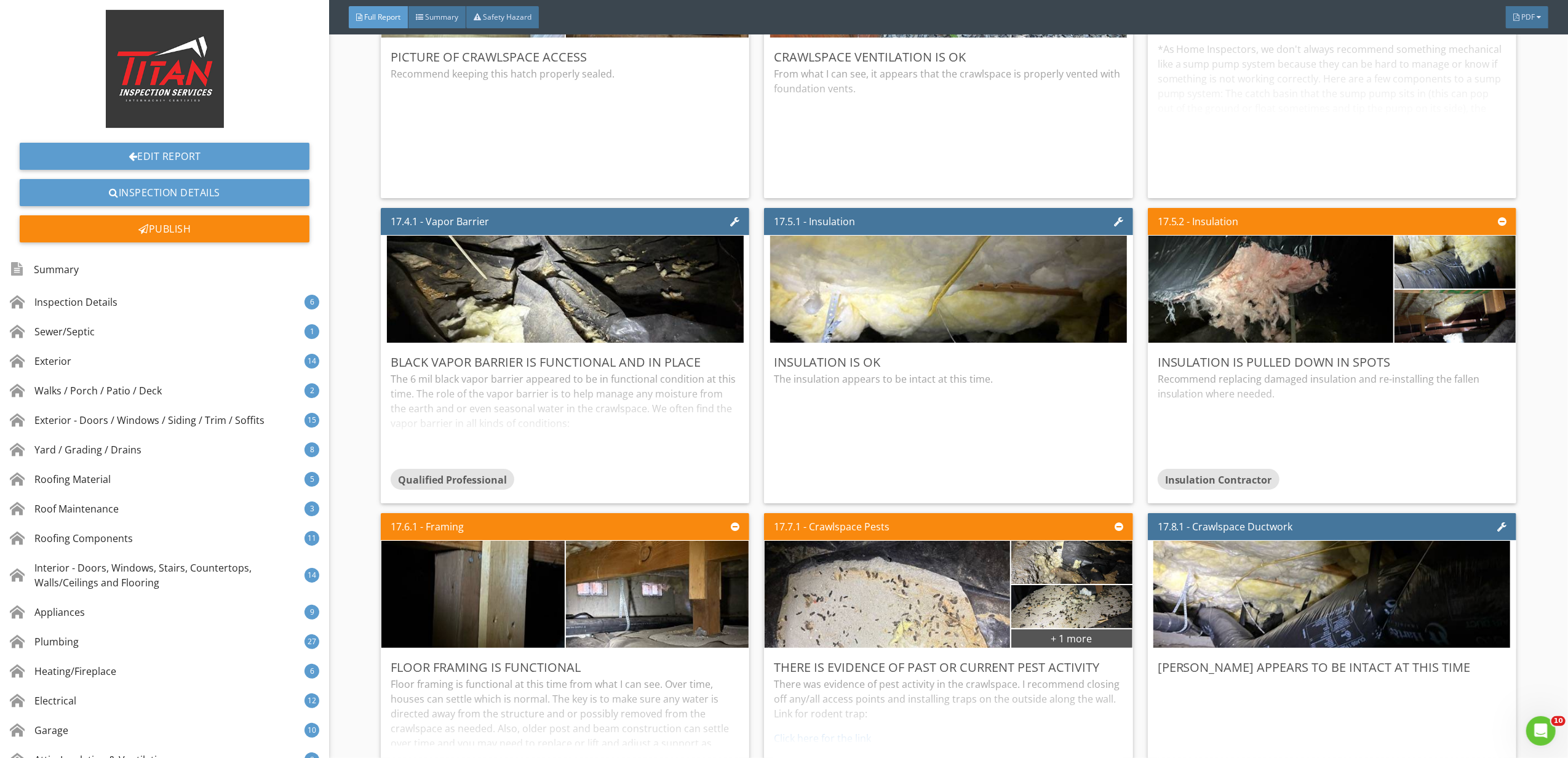
scroll to position [22483, 0]
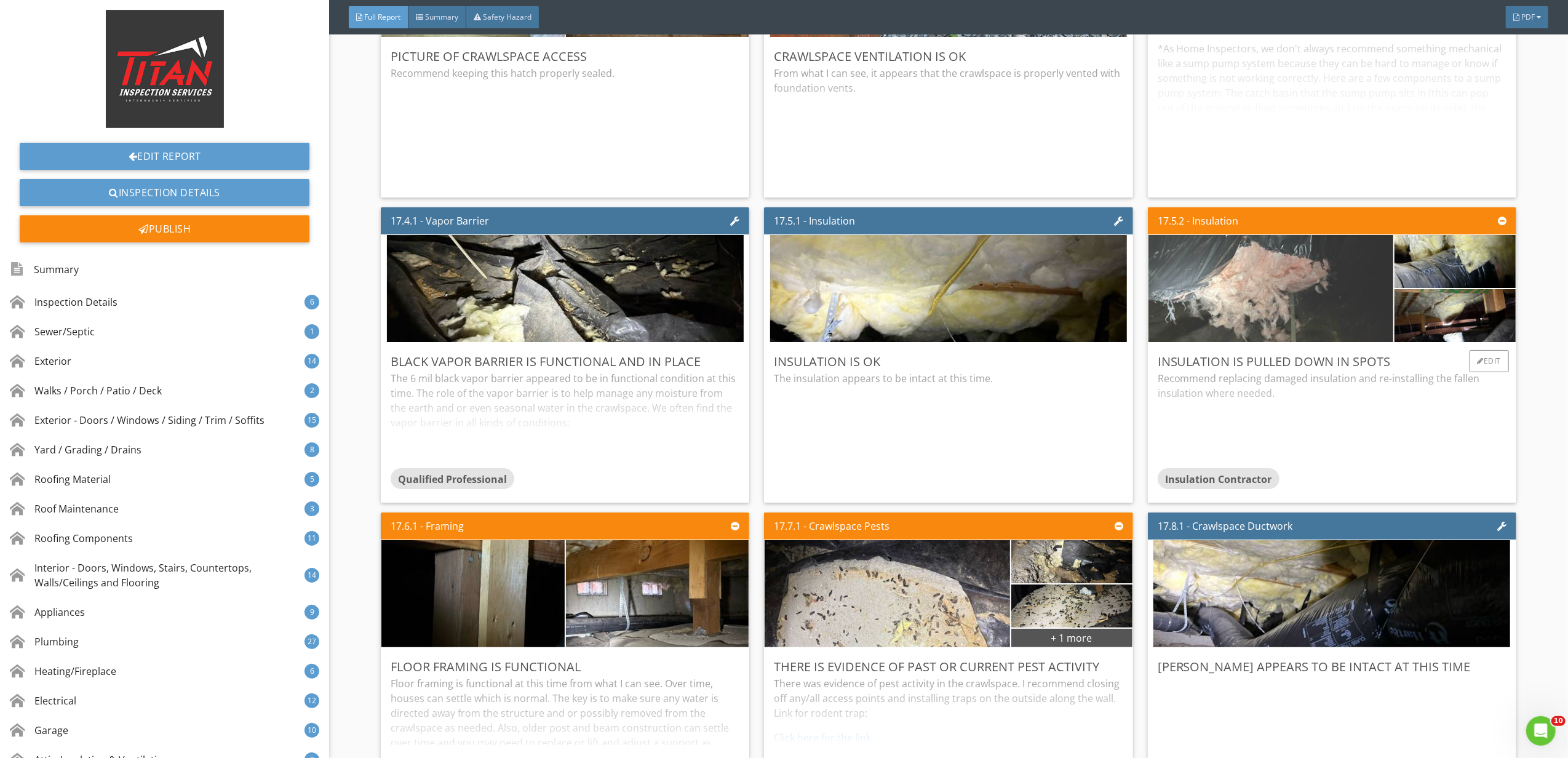
click at [1301, 328] on img at bounding box center [1271, 288] width 357 height 268
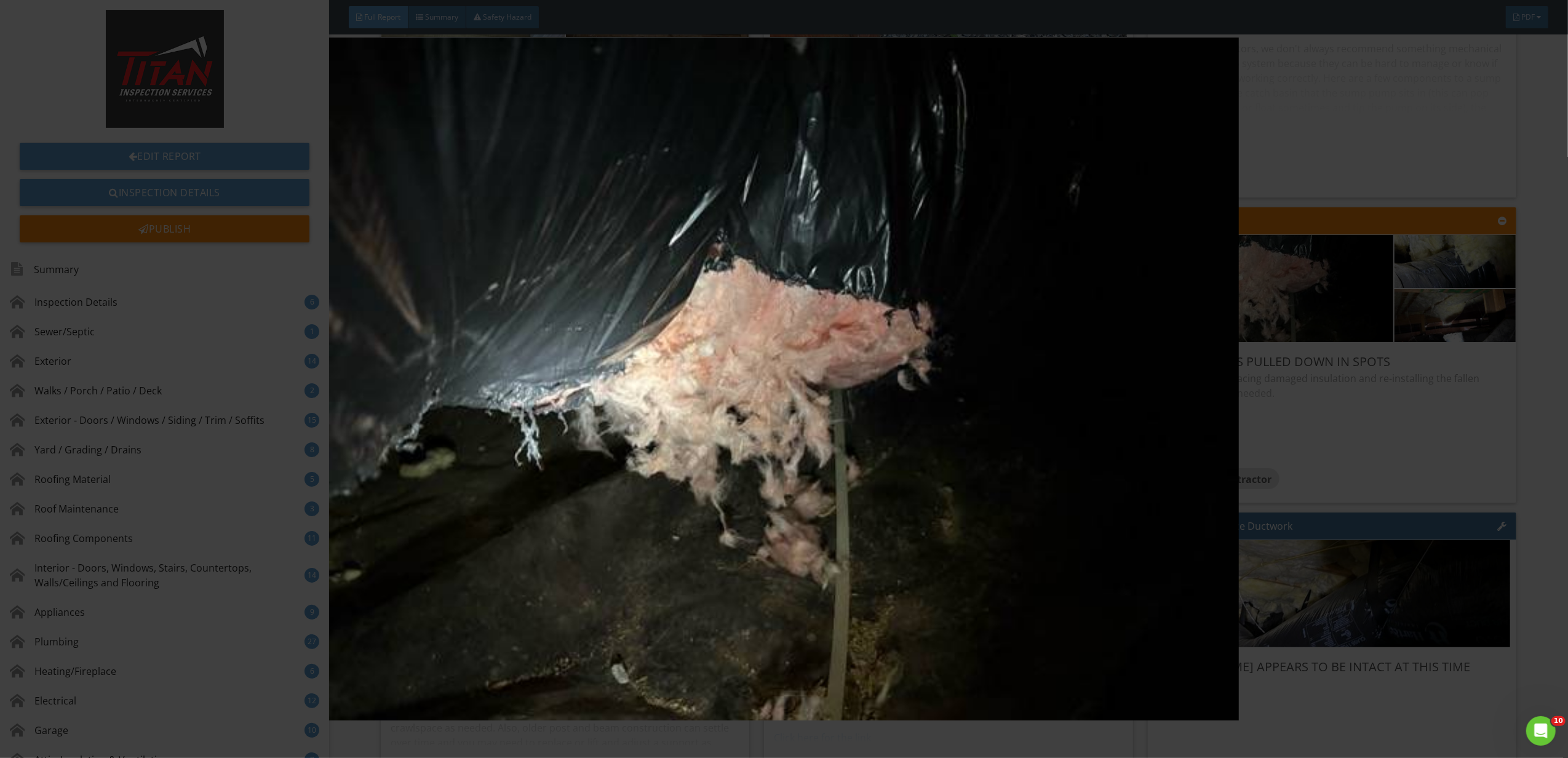
click at [1391, 346] on img at bounding box center [784, 379] width 1453 height 683
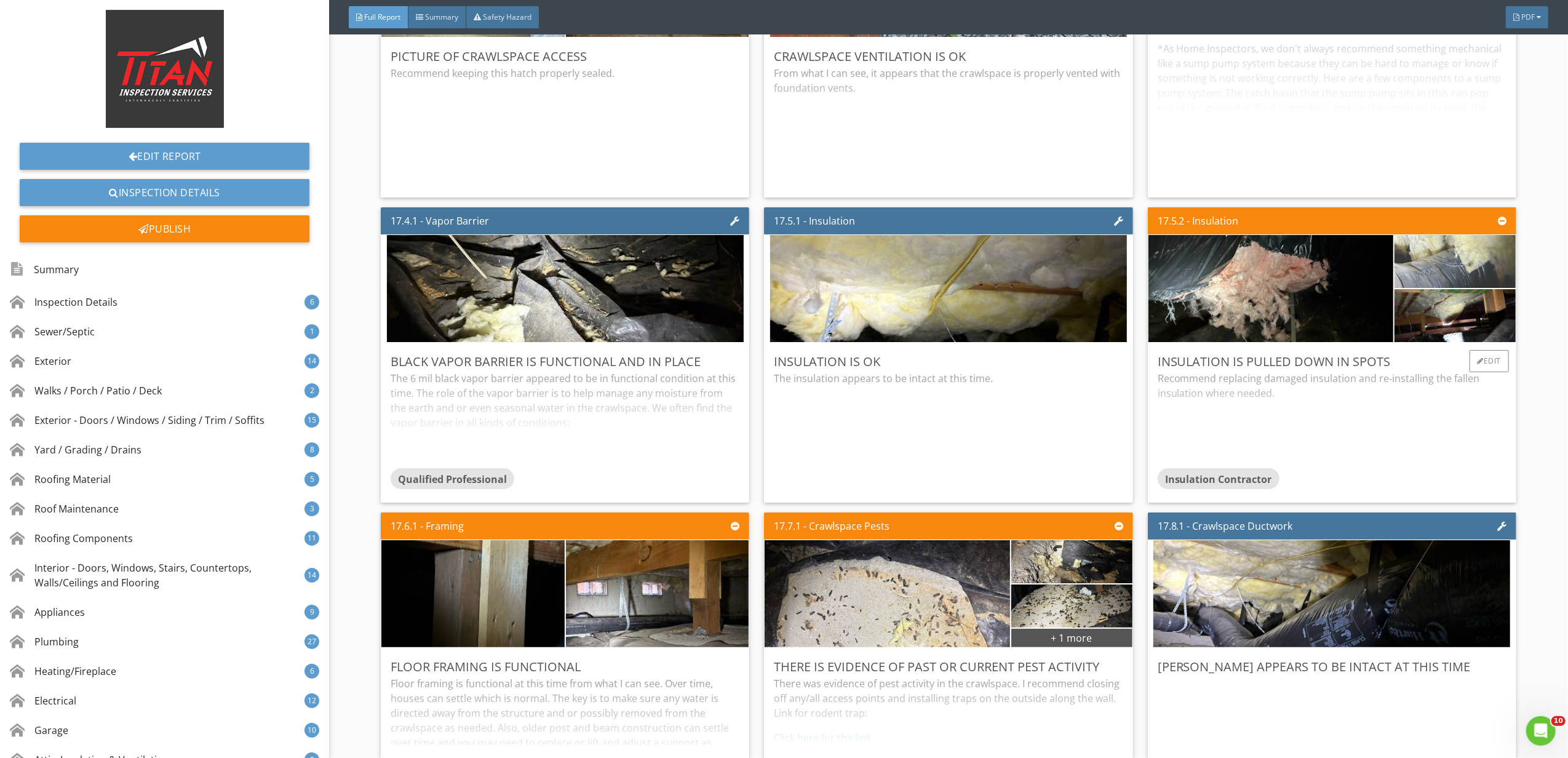
click at [1418, 293] on img at bounding box center [1456, 261] width 176 height 133
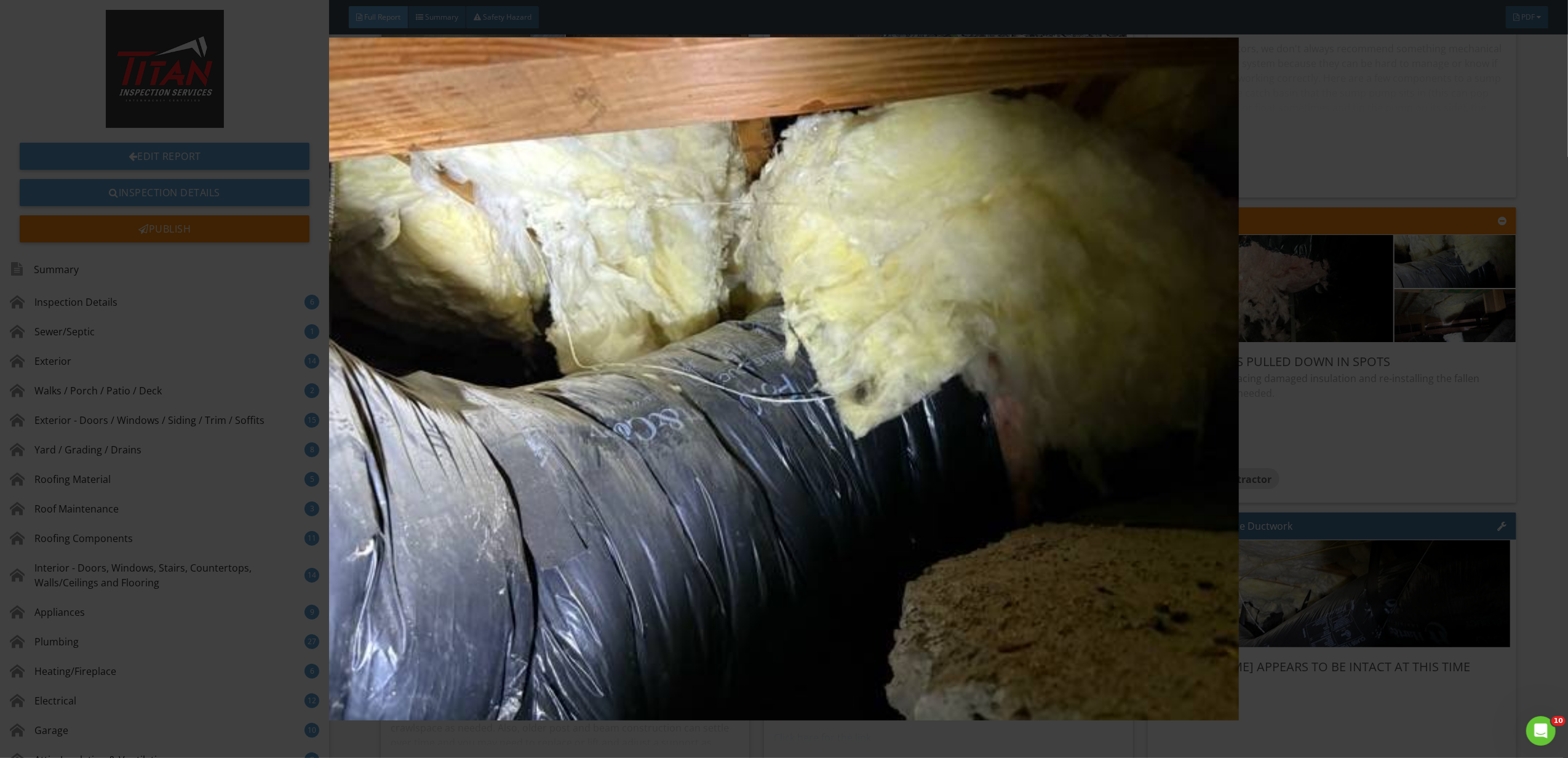
click at [1423, 335] on img at bounding box center [784, 379] width 1453 height 683
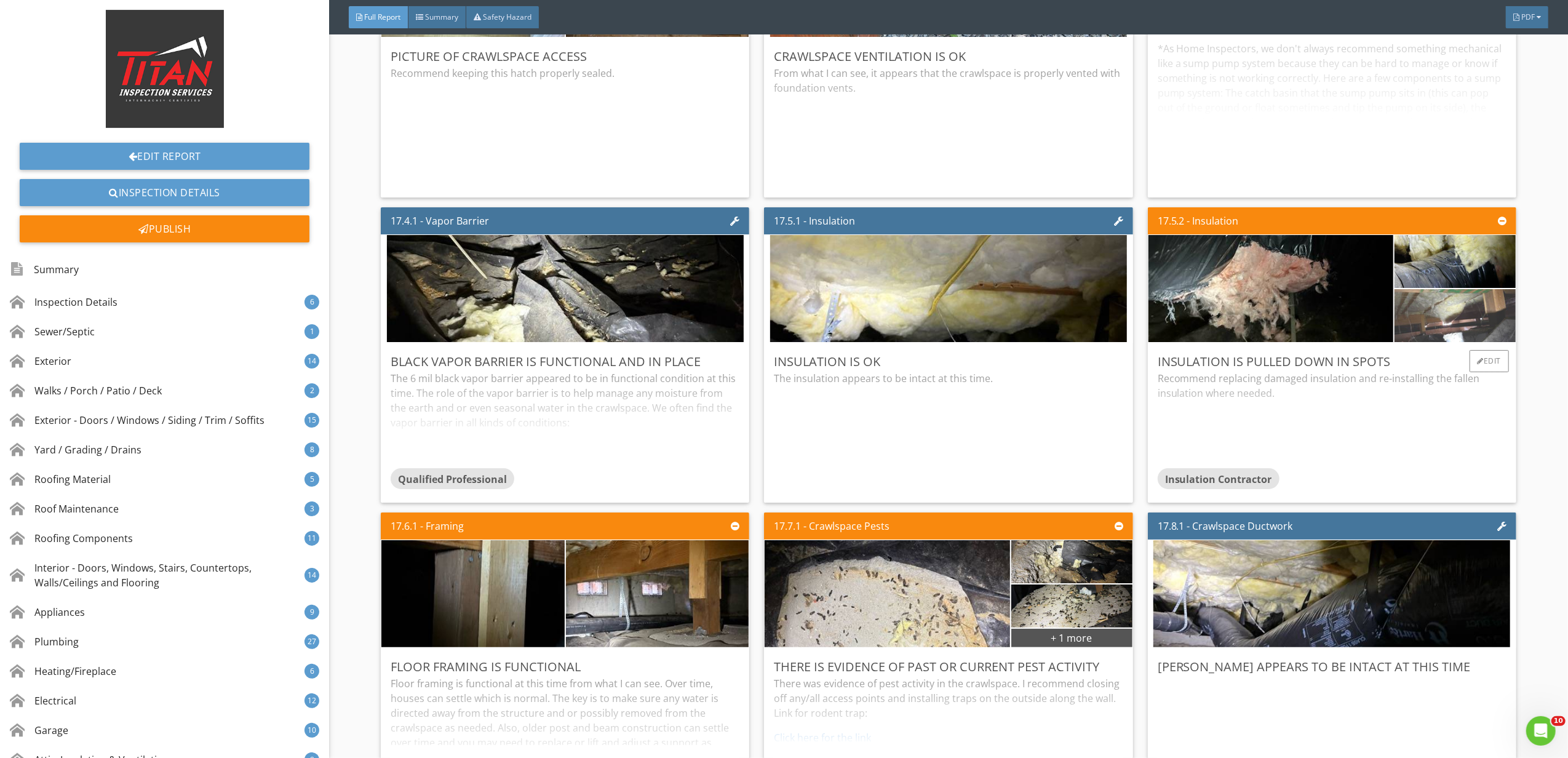
click at [1433, 355] on img at bounding box center [1456, 316] width 176 height 133
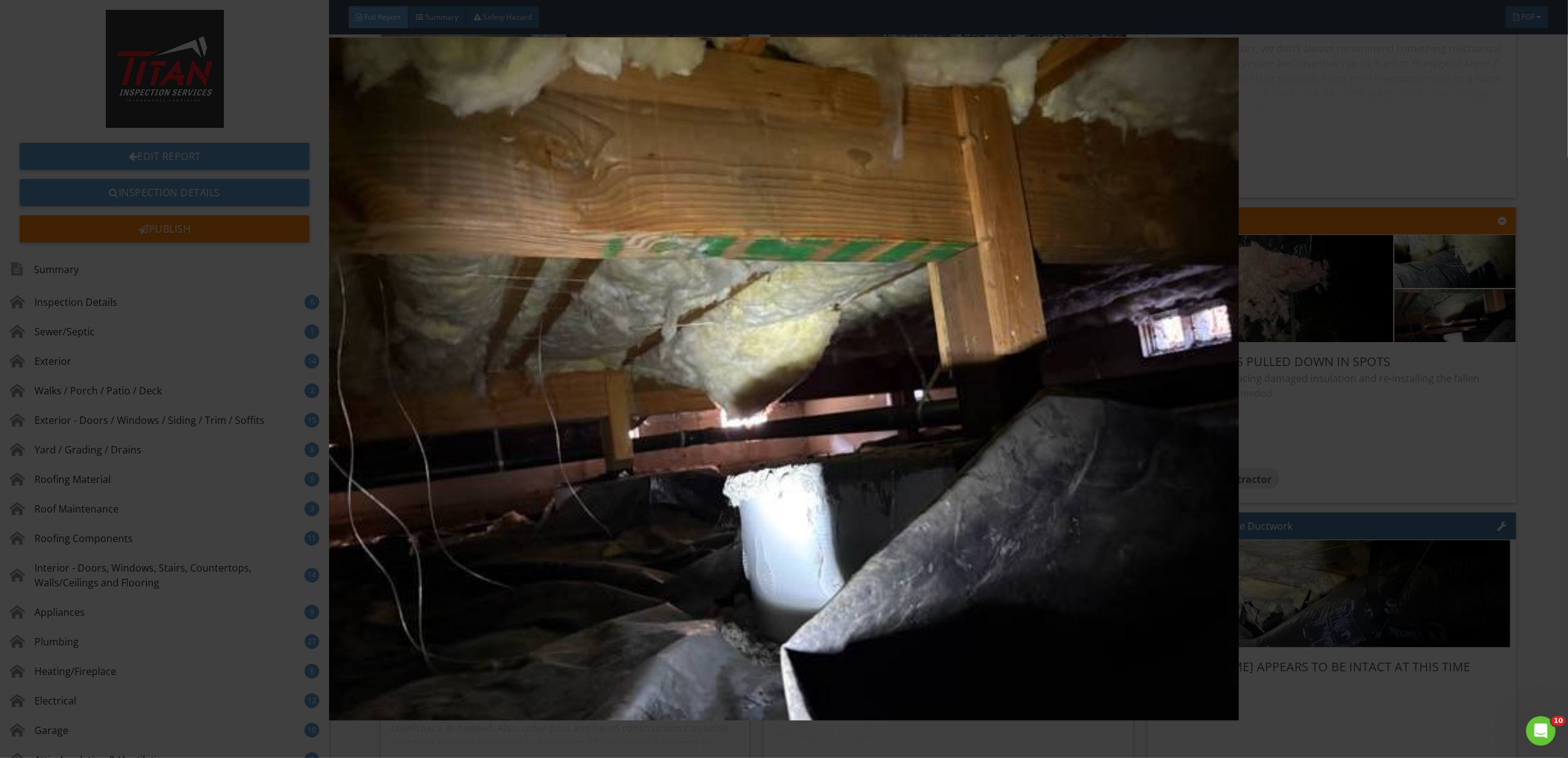
click at [1433, 387] on img at bounding box center [784, 379] width 1453 height 683
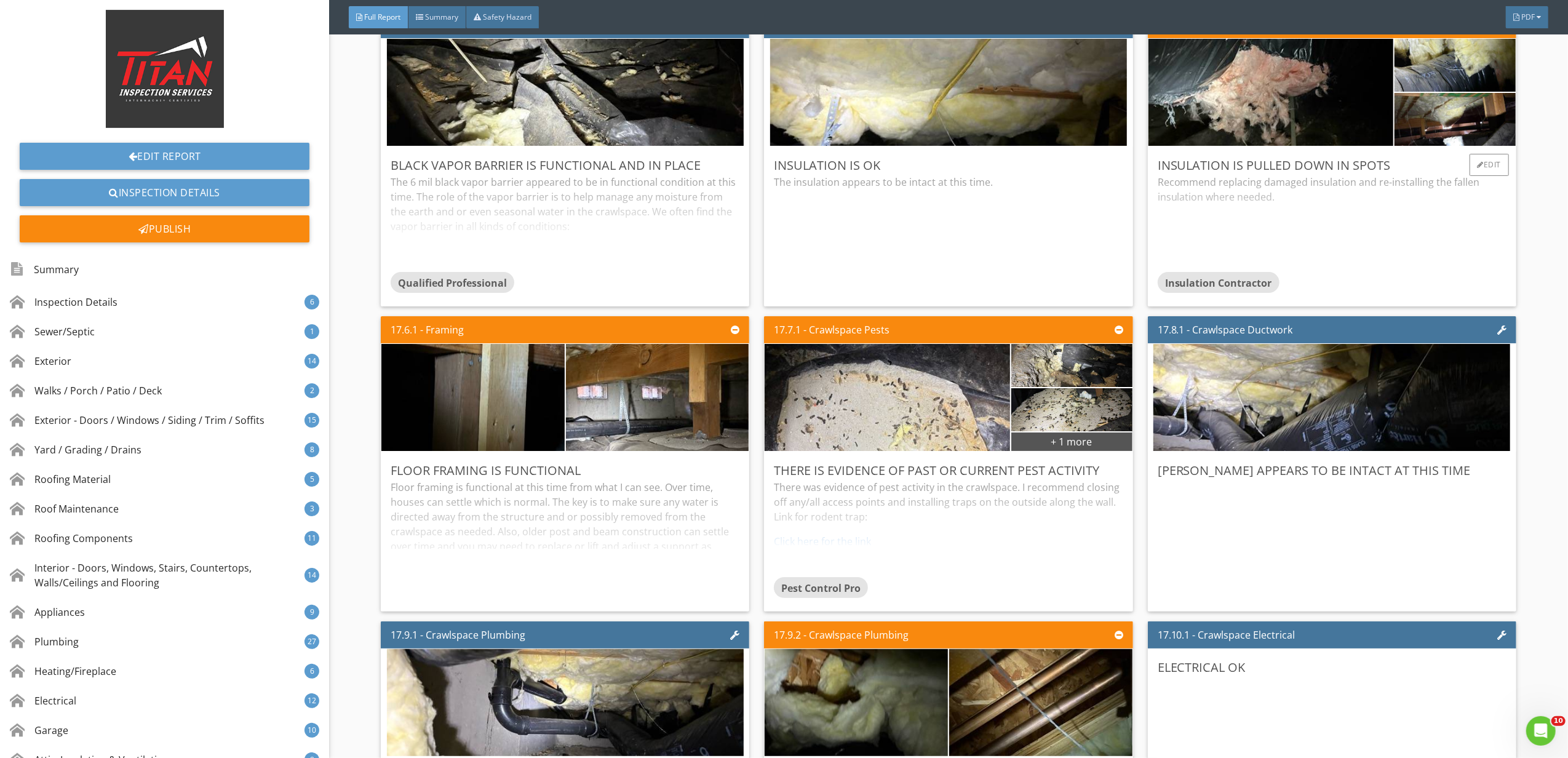
scroll to position [22730, 0]
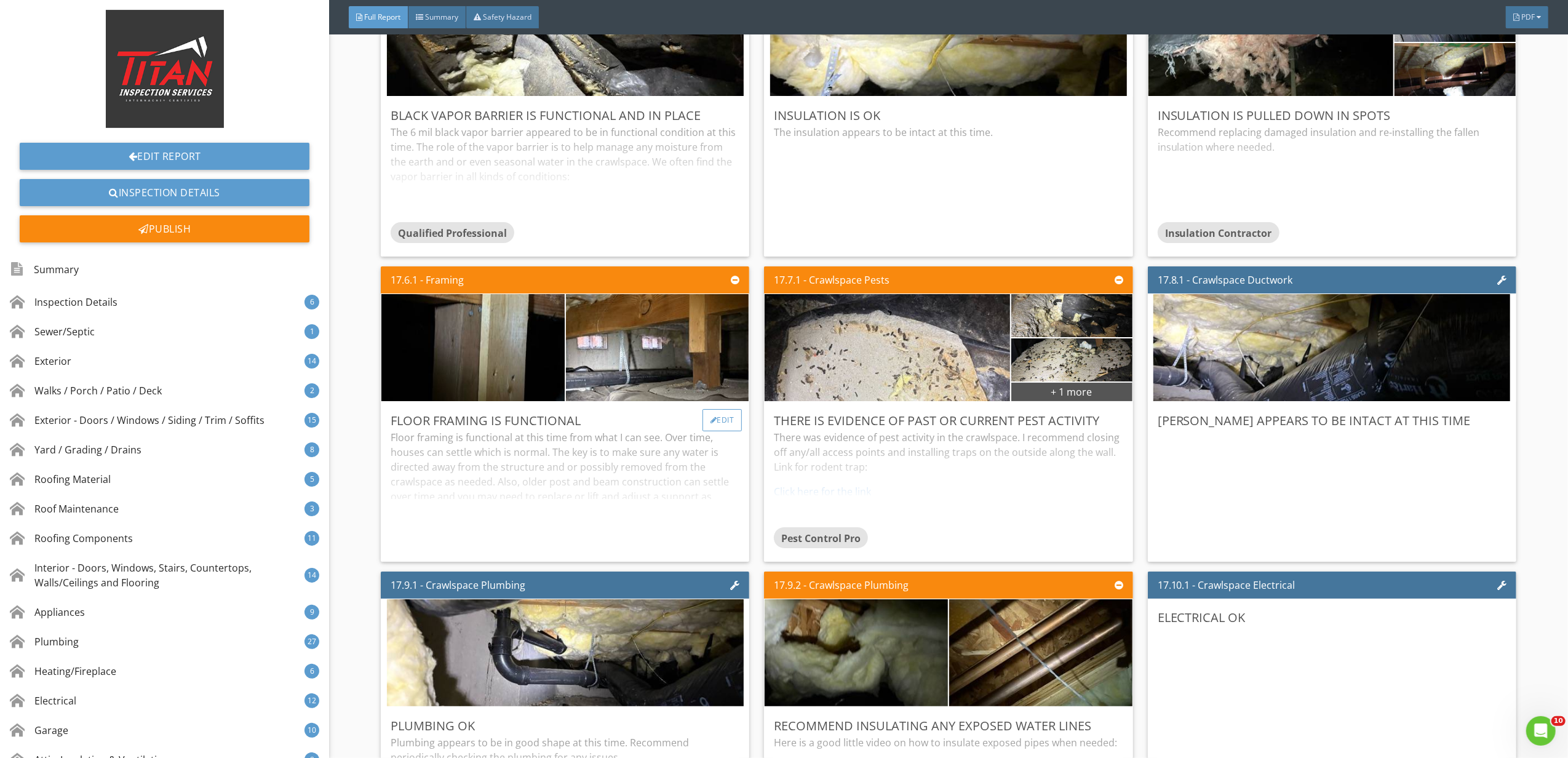
click at [730, 432] on div "Edit" at bounding box center [722, 420] width 40 height 22
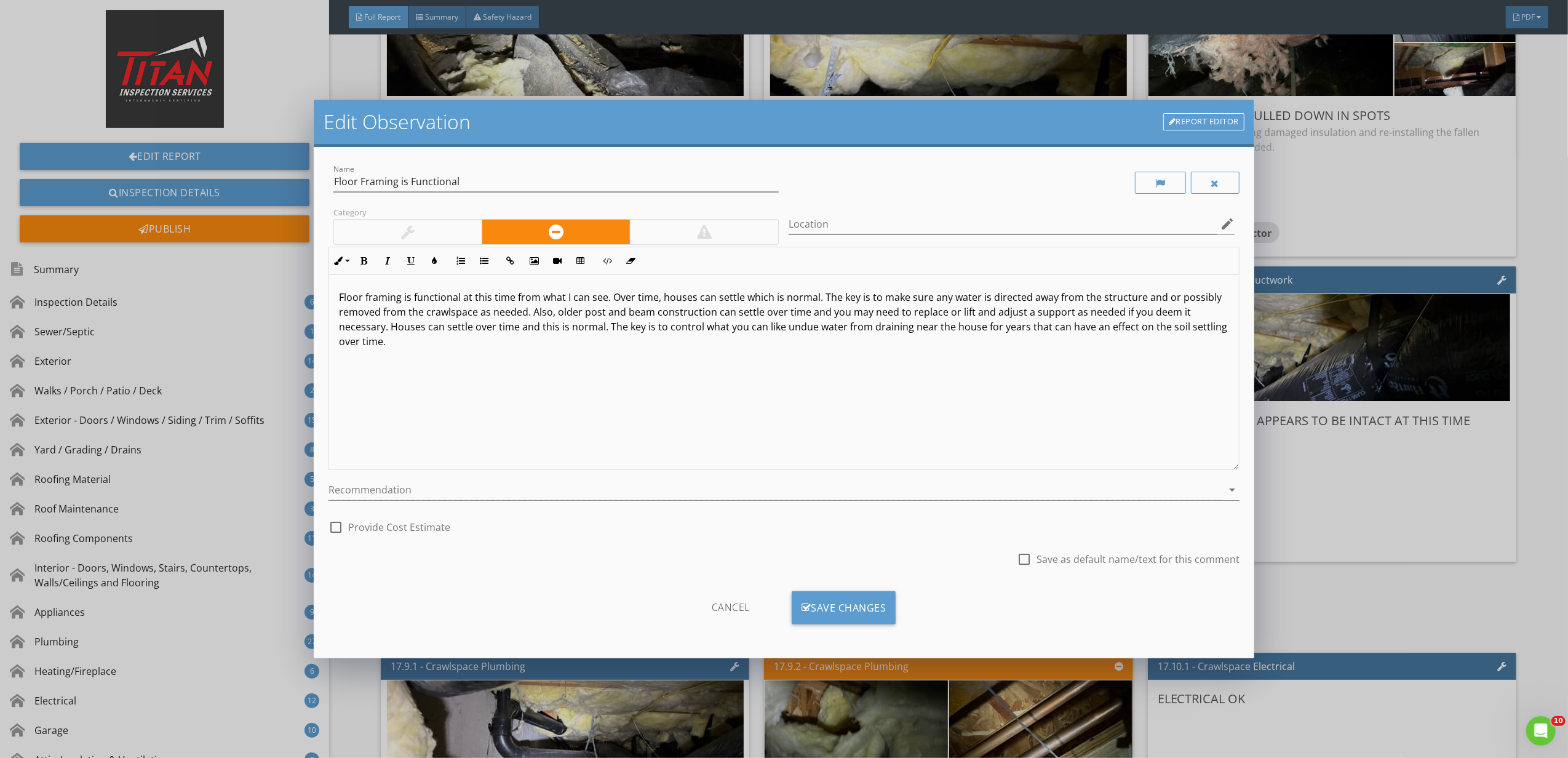
click at [401, 237] on div at bounding box center [407, 231] width 14 height 15
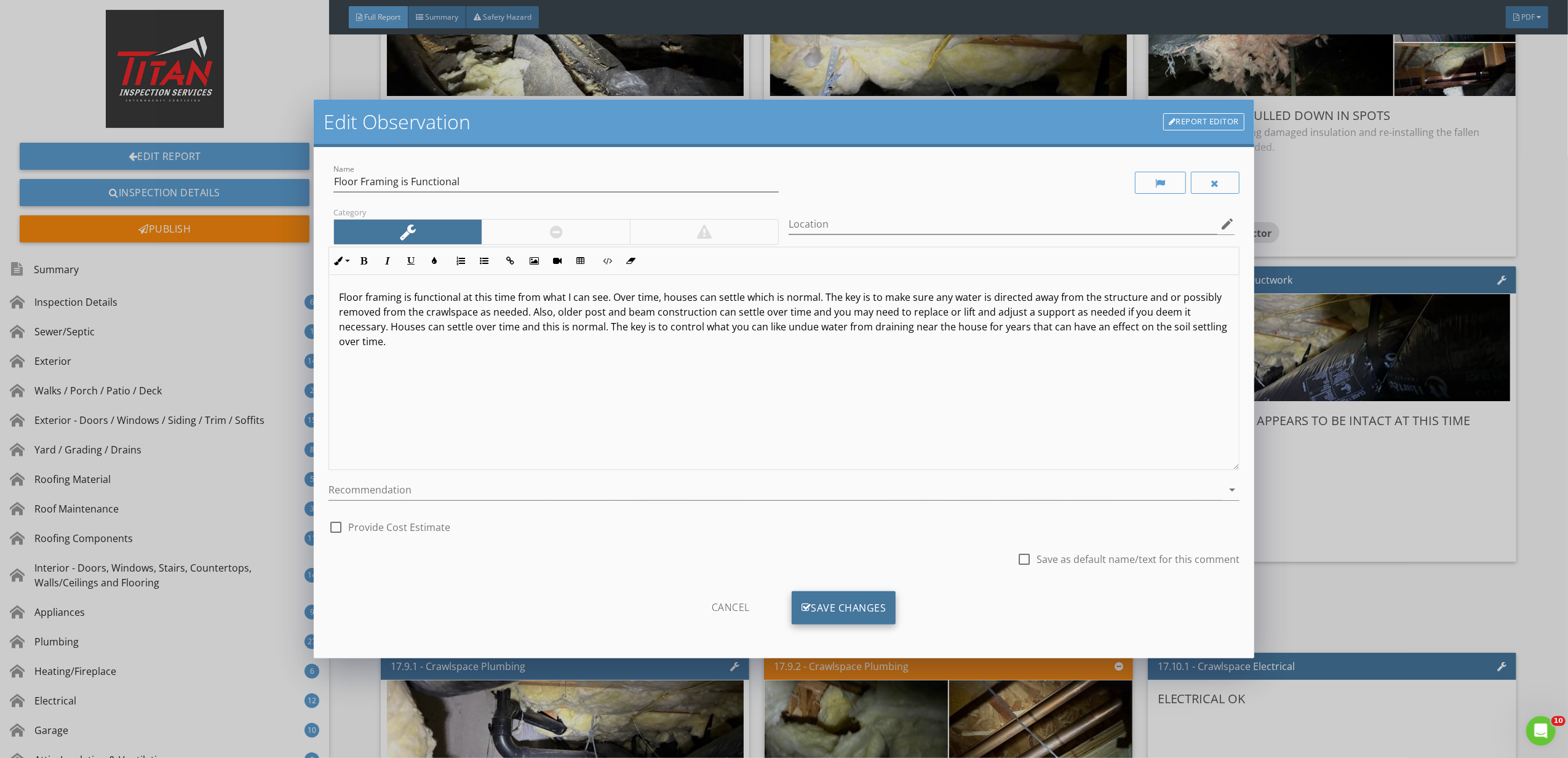
click at [860, 611] on div "Save Changes" at bounding box center [844, 608] width 105 height 33
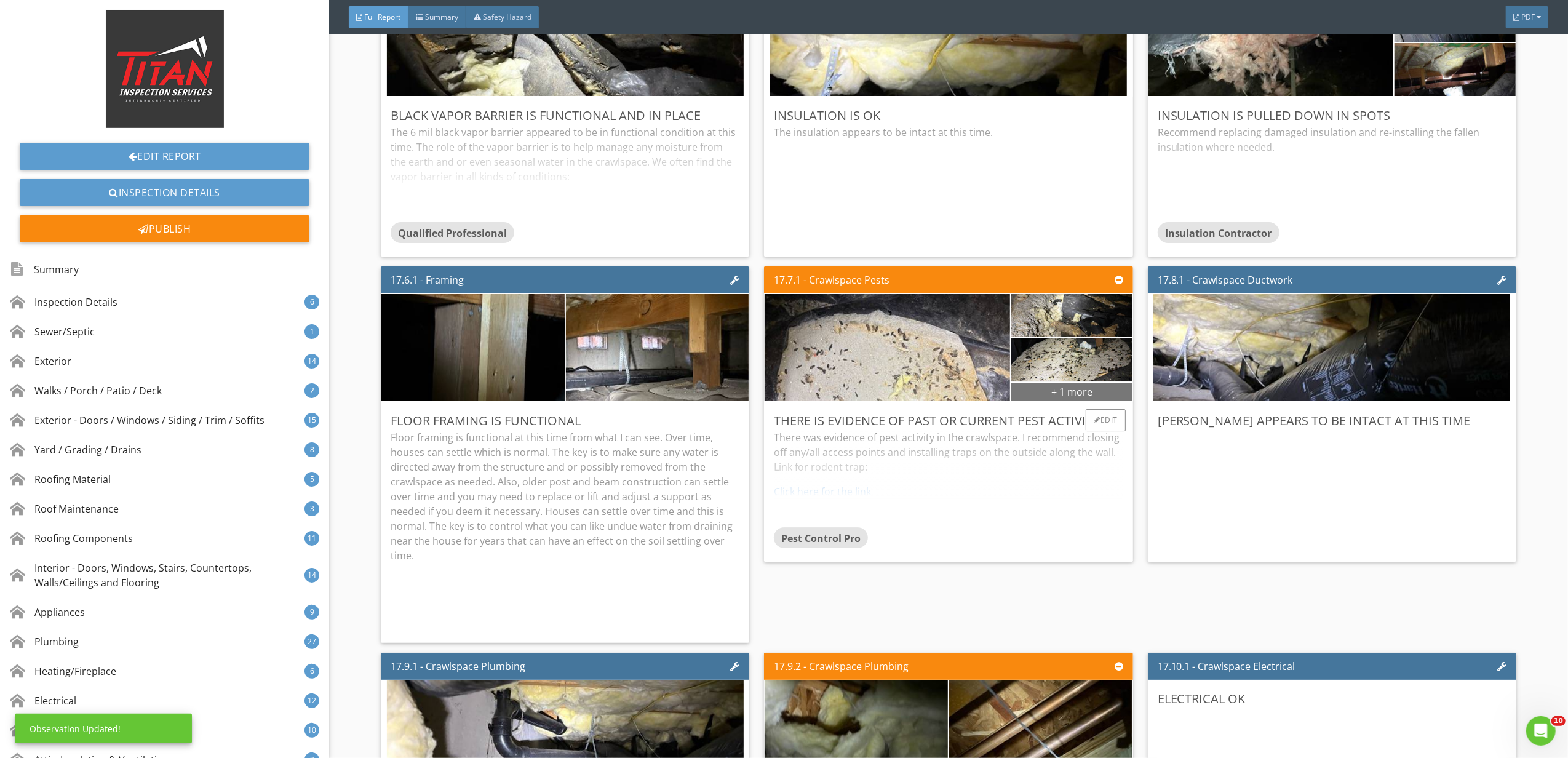
click at [1044, 401] on div "+ 1 more" at bounding box center [1071, 391] width 121 height 19
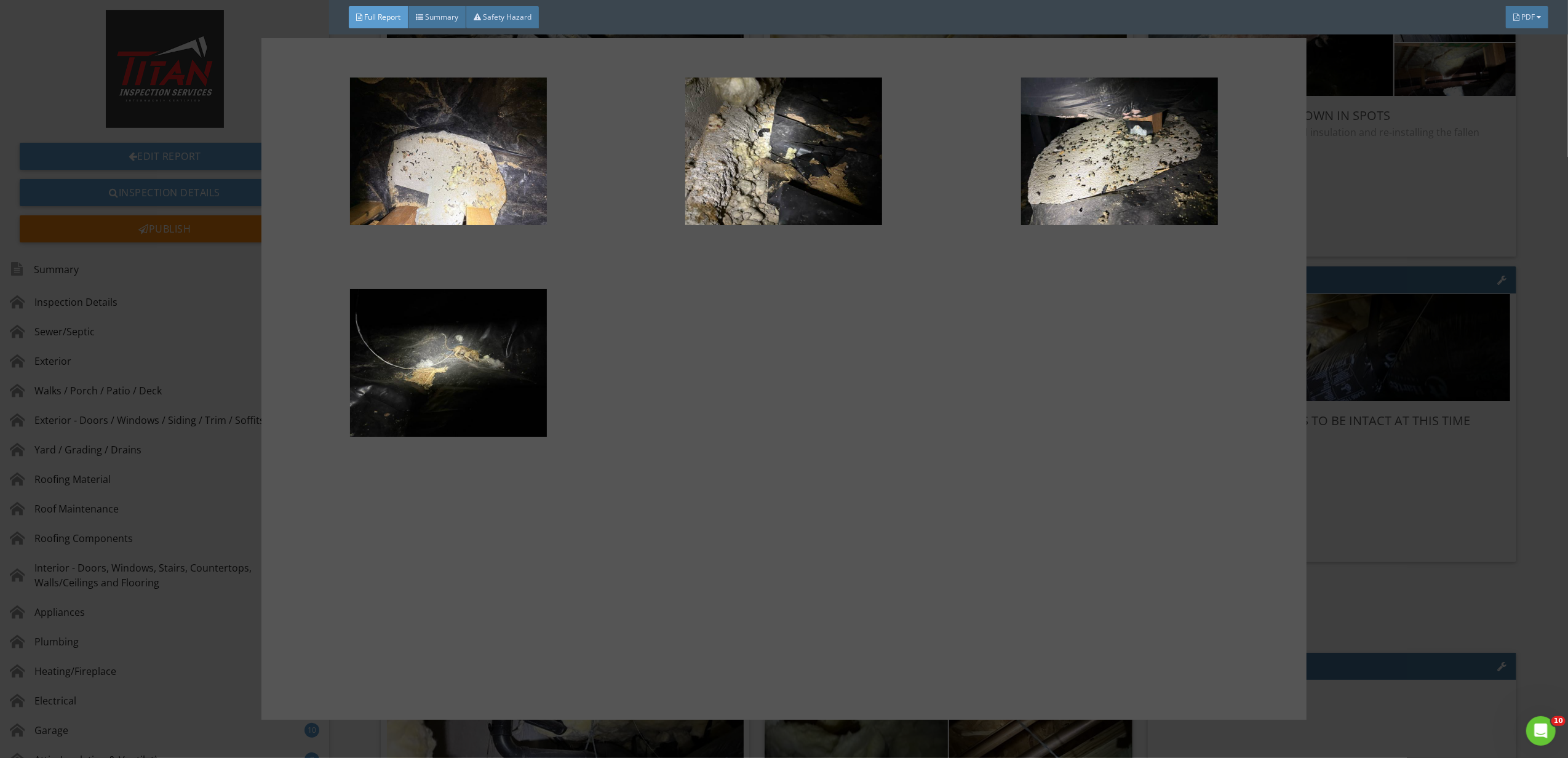
click at [1387, 539] on div at bounding box center [784, 379] width 1568 height 758
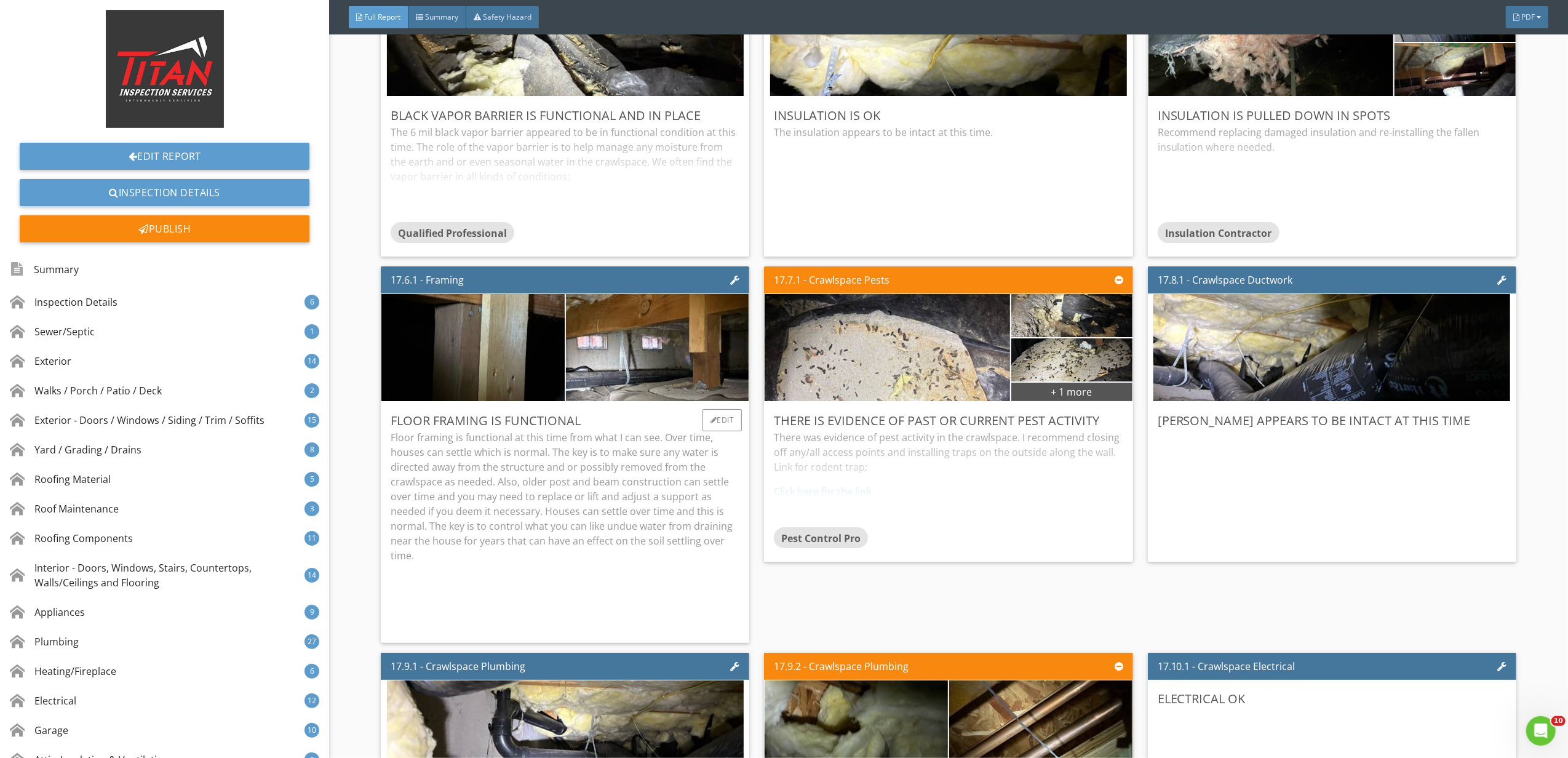
click at [660, 563] on p "Floor framing is functional at this time from what I can see. Over time, houses…" at bounding box center [565, 496] width 348 height 133
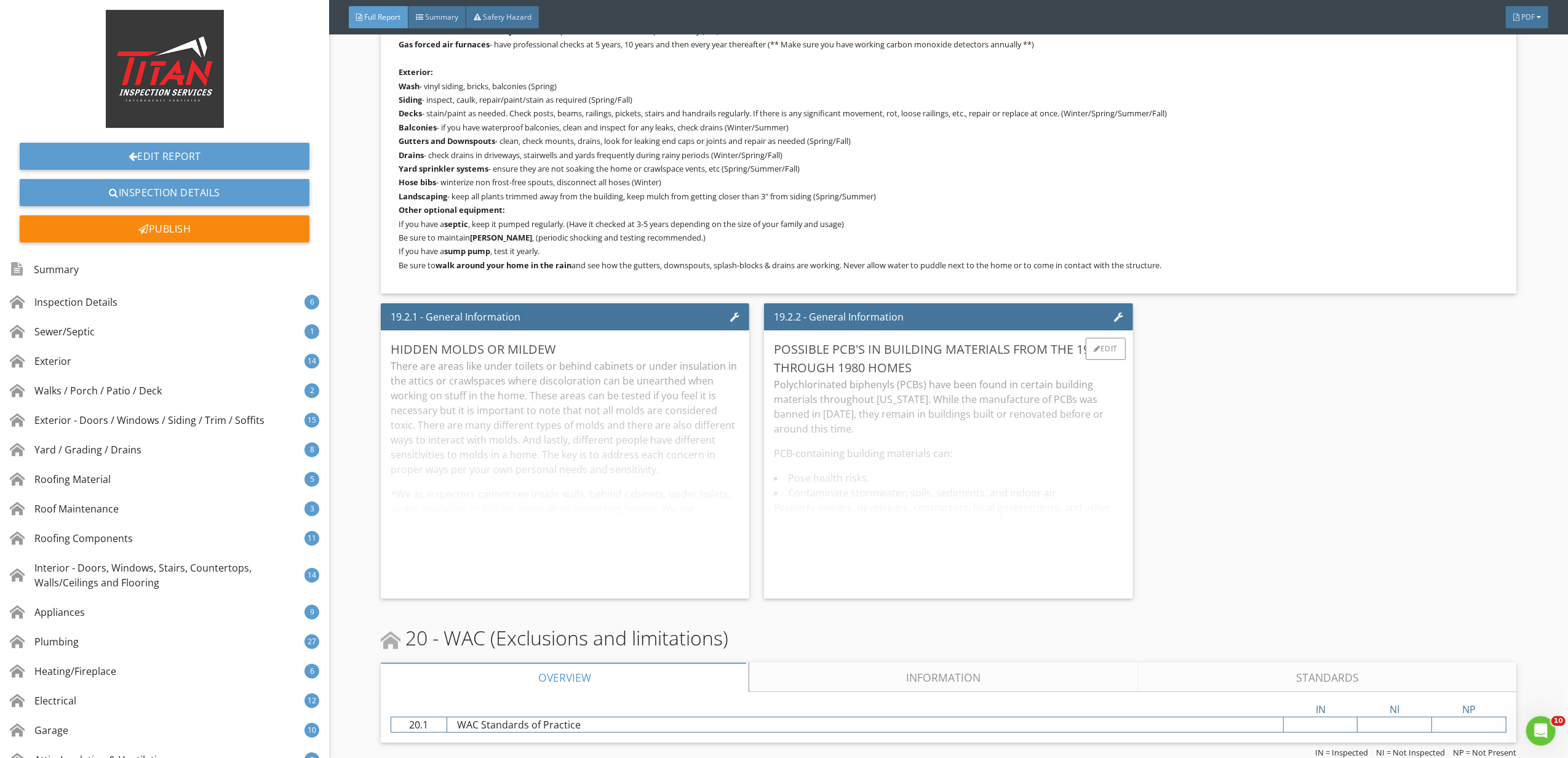
scroll to position [24163, 0]
click at [1106, 338] on div "Edit" at bounding box center [1105, 349] width 40 height 22
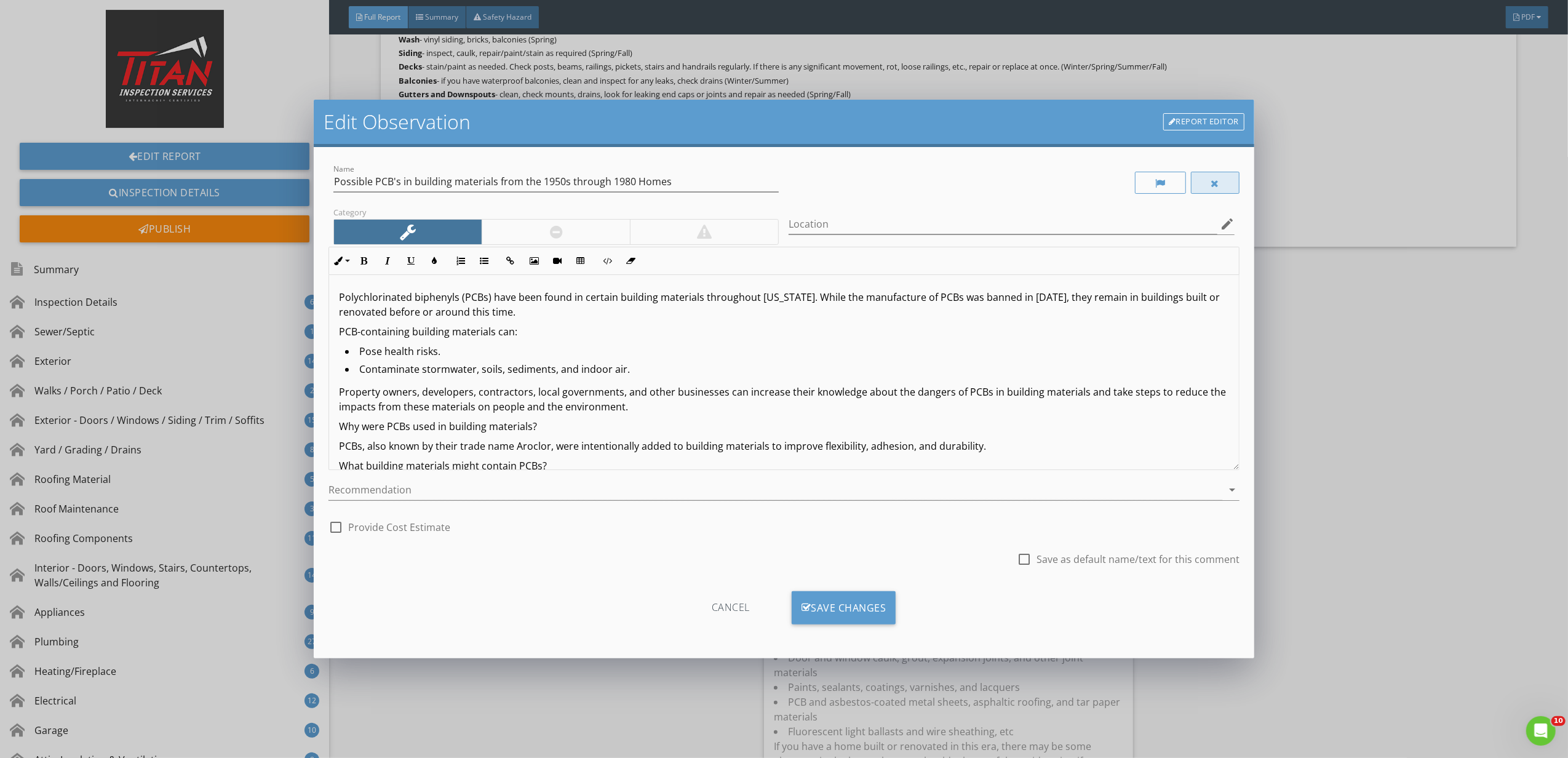
click at [1214, 177] on div at bounding box center [1216, 182] width 49 height 22
click at [869, 613] on div "Save Changes" at bounding box center [844, 608] width 105 height 33
